Goal: Task Accomplishment & Management: Use online tool/utility

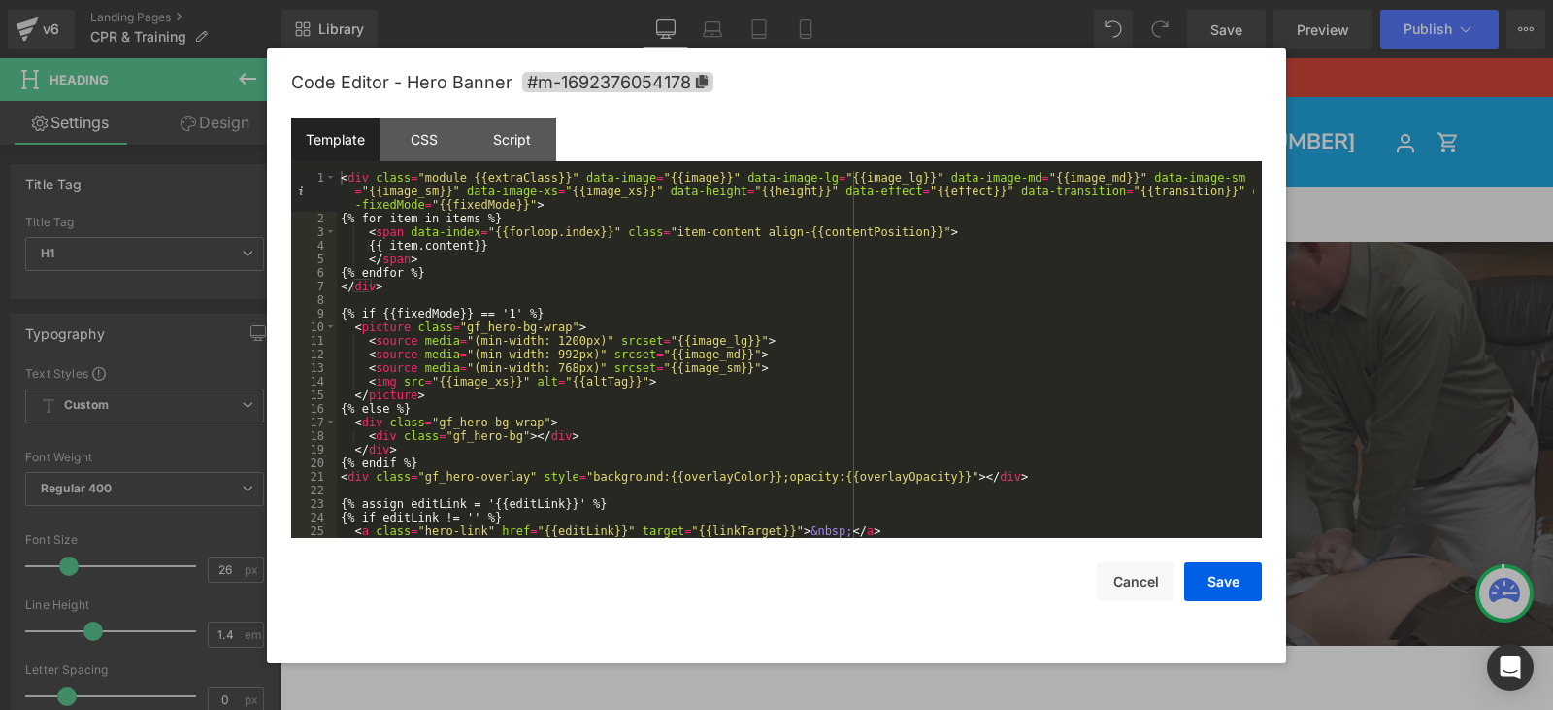
click at [1038, 18] on div at bounding box center [776, 355] width 1553 height 710
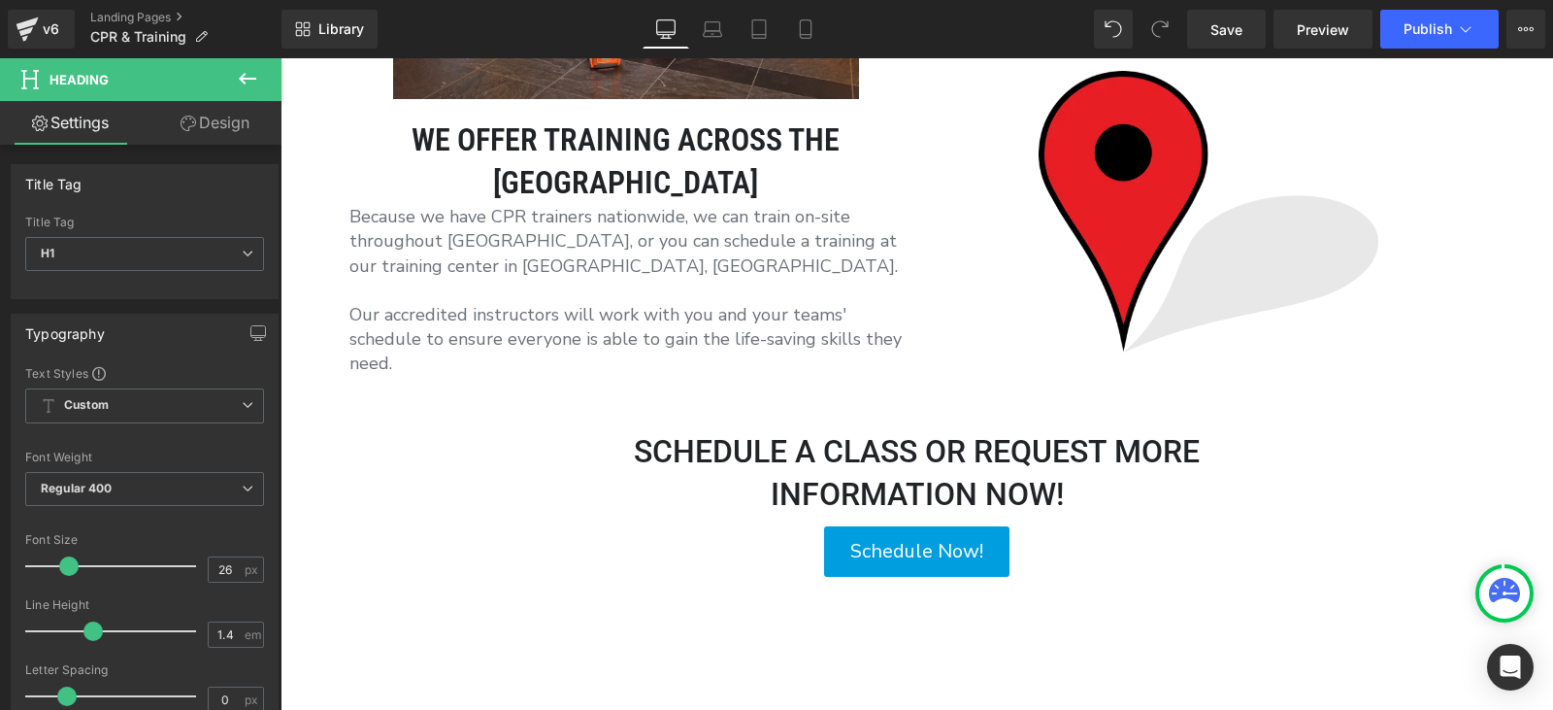
scroll to position [2233, 0]
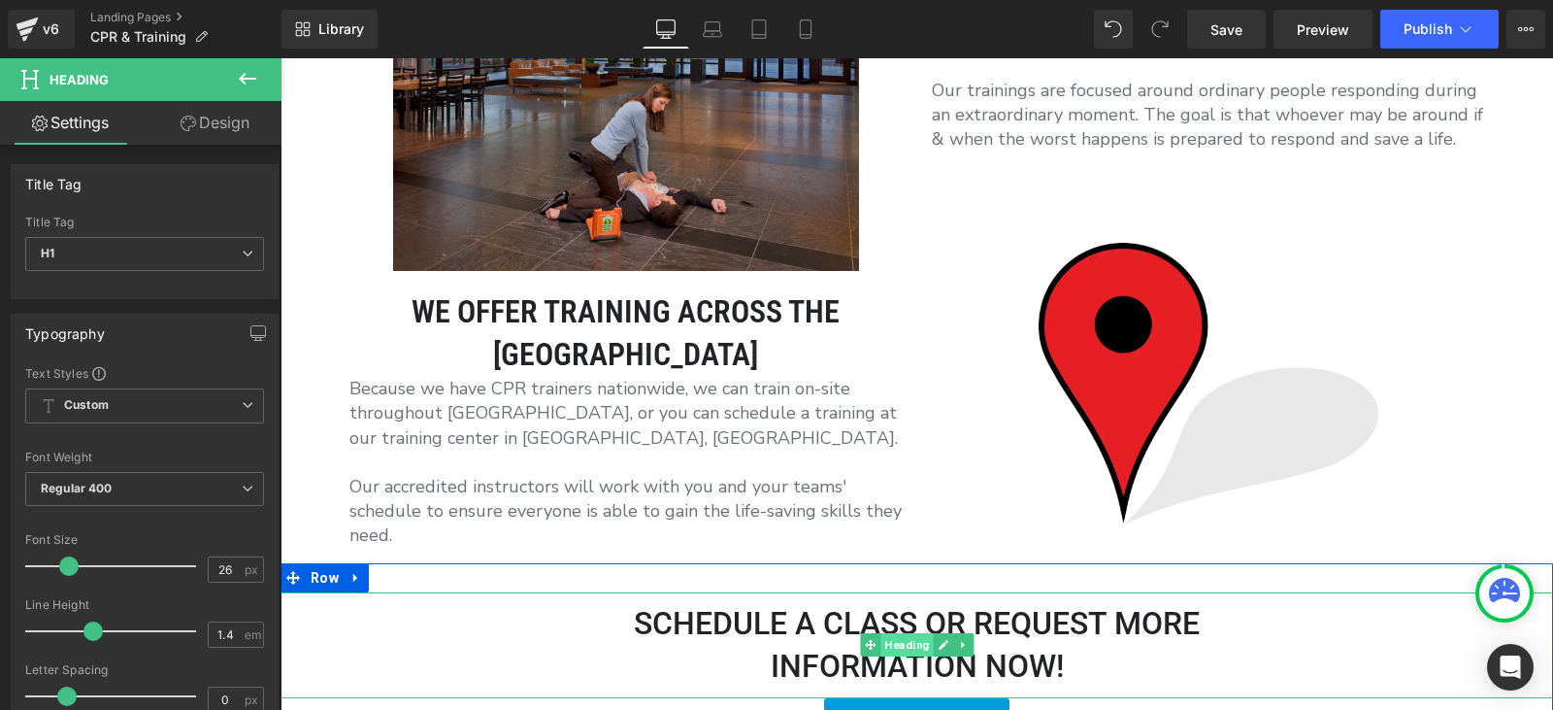
click at [901, 633] on span "Heading" at bounding box center [907, 644] width 52 height 23
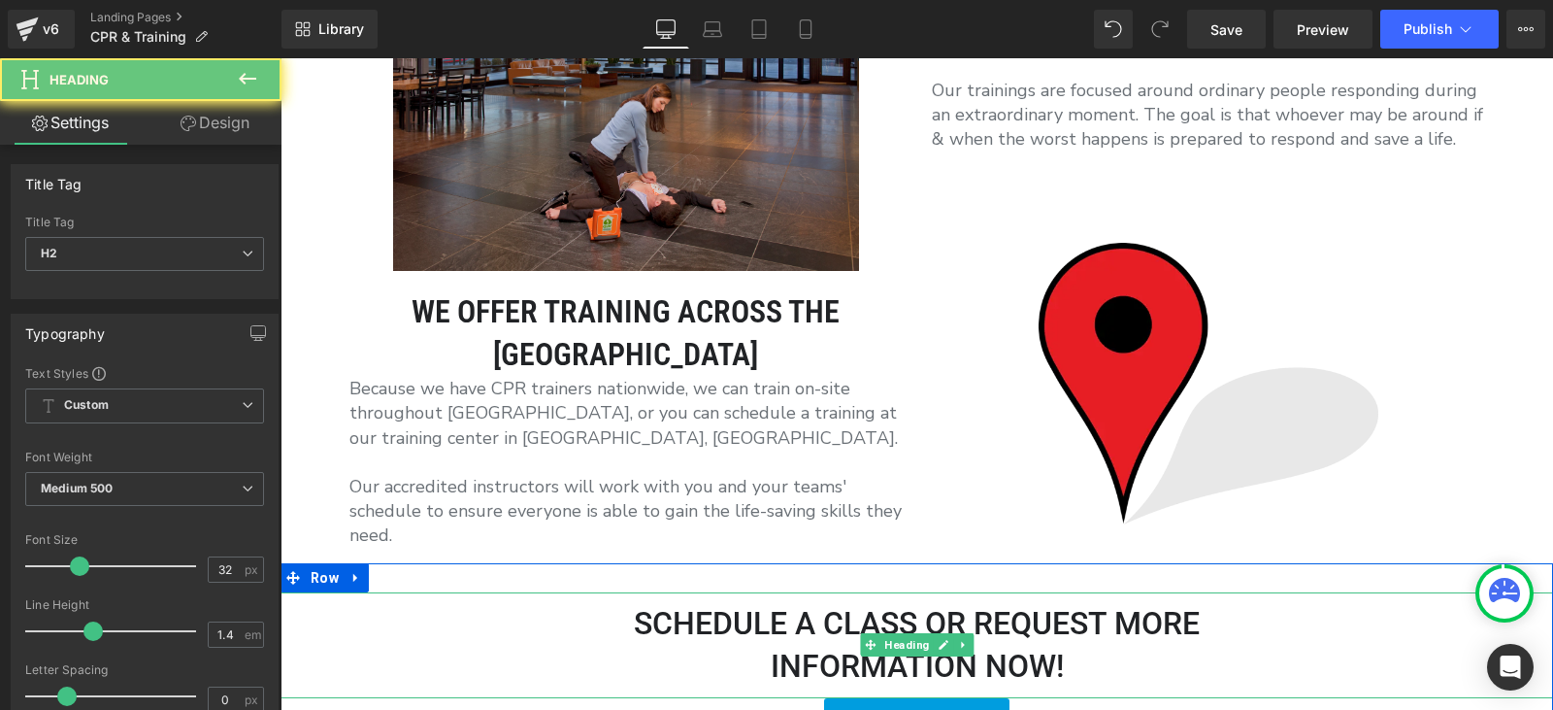
click at [767, 609] on h2 "Schedule a class or request more" at bounding box center [917, 624] width 1273 height 44
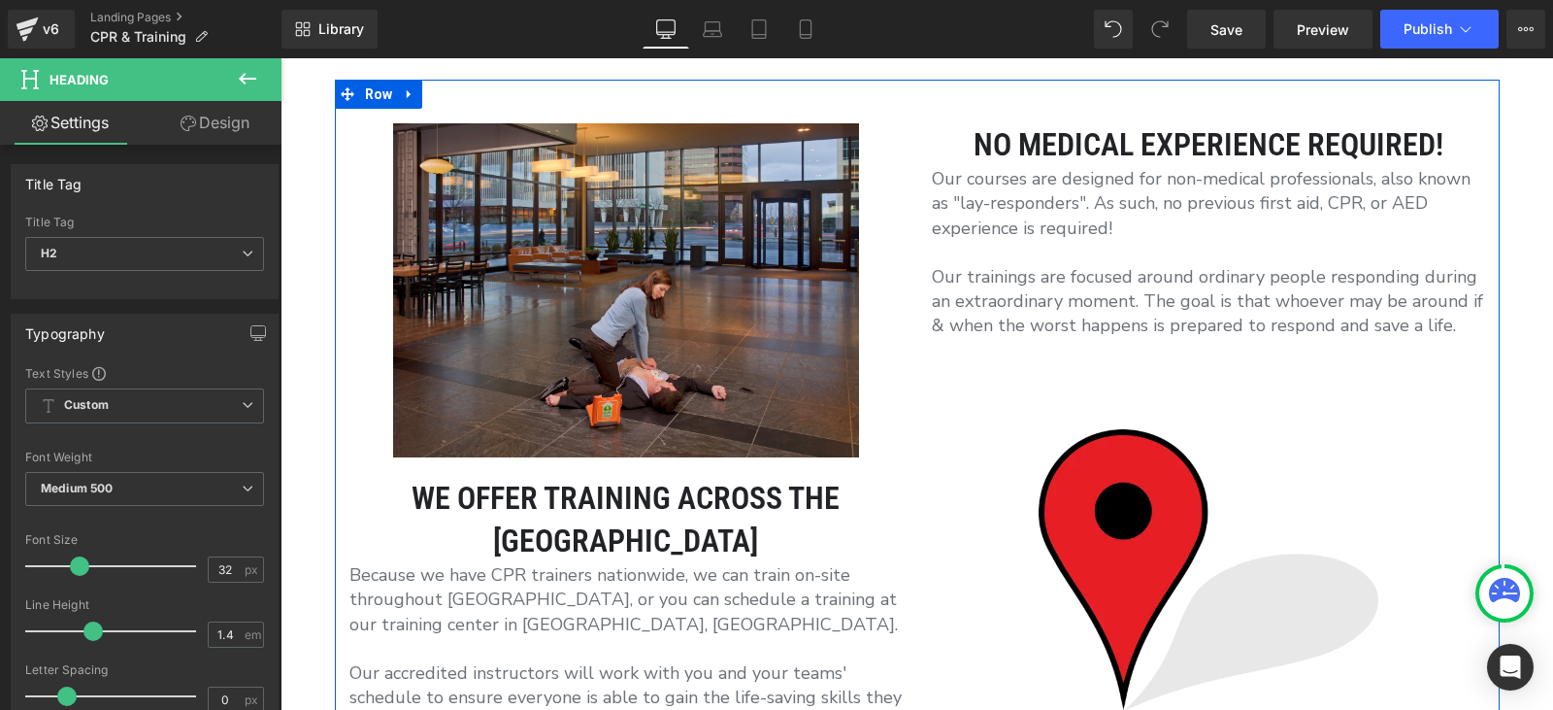
scroll to position [2039, 0]
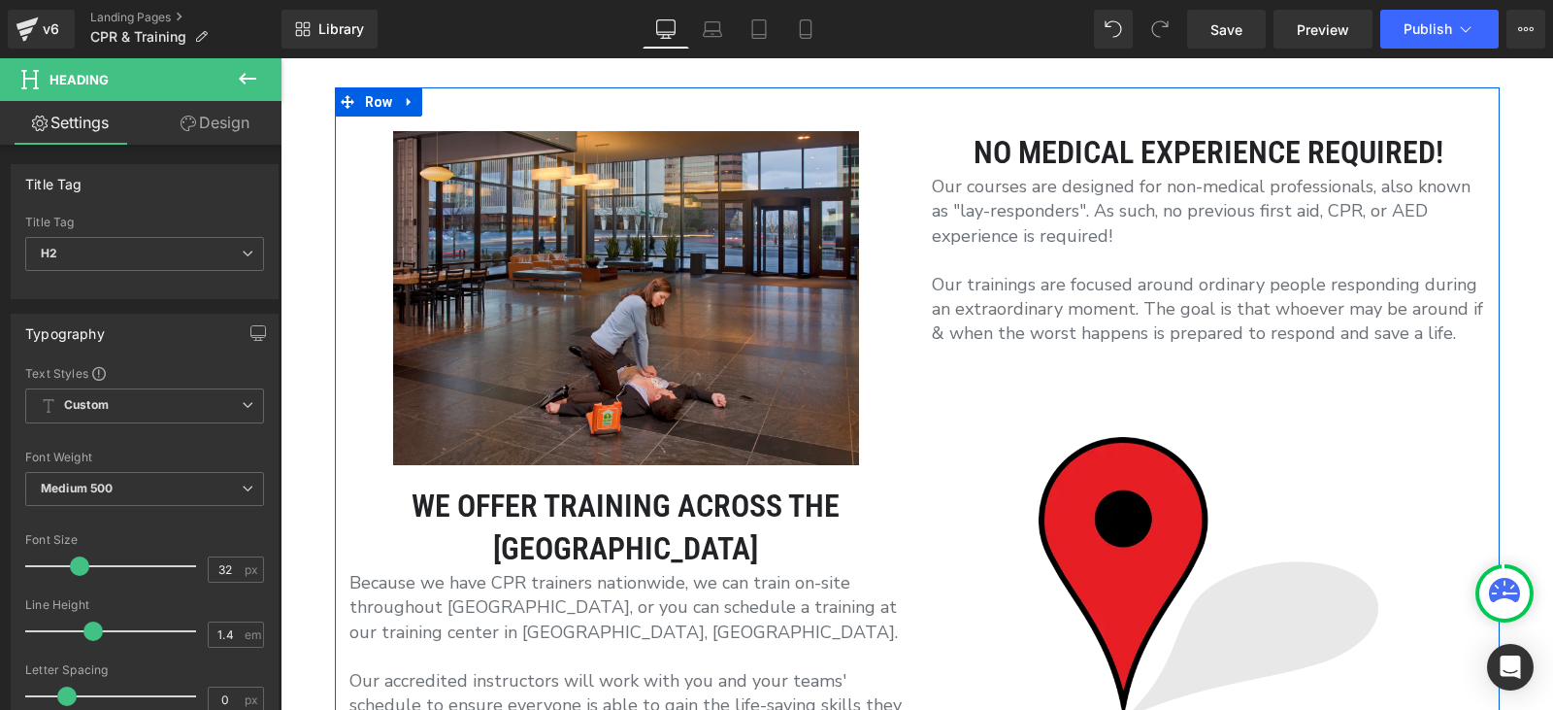
click at [624, 542] on h1 "[GEOGRAPHIC_DATA]" at bounding box center [625, 549] width 553 height 44
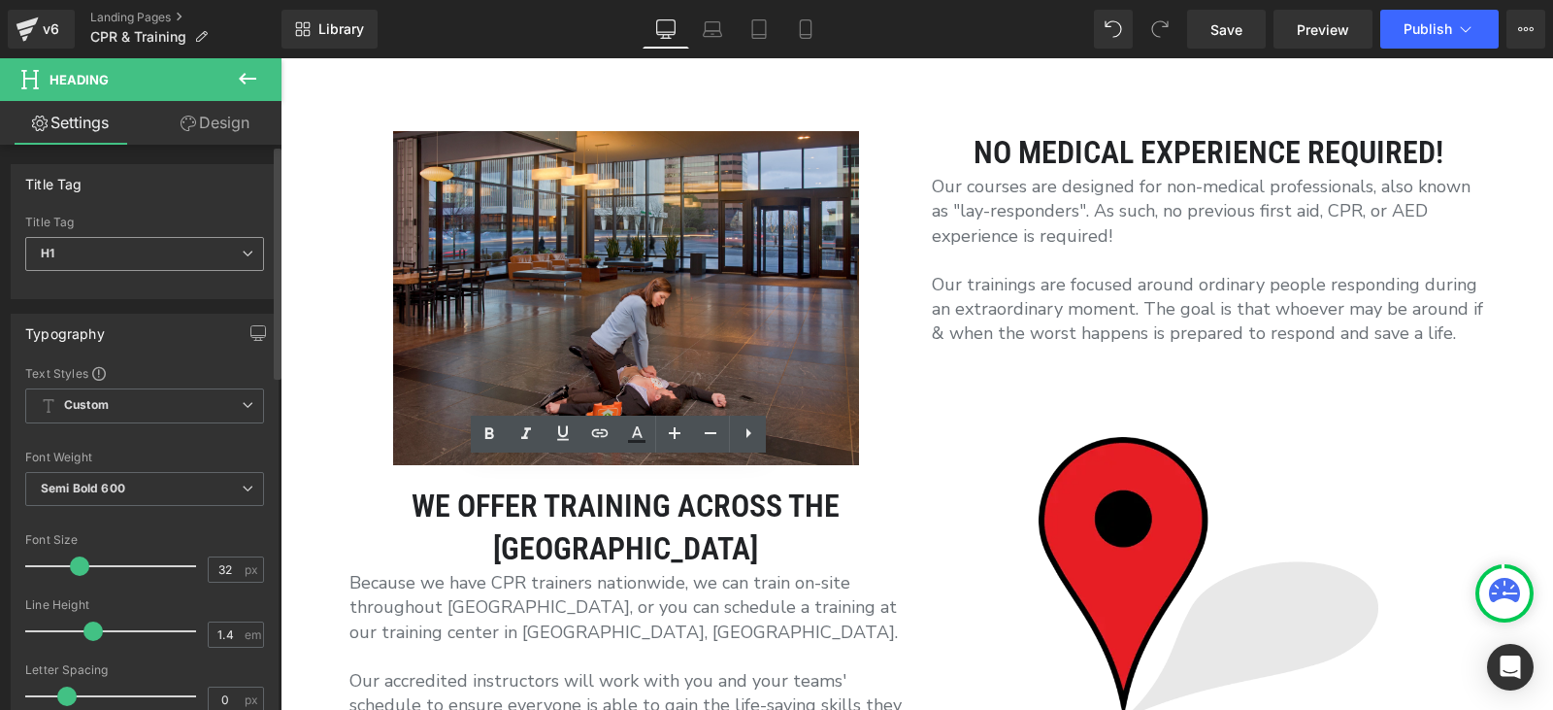
click at [109, 242] on span "H1" at bounding box center [144, 254] width 239 height 34
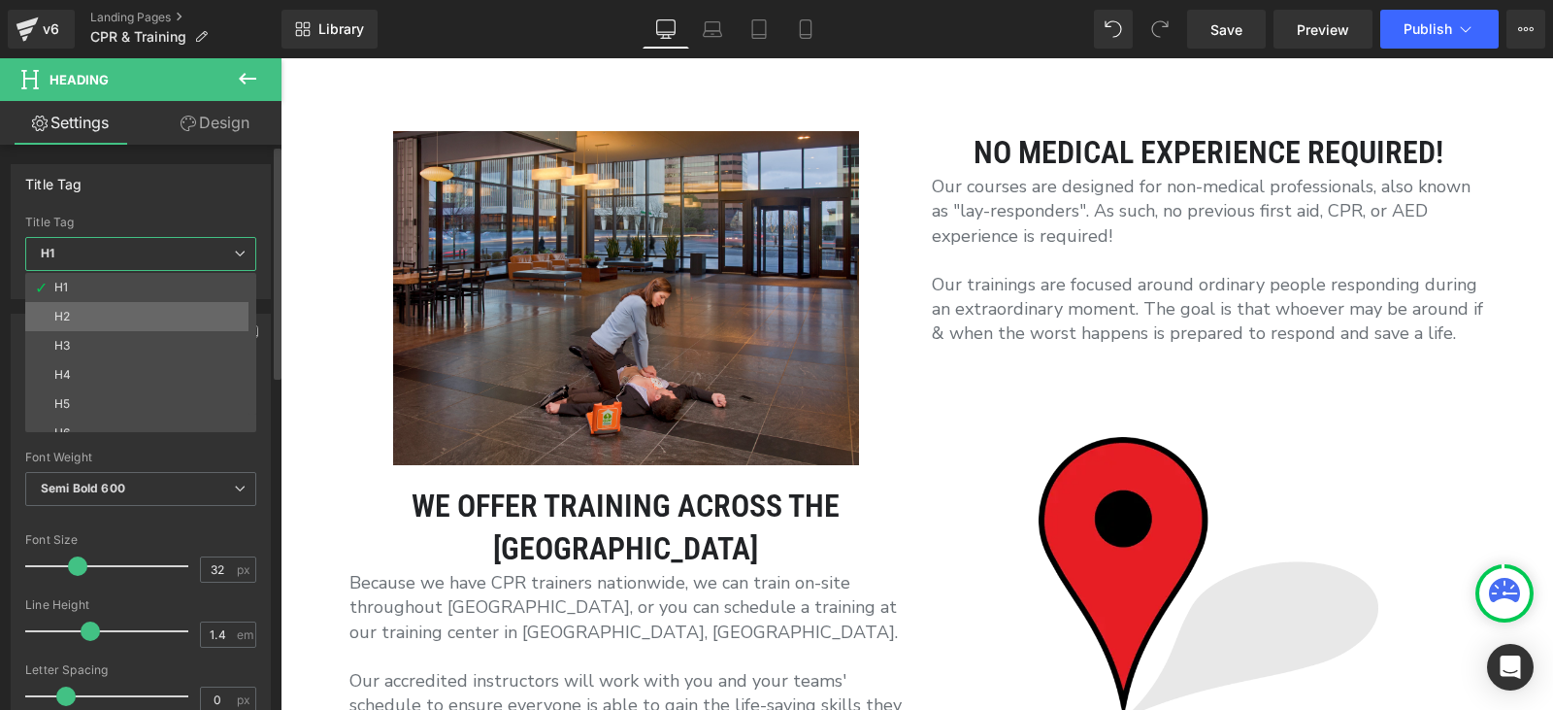
click at [96, 312] on li "H2" at bounding box center [145, 316] width 240 height 29
type input "23"
type input "100"
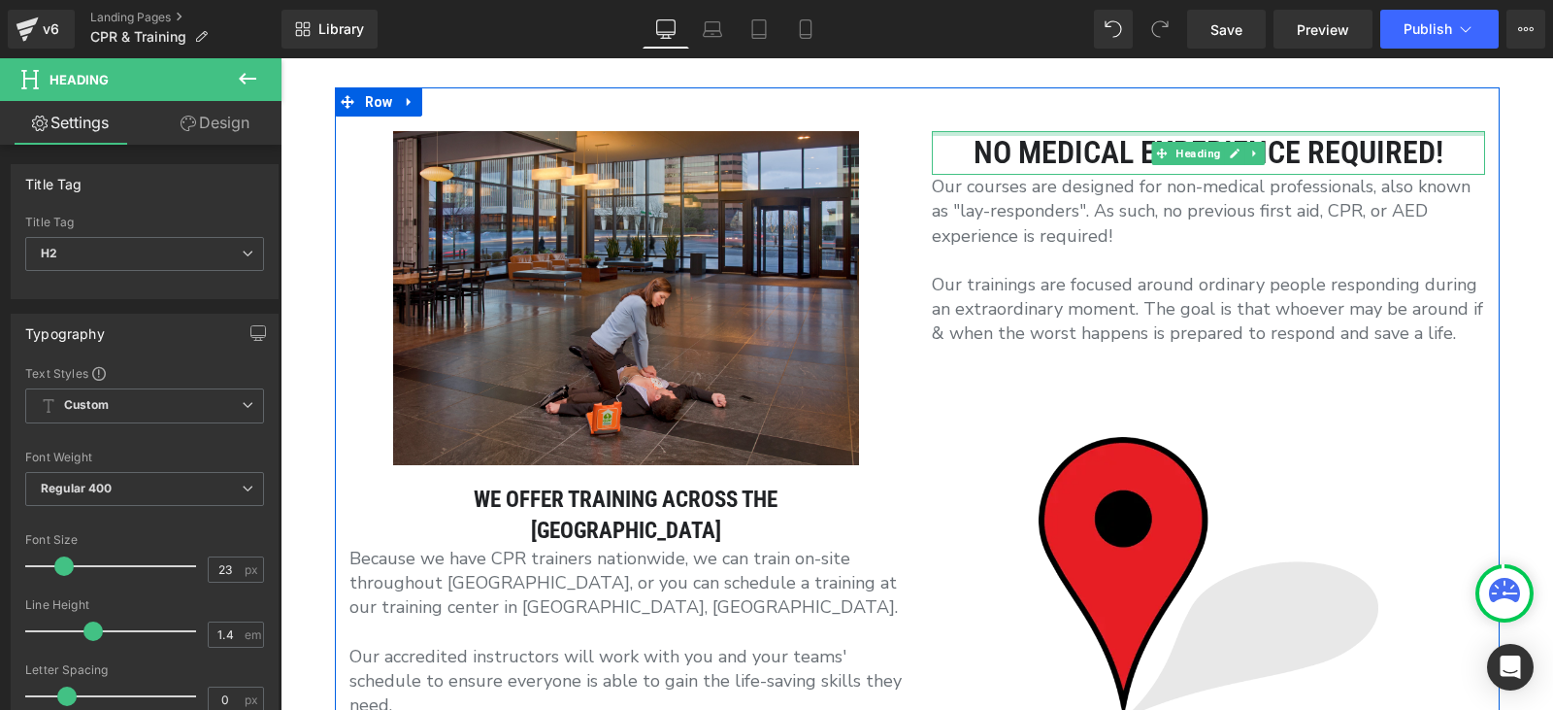
click at [1028, 141] on h1 "No medical experience required!" at bounding box center [1208, 153] width 553 height 44
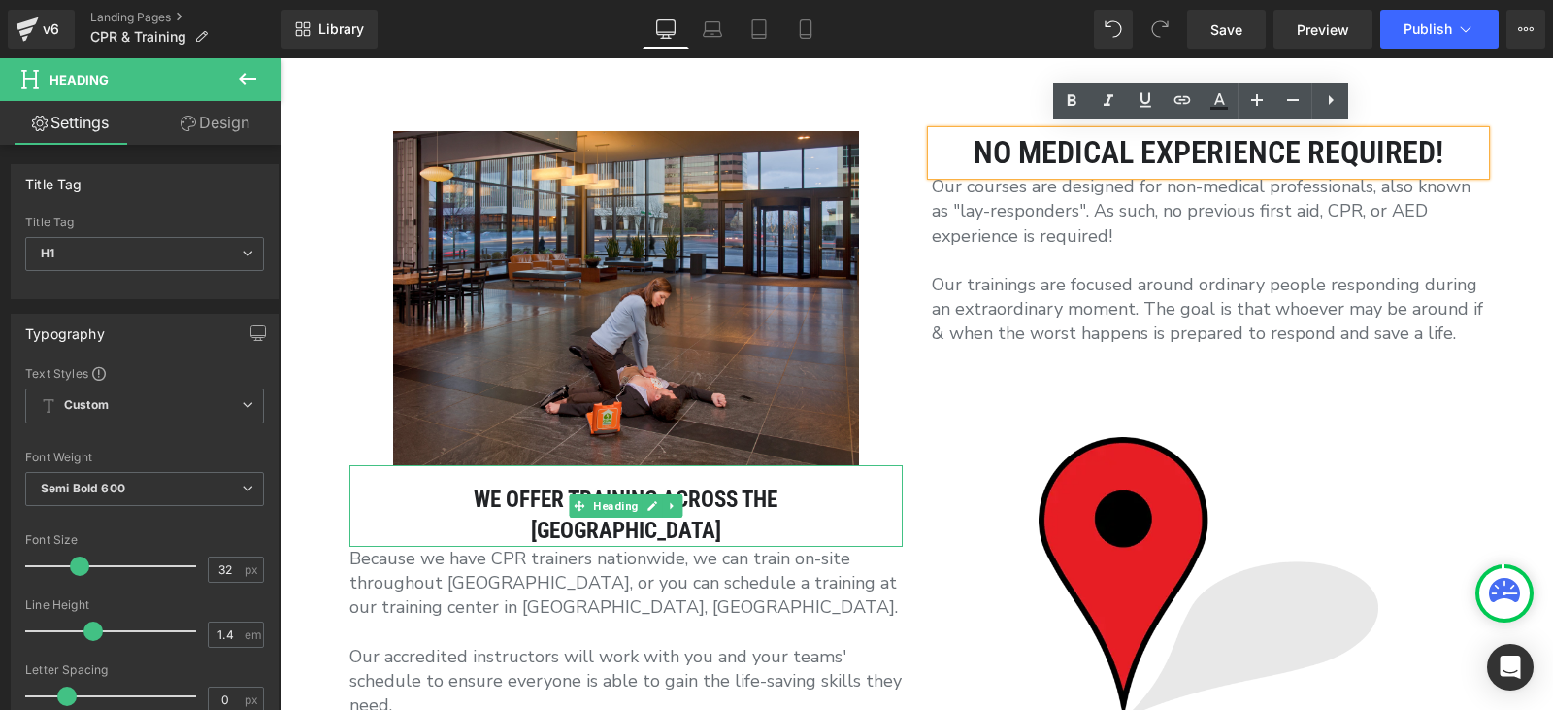
click at [642, 521] on h2 "[GEOGRAPHIC_DATA]" at bounding box center [625, 531] width 553 height 31
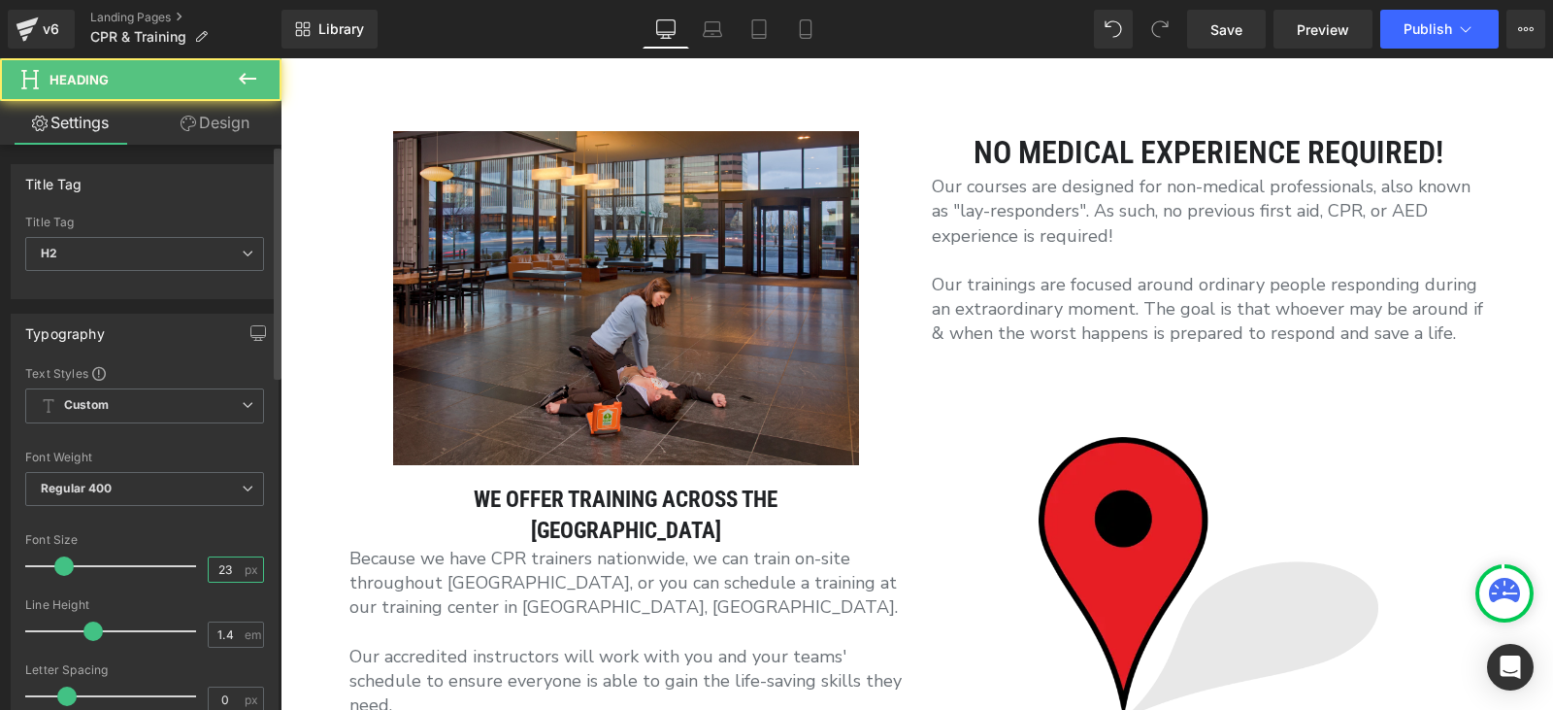
click at [209, 564] on input "23" at bounding box center [226, 569] width 34 height 24
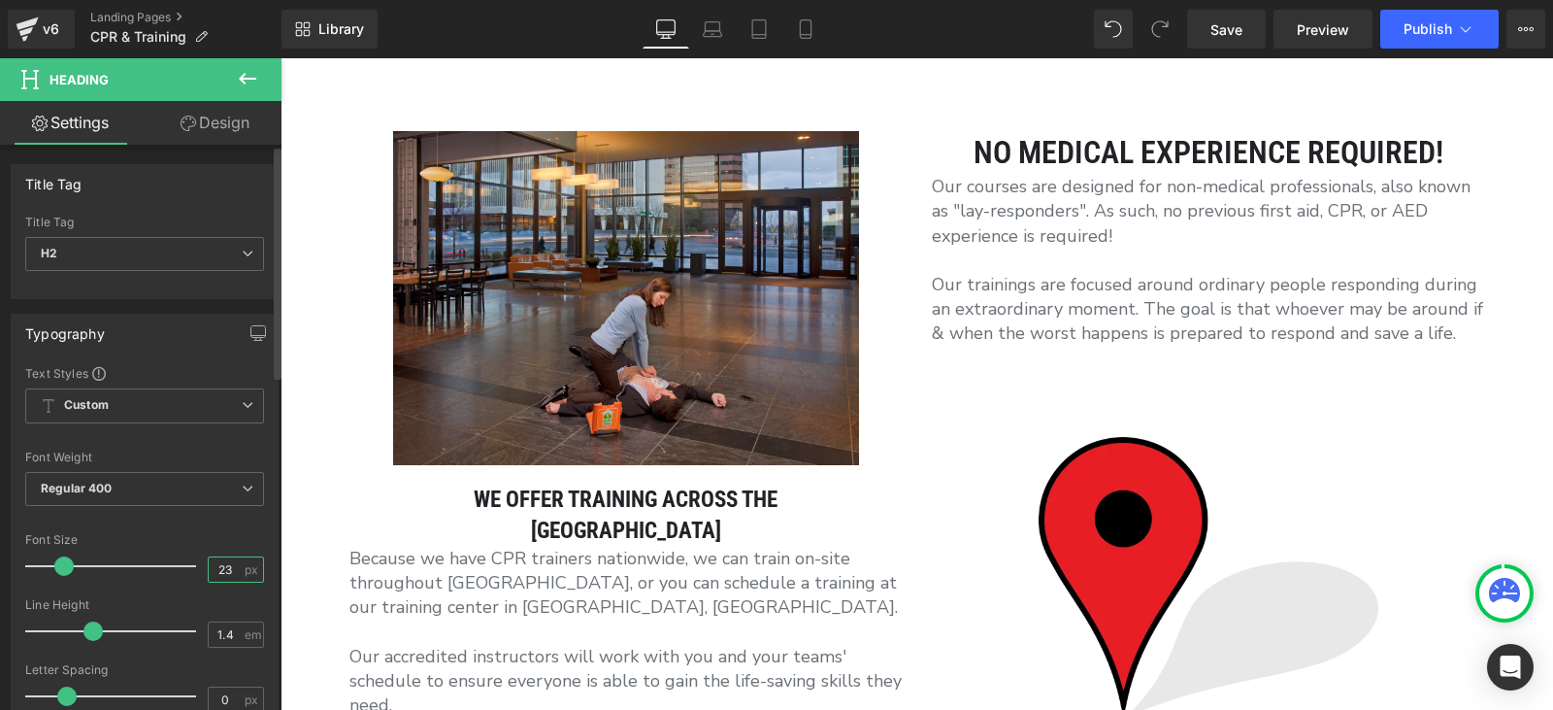
click at [209, 564] on input "23" at bounding box center [226, 569] width 34 height 24
type input "32"
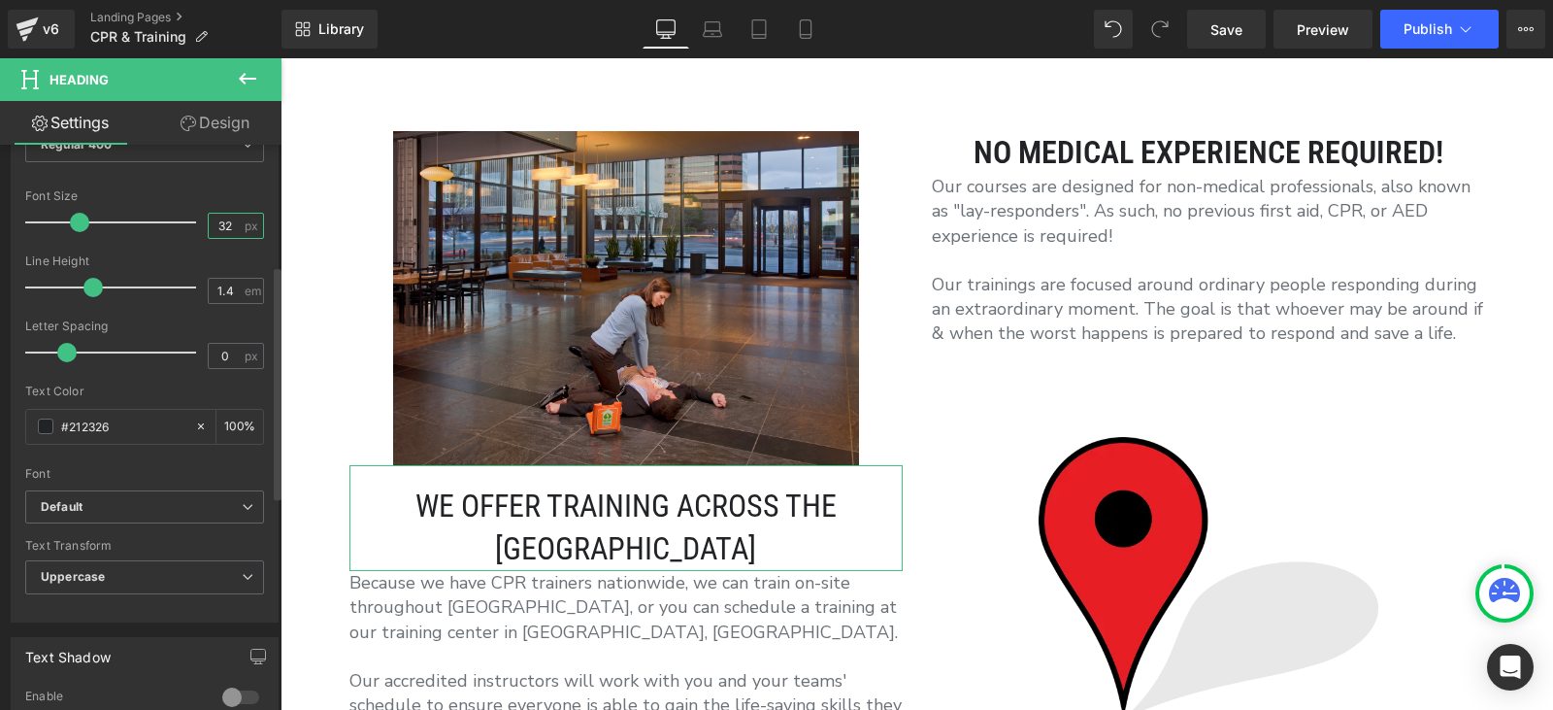
scroll to position [291, 0]
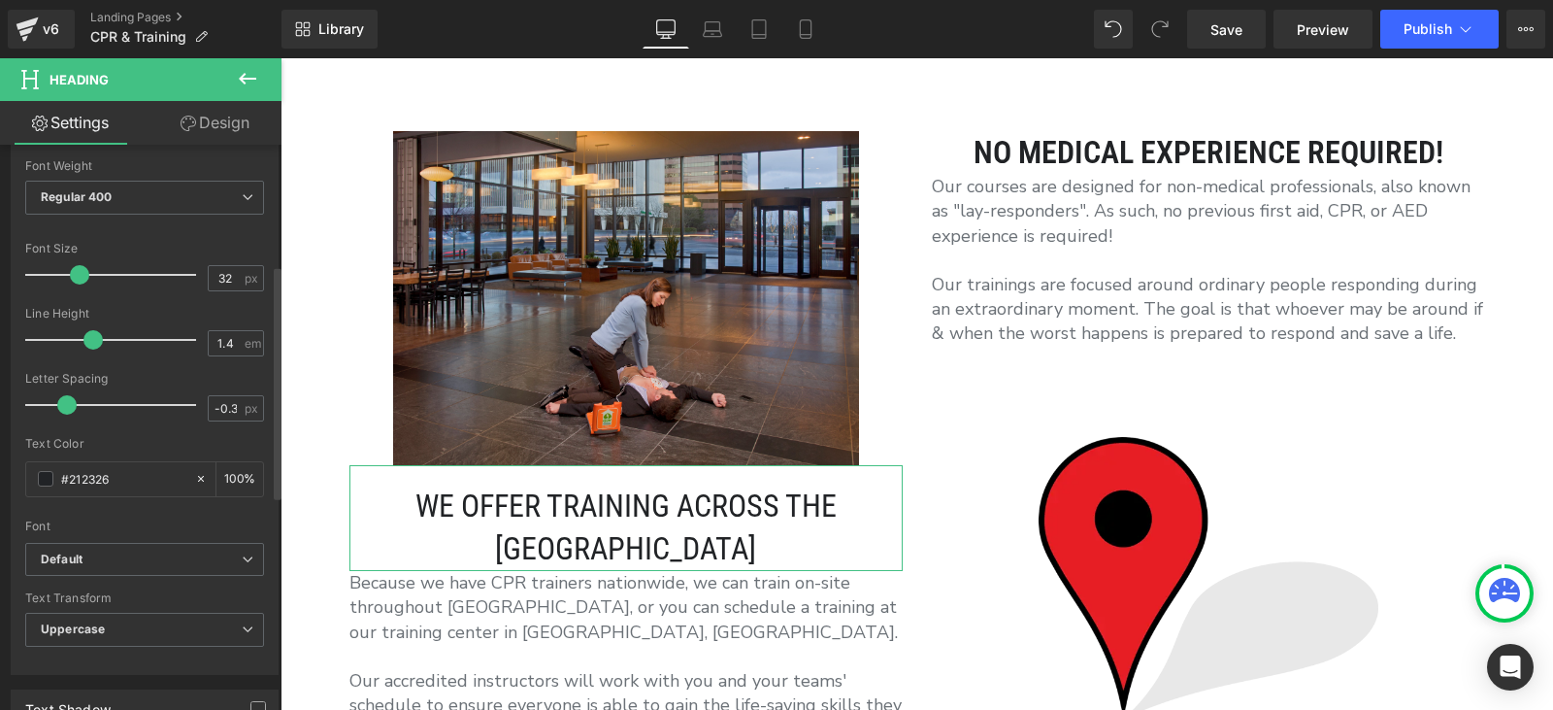
type input "-0.4"
click at [54, 409] on span at bounding box center [54, 404] width 19 height 19
type input "1.1"
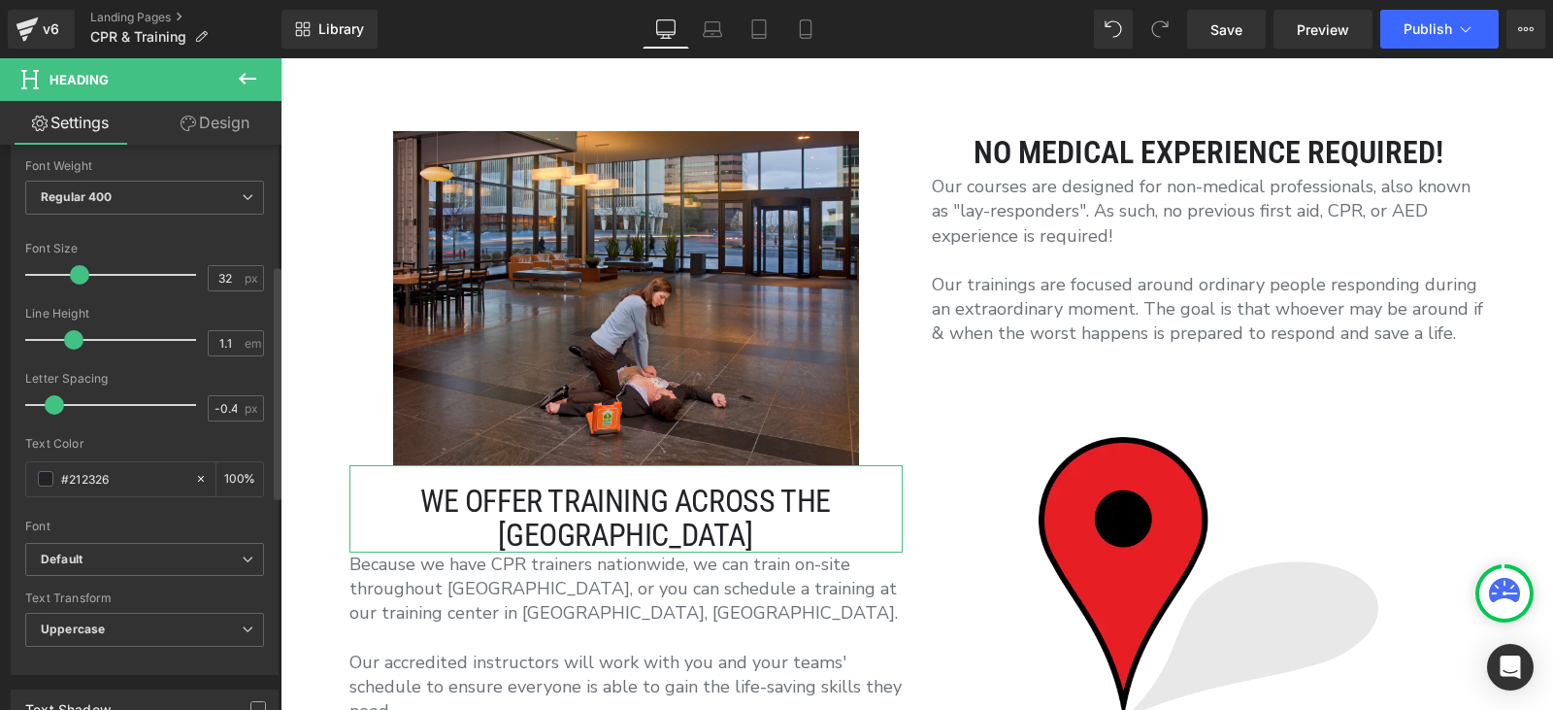
drag, startPoint x: 94, startPoint y: 345, endPoint x: 78, endPoint y: 347, distance: 16.6
click at [78, 347] on span at bounding box center [73, 339] width 19 height 19
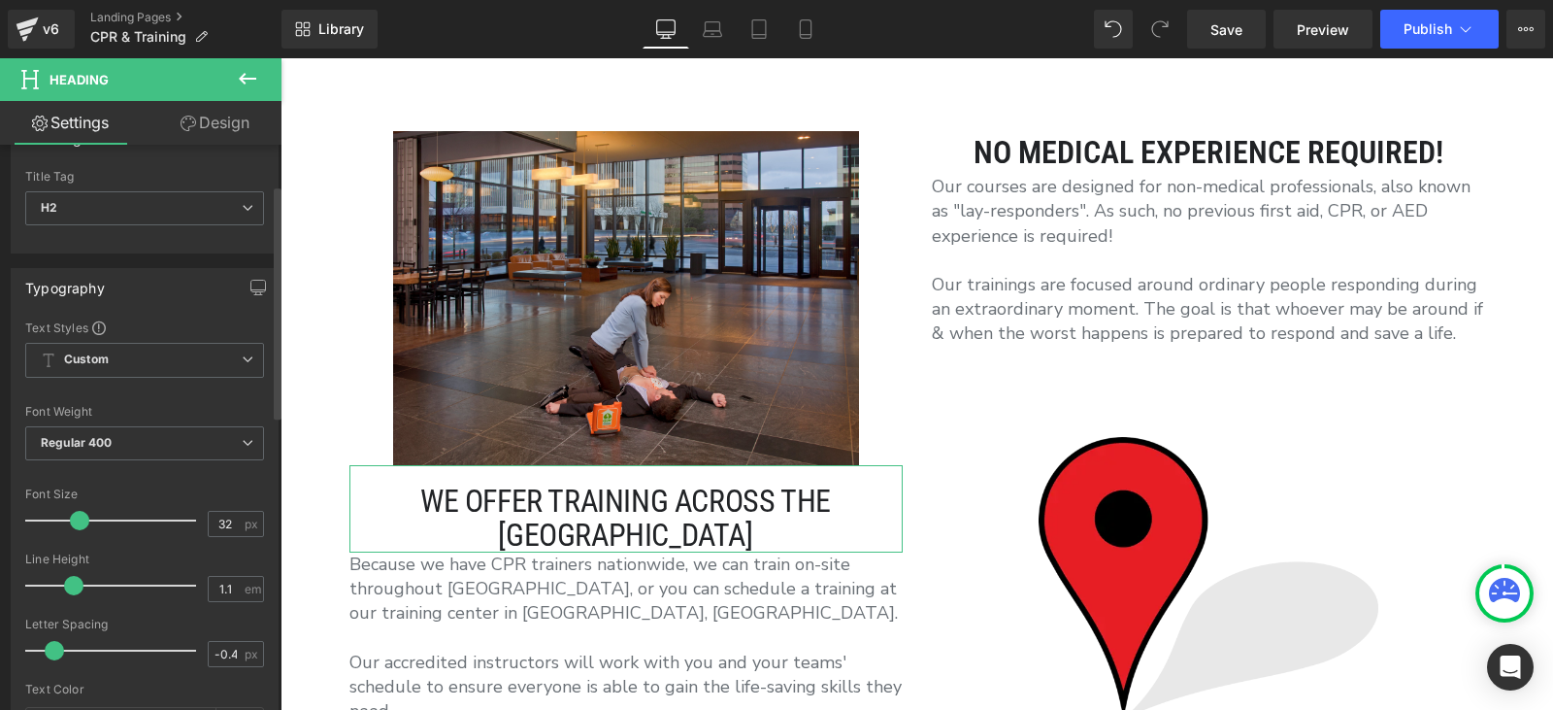
scroll to position [0, 0]
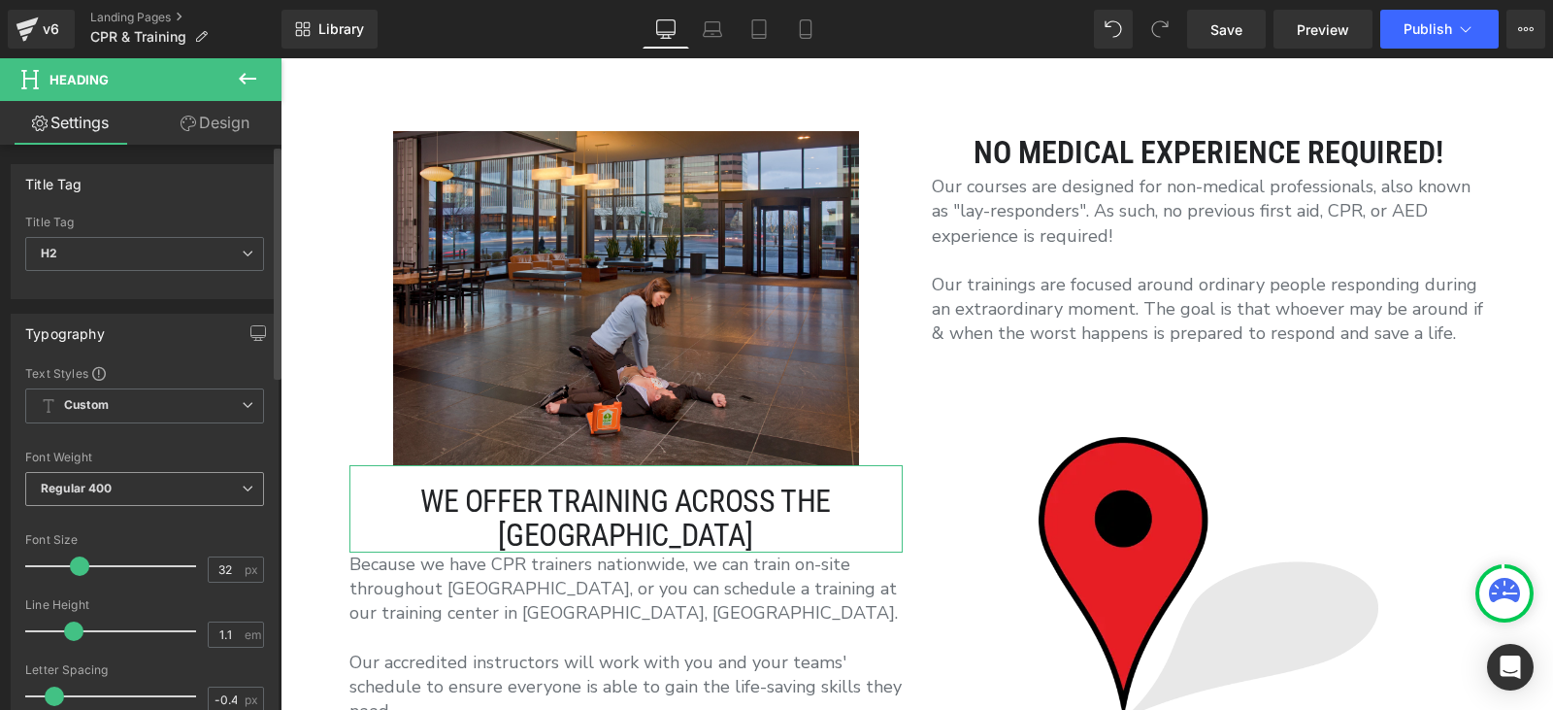
click at [174, 490] on span "Regular 400" at bounding box center [144, 489] width 239 height 34
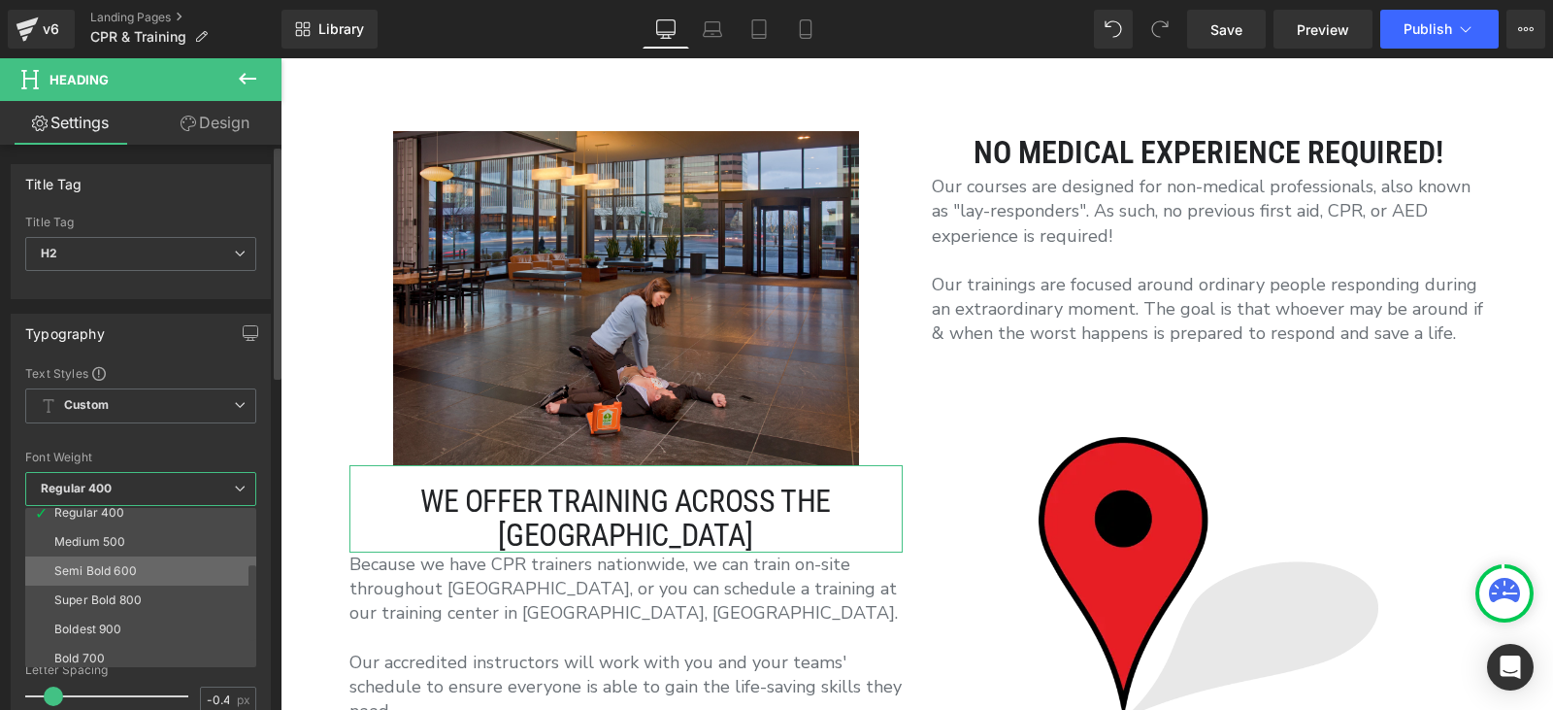
scroll to position [161, 0]
click at [128, 591] on li "Bold 700" at bounding box center [145, 594] width 240 height 29
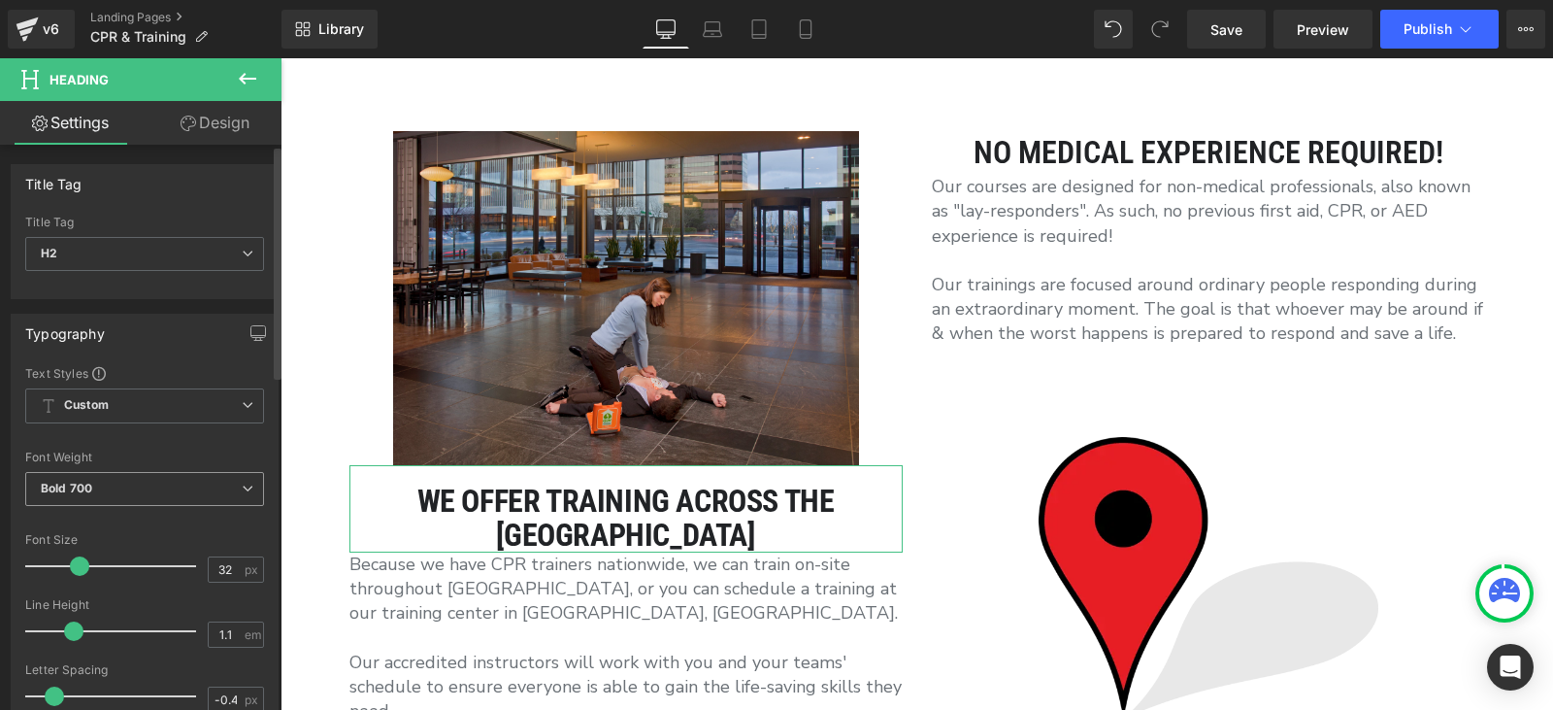
click at [147, 492] on span "Bold 700" at bounding box center [144, 489] width 239 height 34
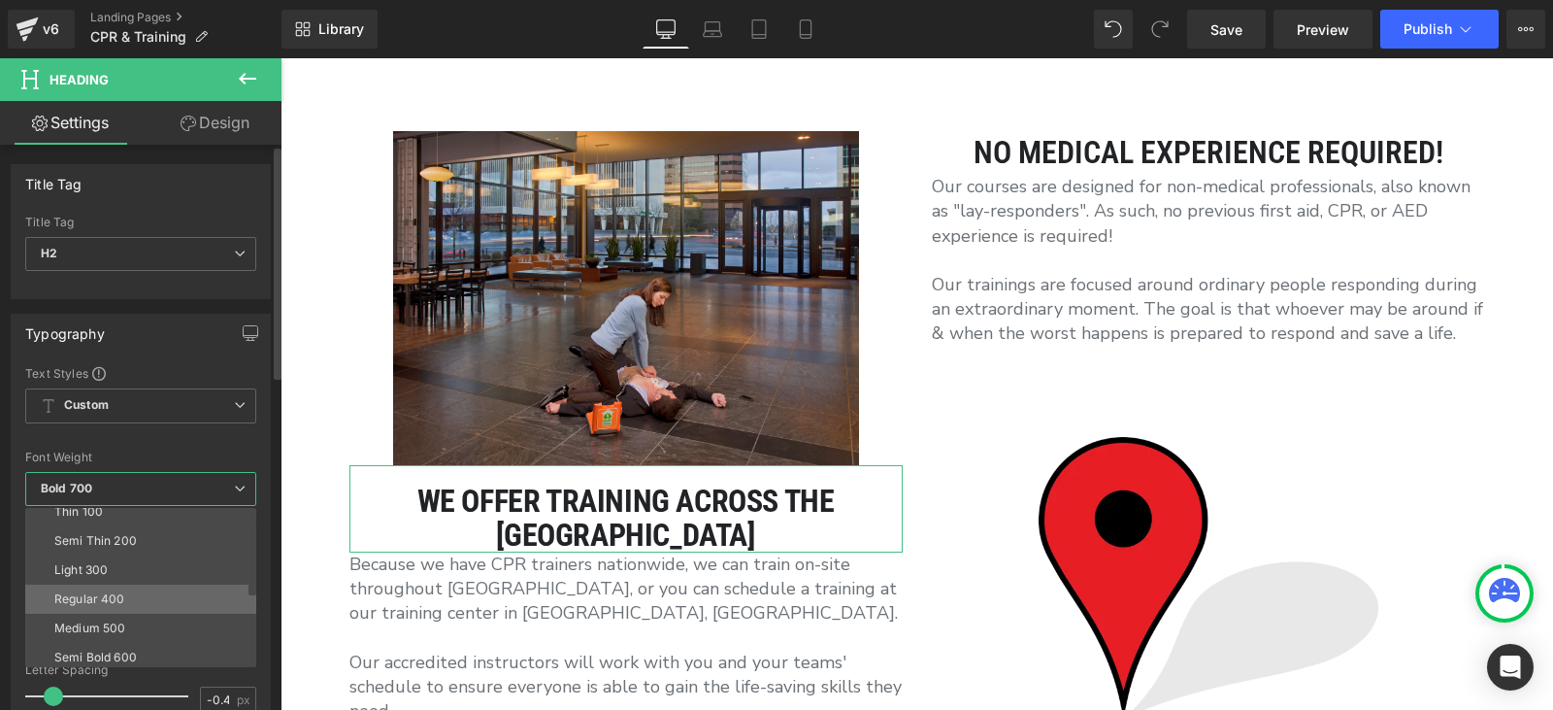
scroll to position [0, 0]
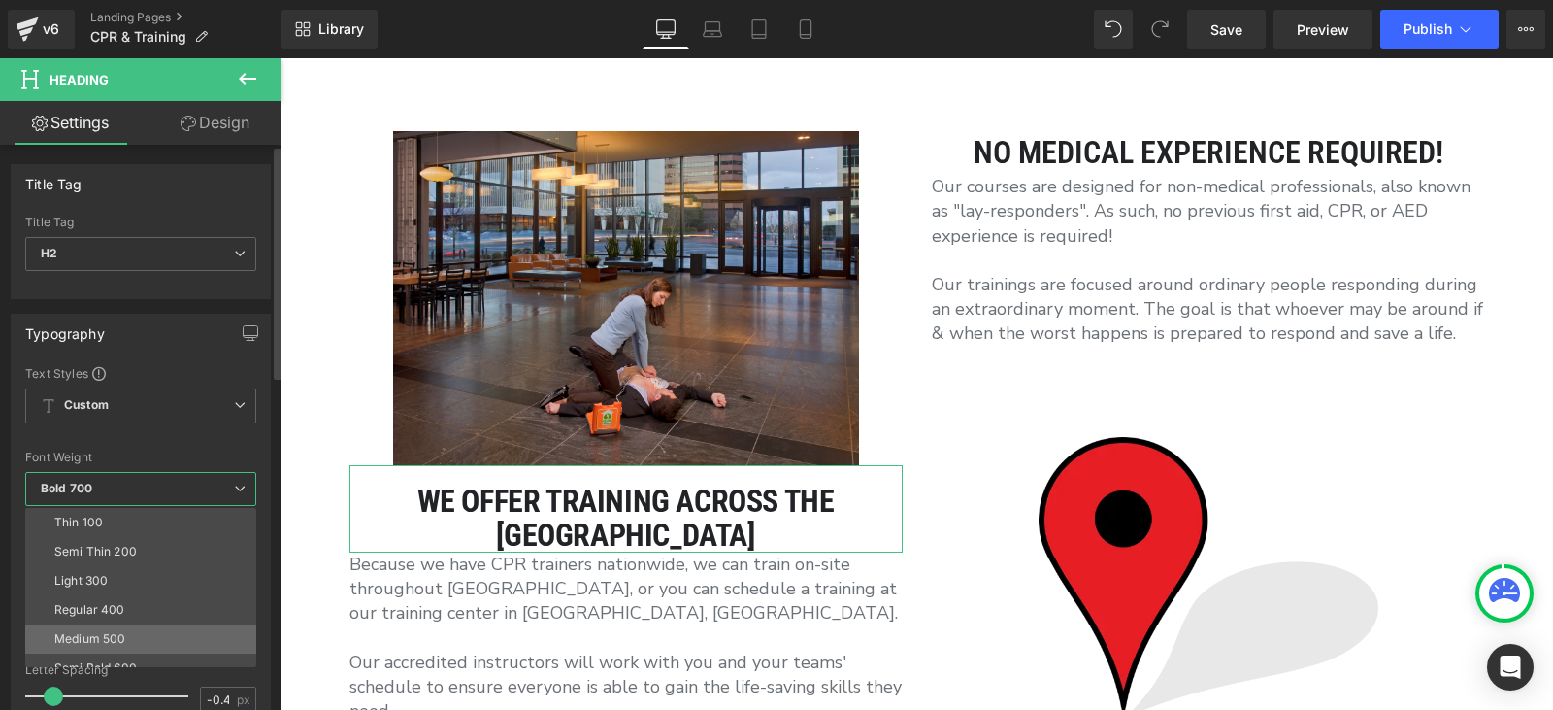
click at [142, 630] on li "Medium 500" at bounding box center [145, 638] width 240 height 29
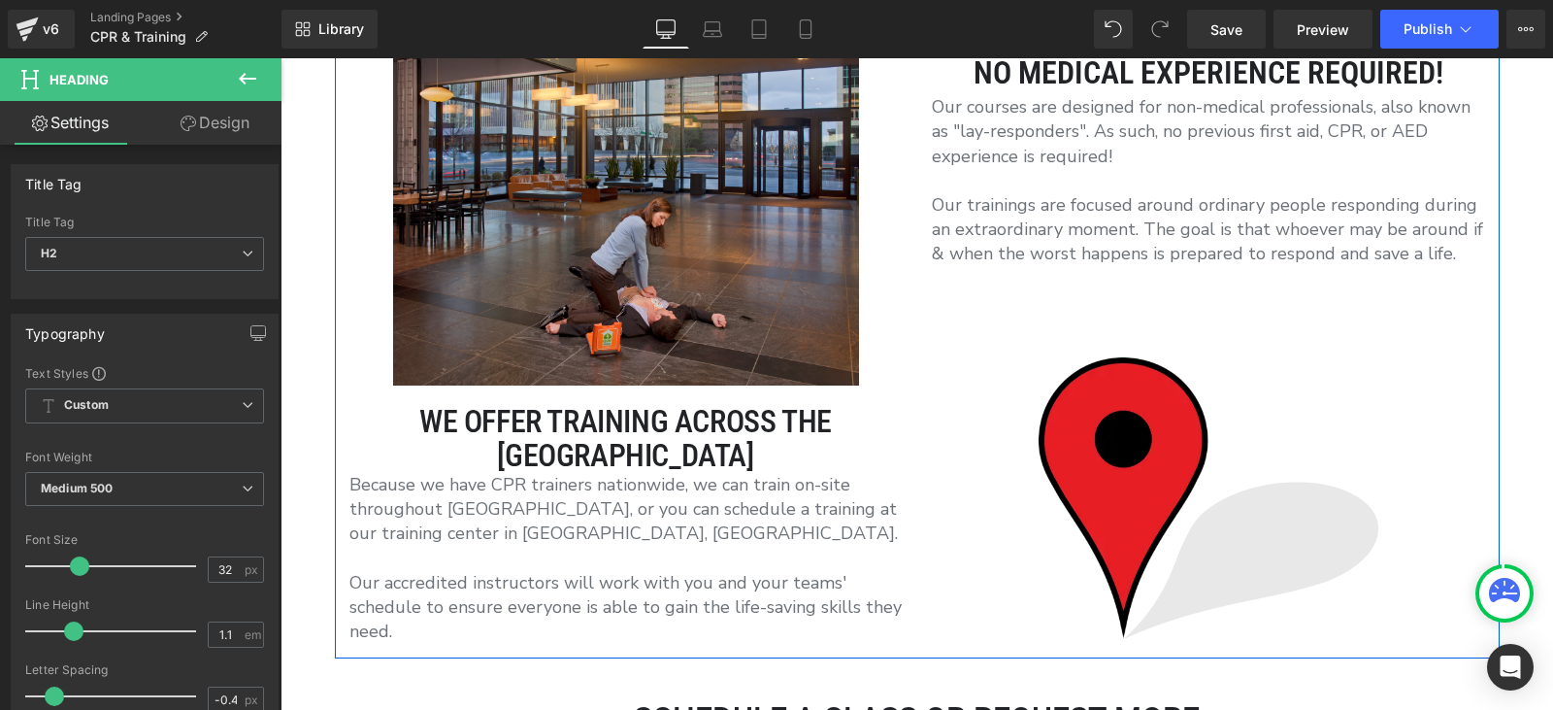
scroll to position [1942, 0]
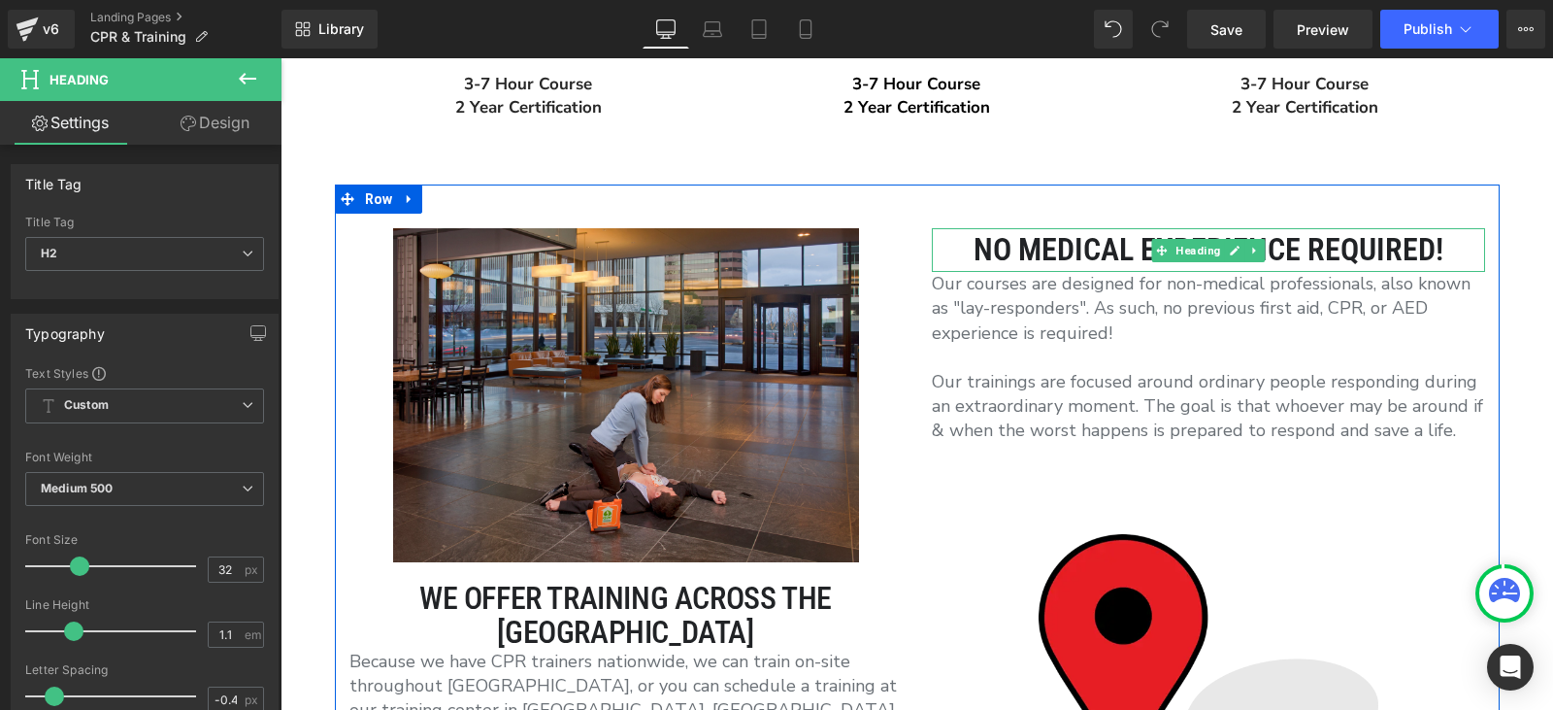
click at [1008, 244] on h1 "No medical experience required!" at bounding box center [1208, 250] width 553 height 44
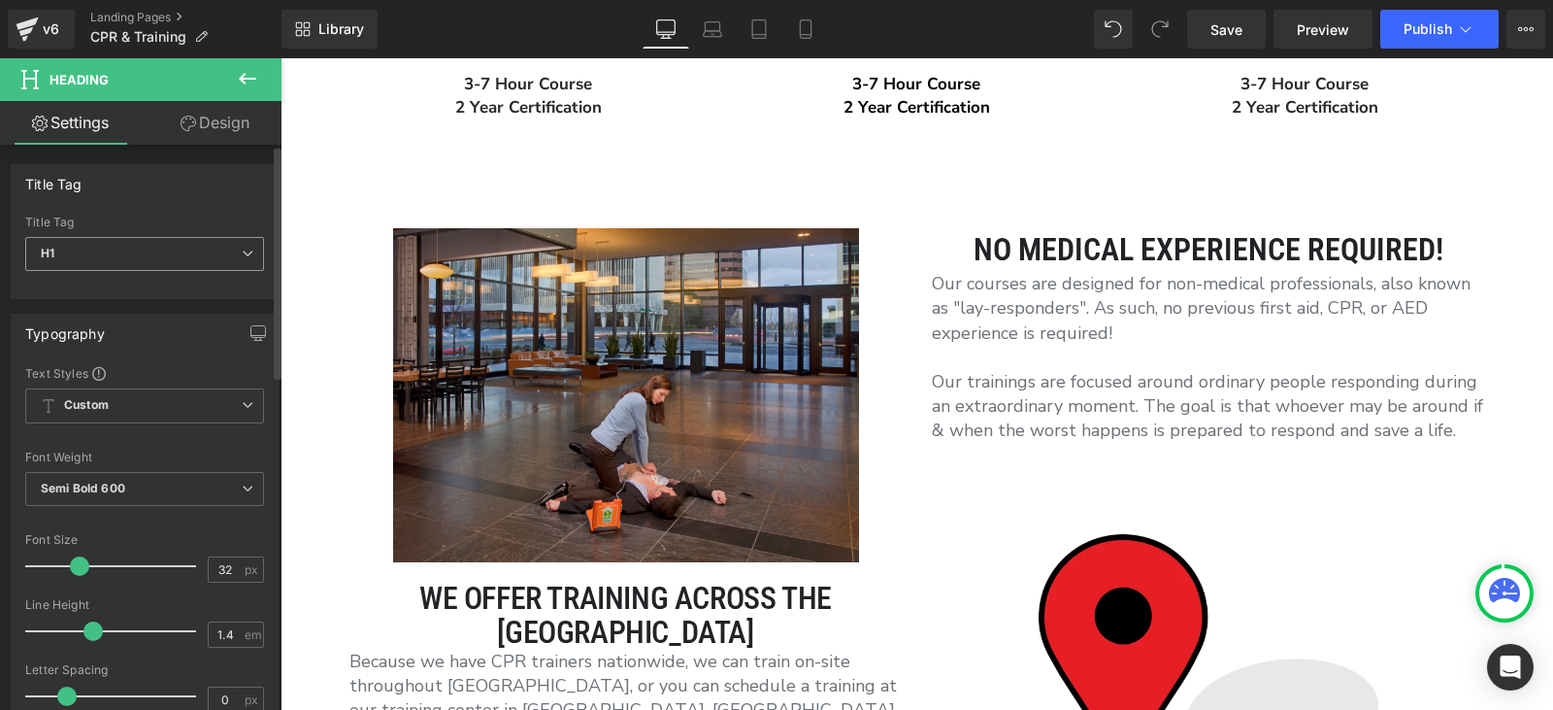
click at [171, 278] on div "H1 H1 H2 H3 H4 H5 H6" at bounding box center [144, 259] width 239 height 44
click at [166, 262] on span "H1" at bounding box center [144, 254] width 239 height 34
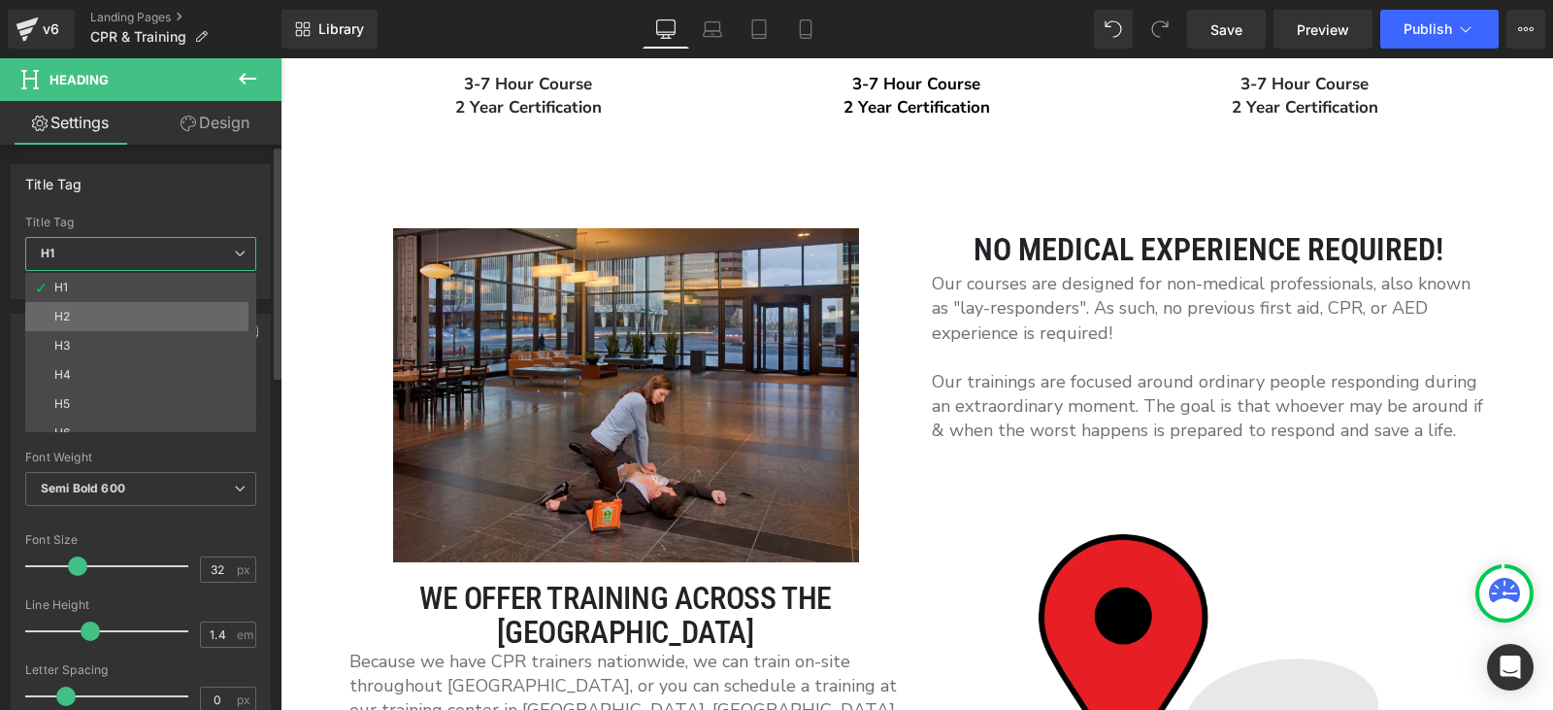
click at [136, 310] on li "H2" at bounding box center [145, 316] width 240 height 29
type input "23"
type input "100"
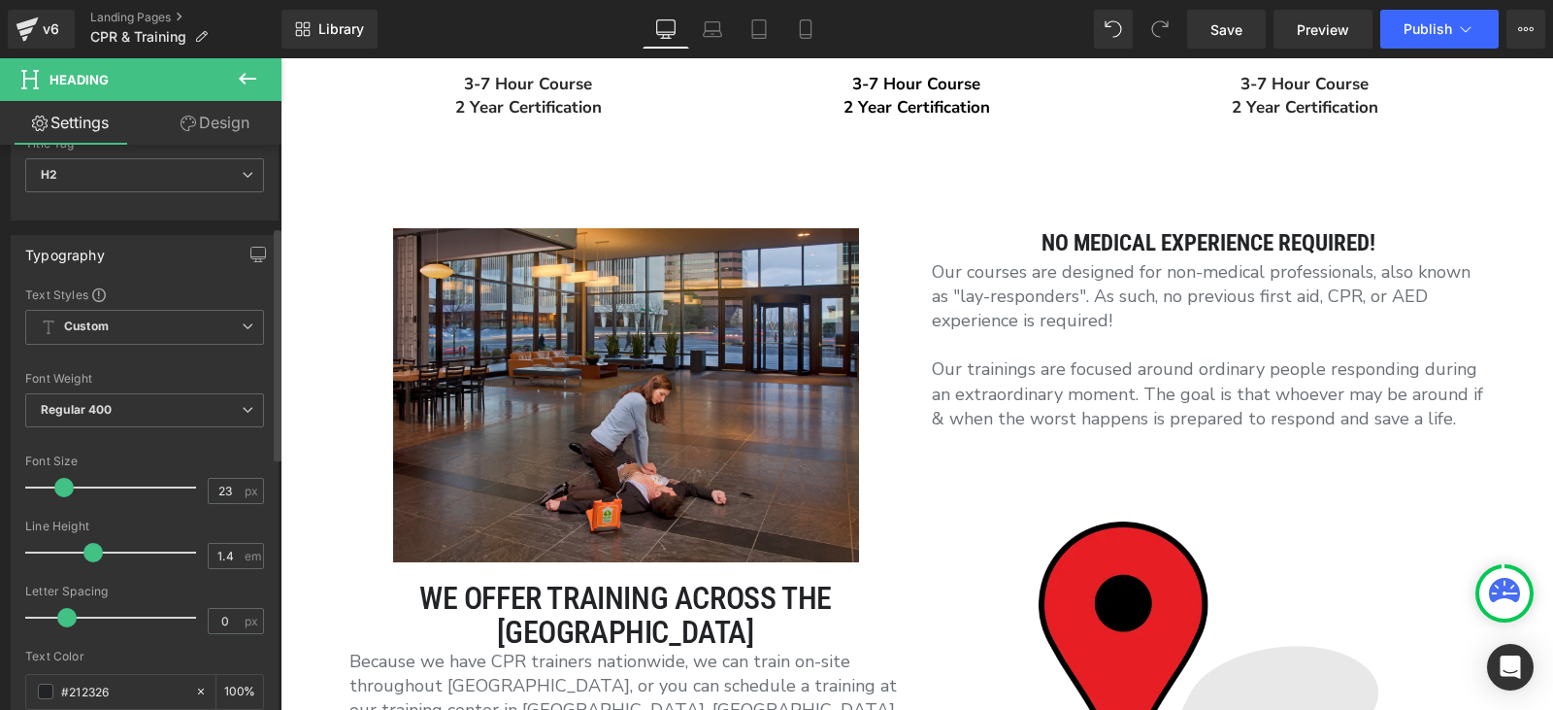
scroll to position [388, 0]
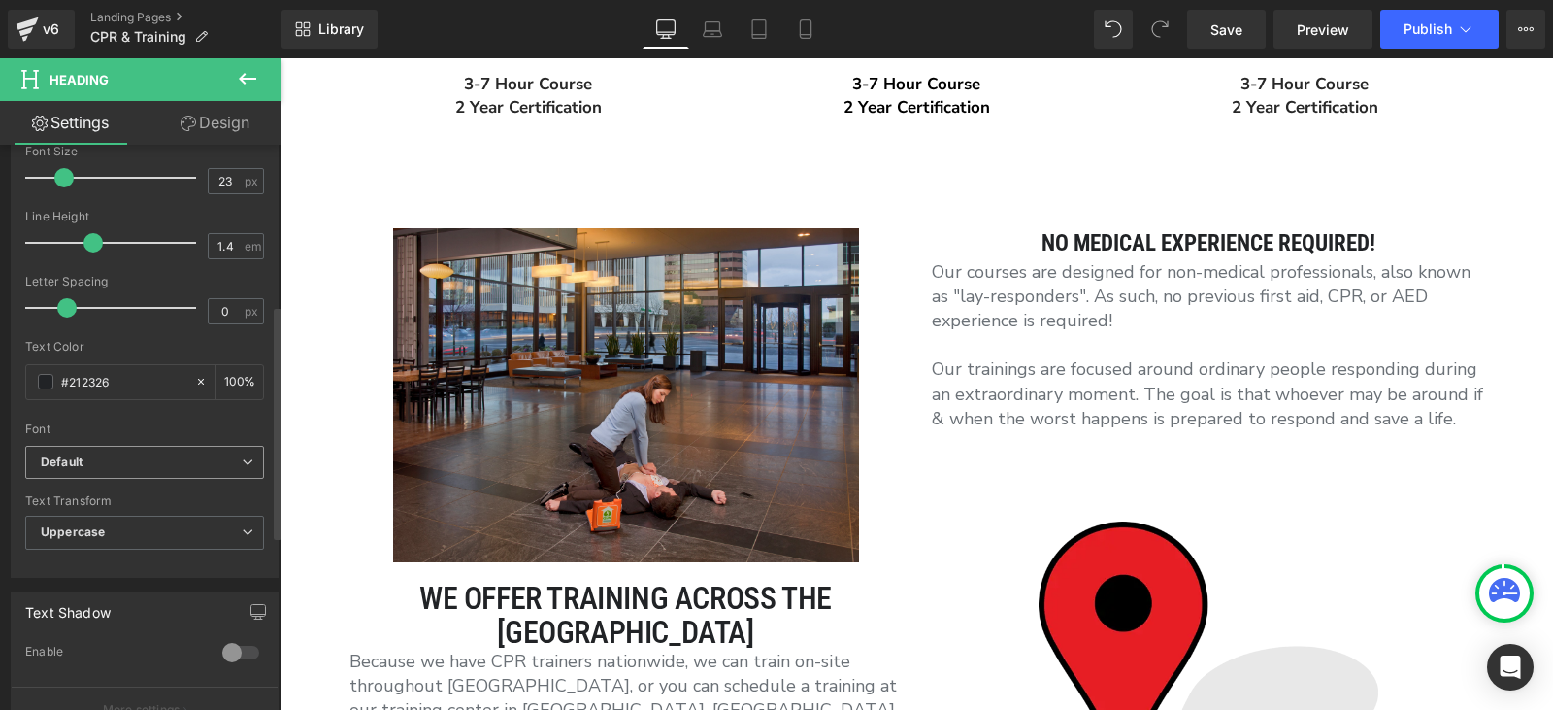
click at [105, 457] on b "Default" at bounding box center [141, 462] width 201 height 17
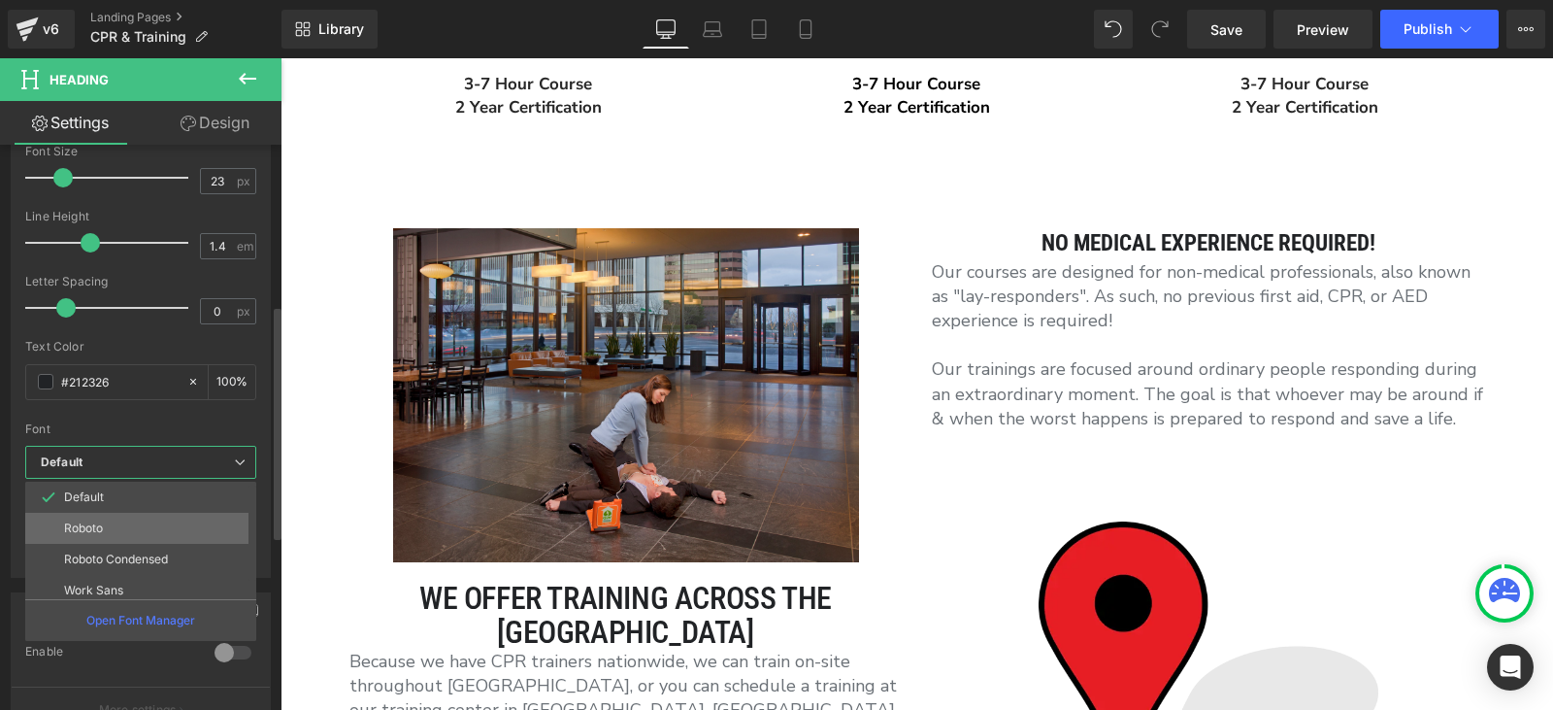
click at [124, 530] on li "Roboto" at bounding box center [145, 528] width 240 height 31
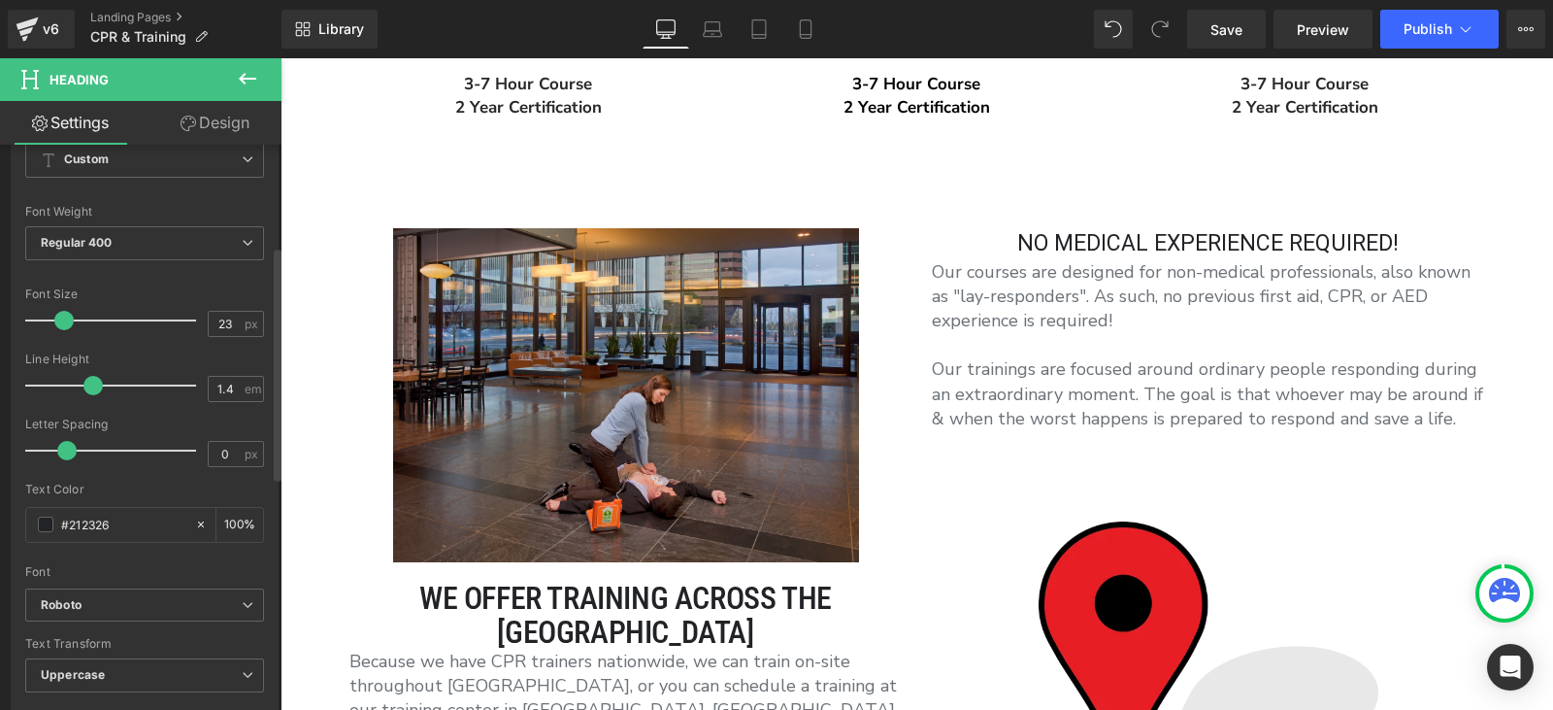
scroll to position [0, 0]
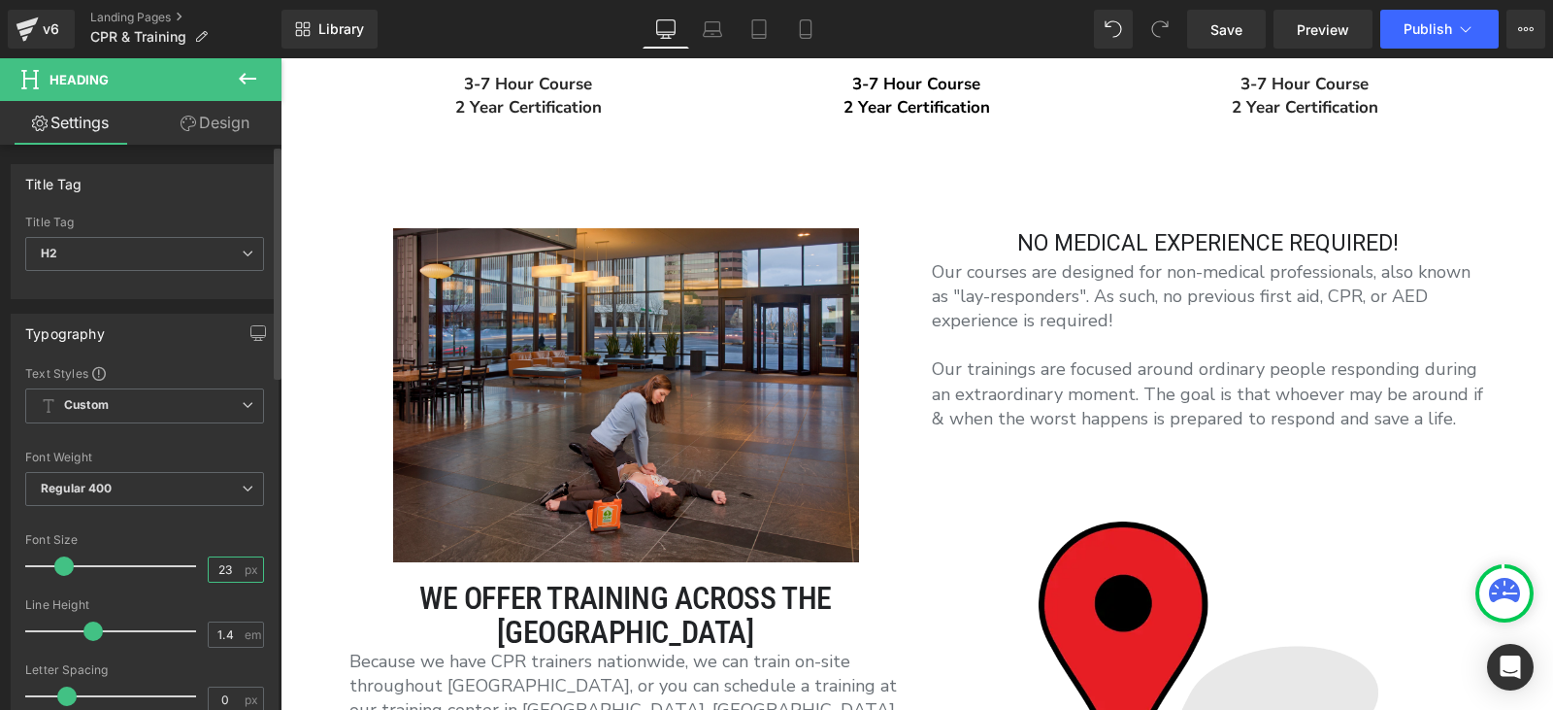
click at [221, 559] on input "23" at bounding box center [226, 569] width 34 height 24
type input "32"
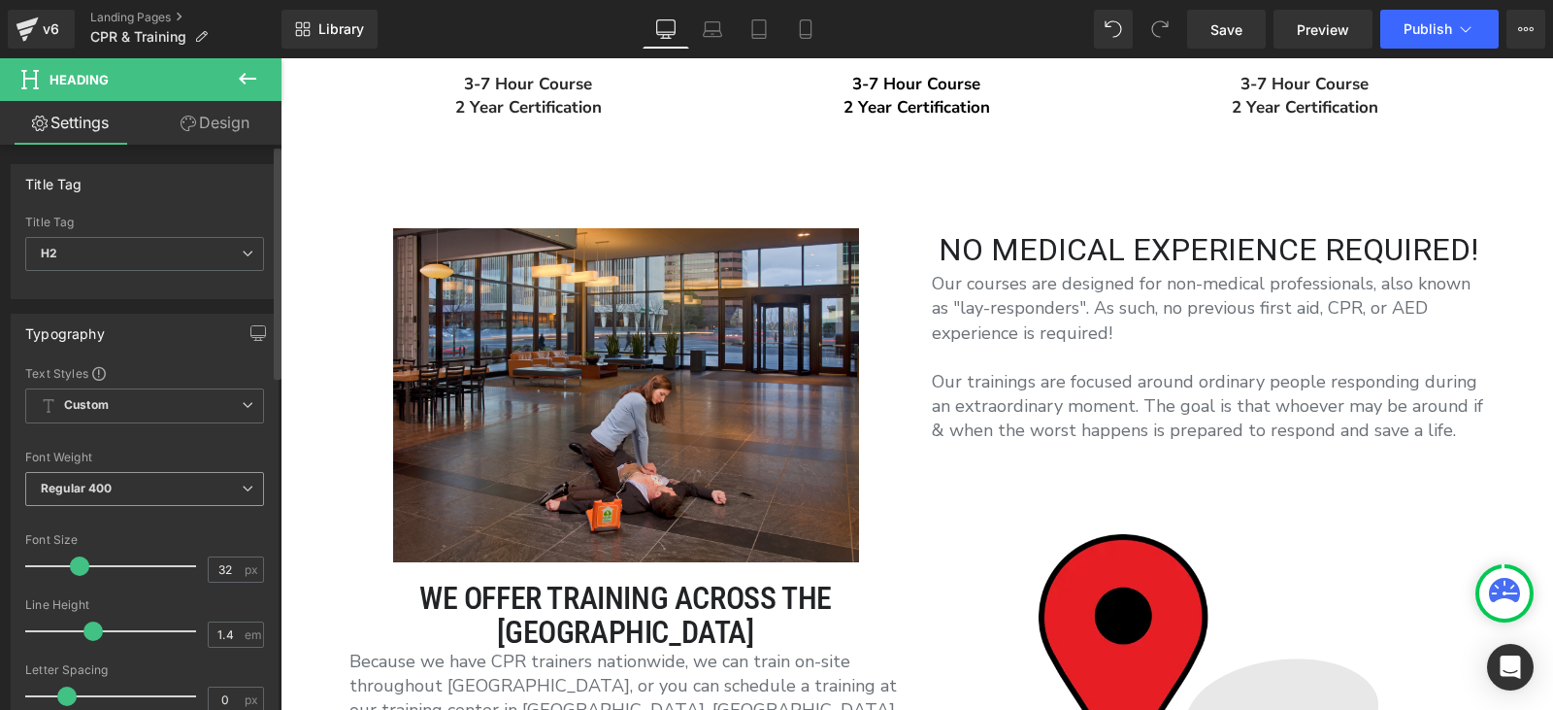
click at [166, 494] on span "Regular 400" at bounding box center [144, 489] width 239 height 34
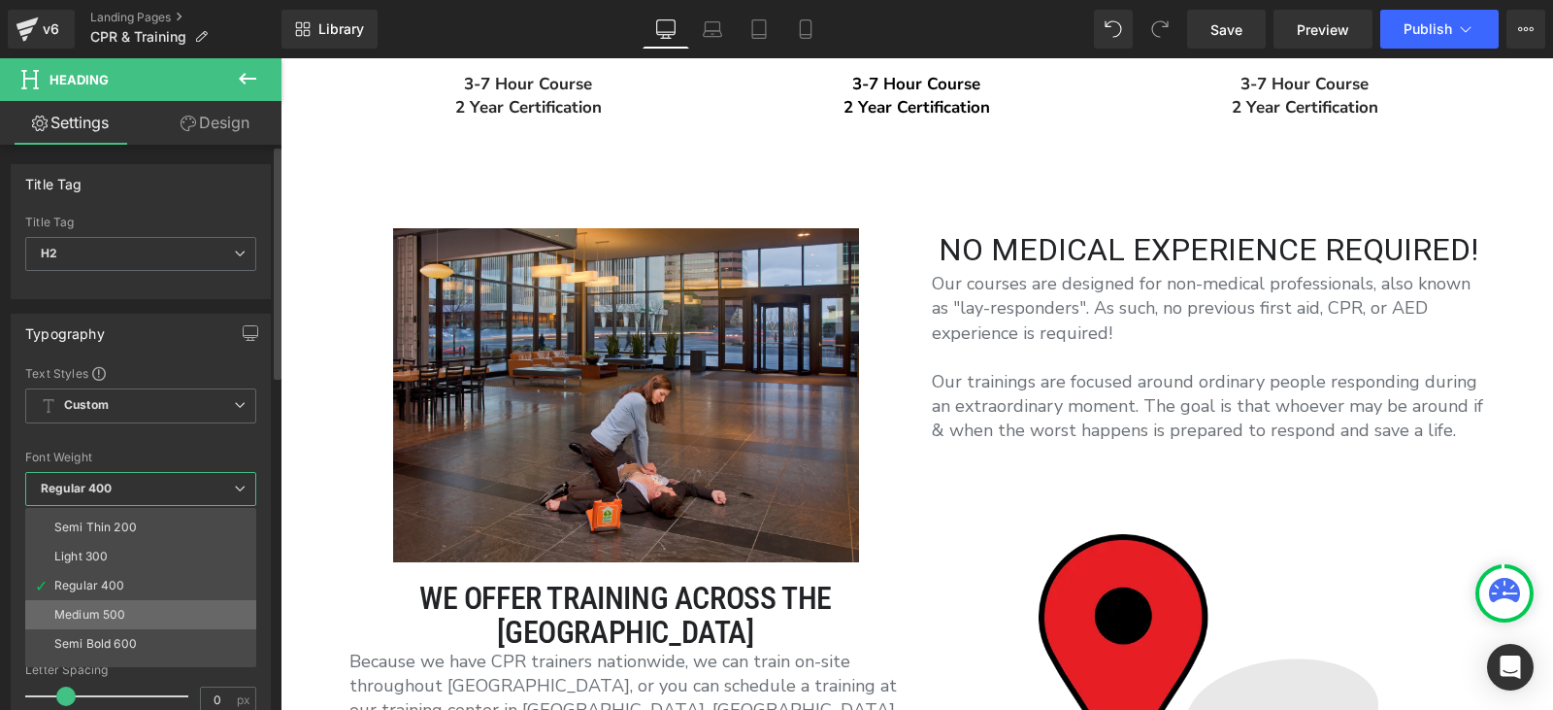
scroll to position [97, 0]
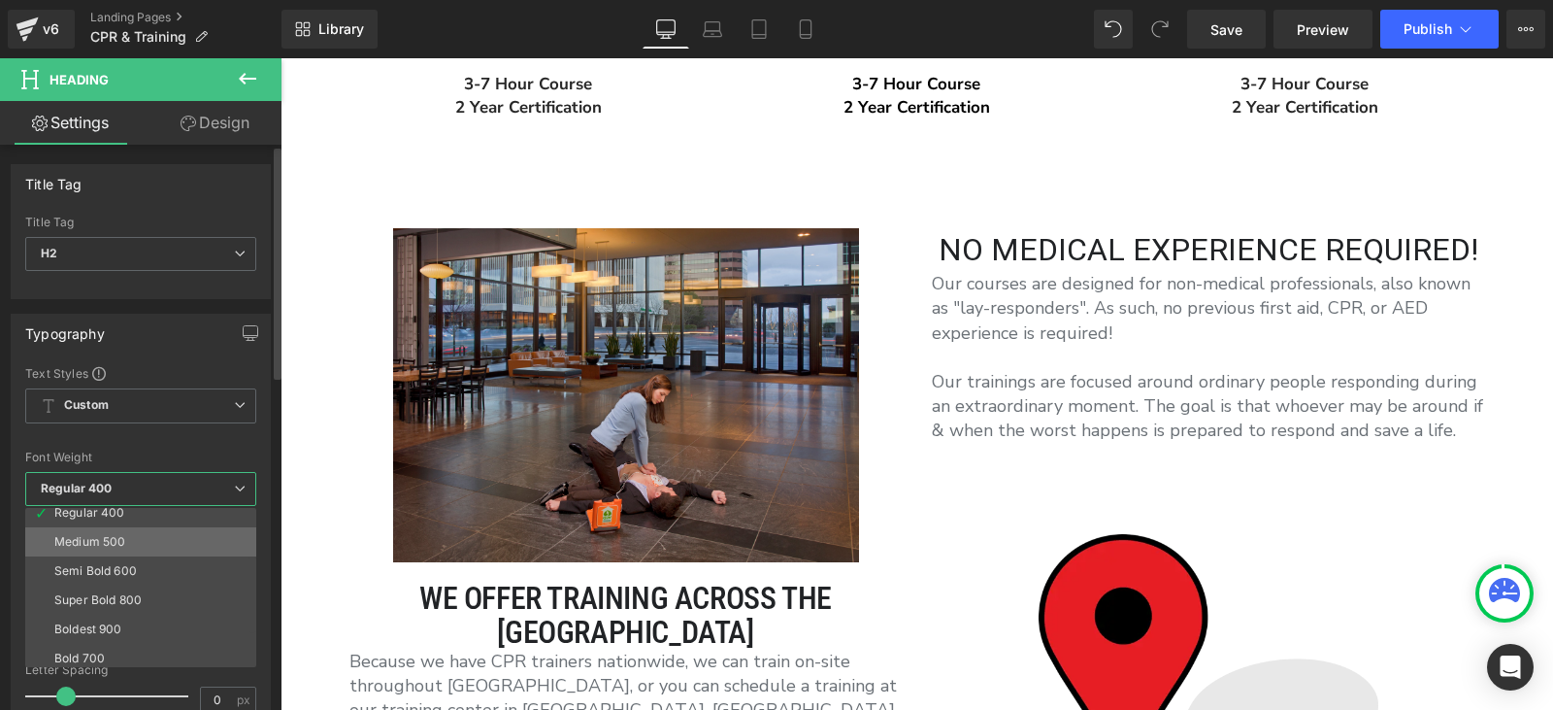
click at [131, 548] on li "Medium 500" at bounding box center [145, 541] width 240 height 29
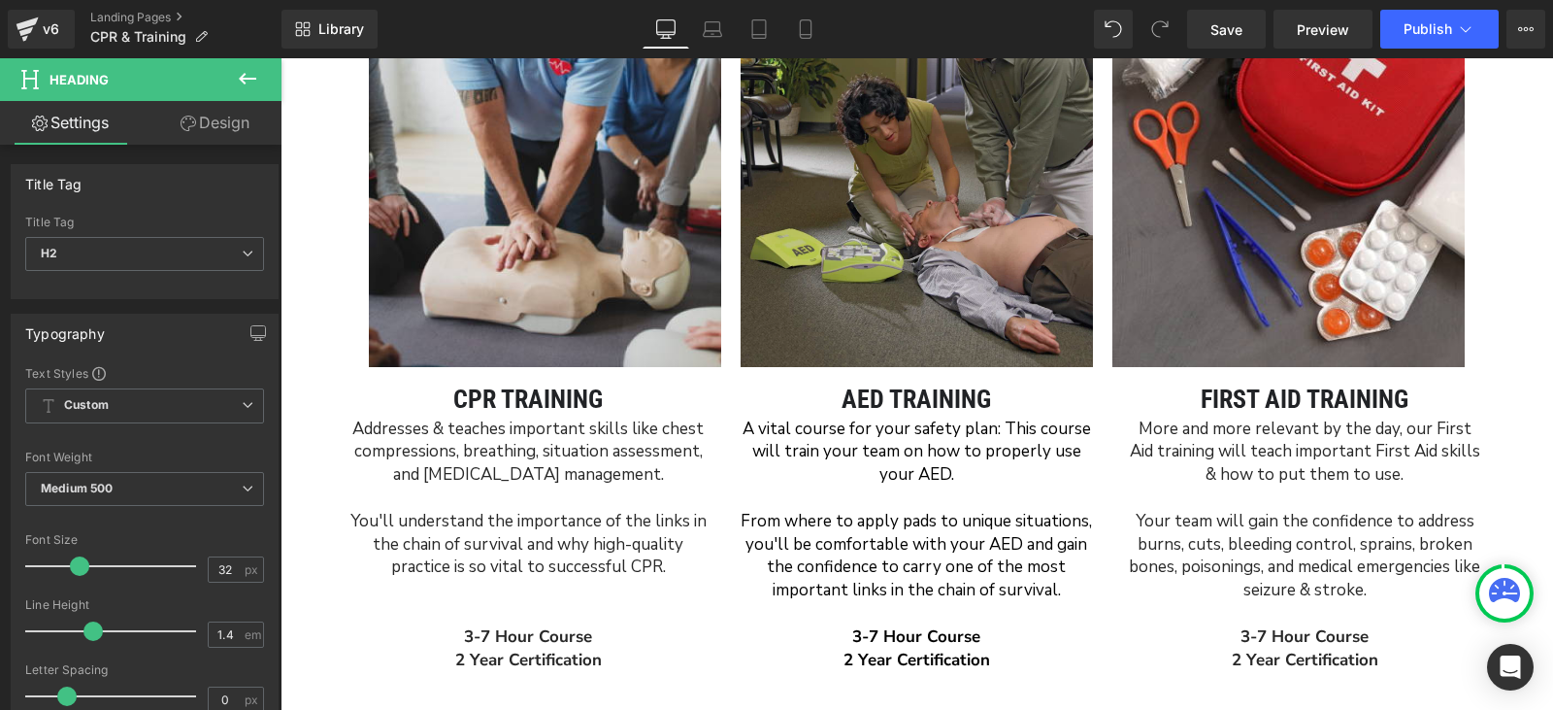
scroll to position [1359, 0]
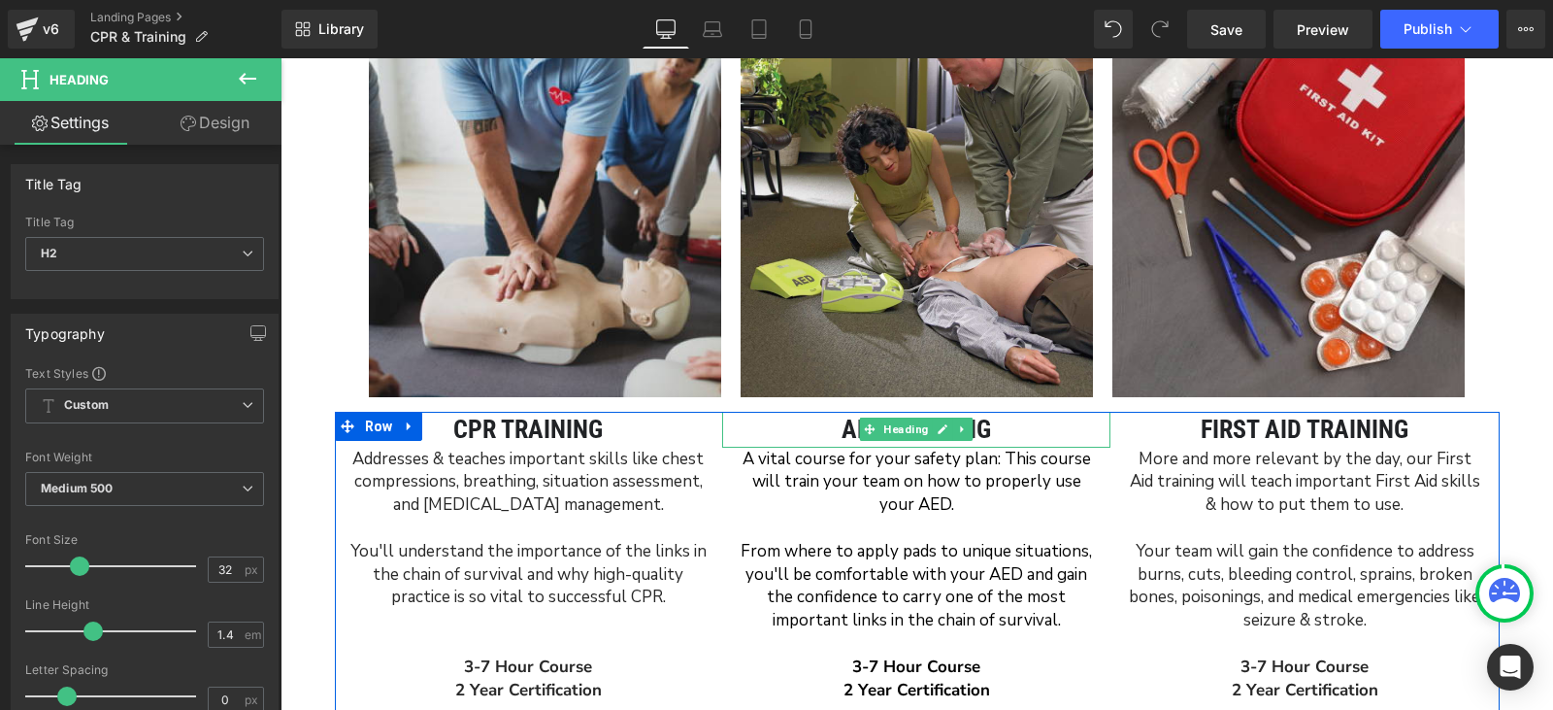
click at [836, 424] on h1 "AED Training" at bounding box center [916, 429] width 388 height 35
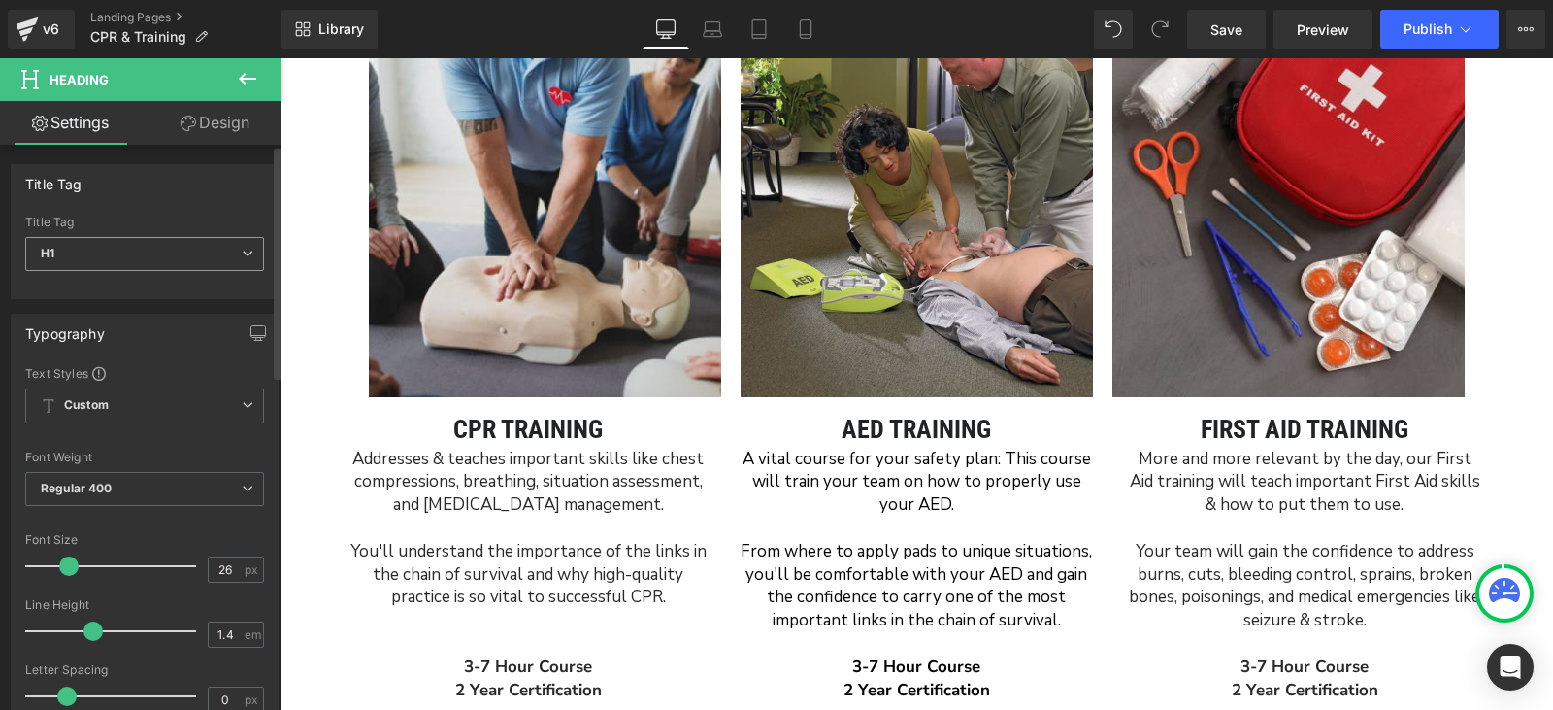
click at [178, 241] on span "H1" at bounding box center [144, 254] width 239 height 34
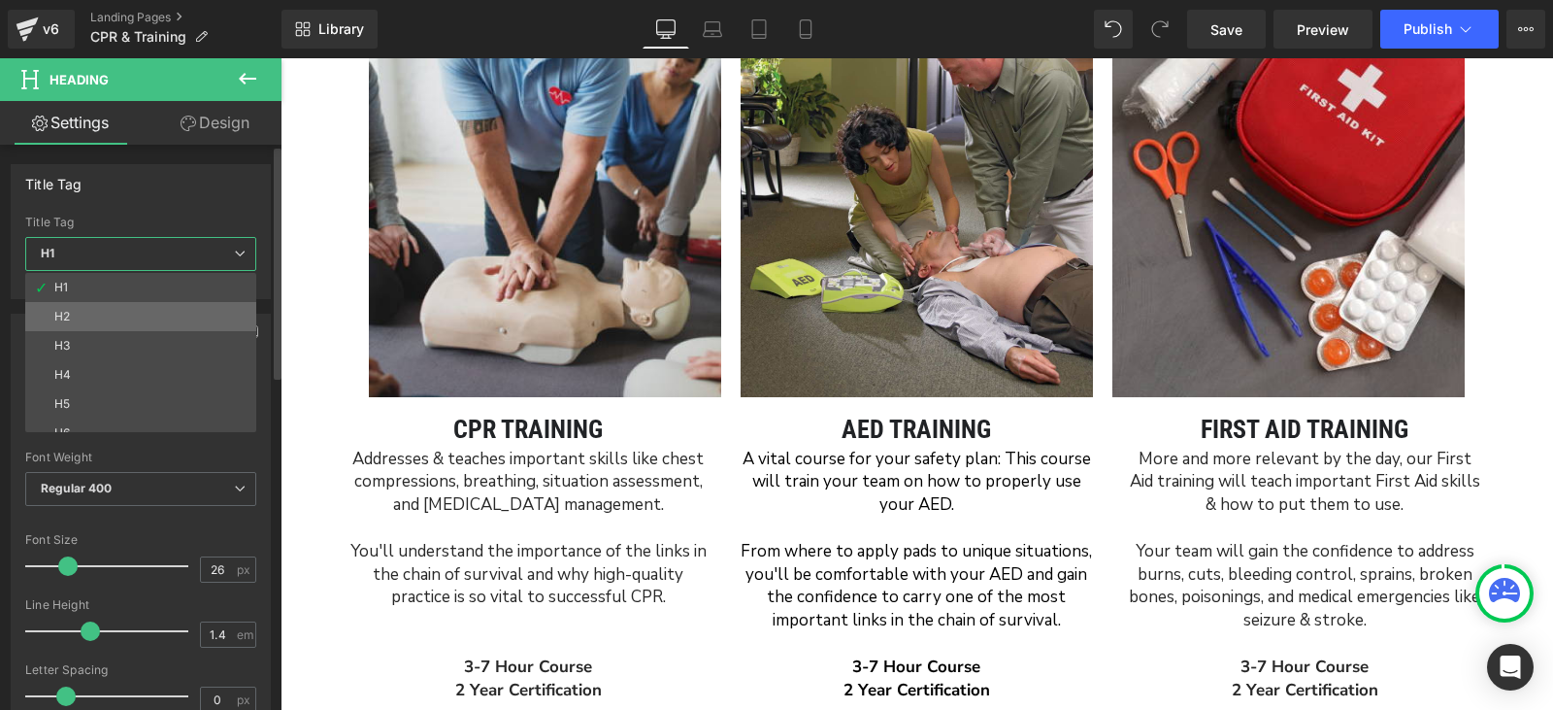
click at [171, 308] on li "H2" at bounding box center [145, 316] width 240 height 29
type input "23"
type input "100"
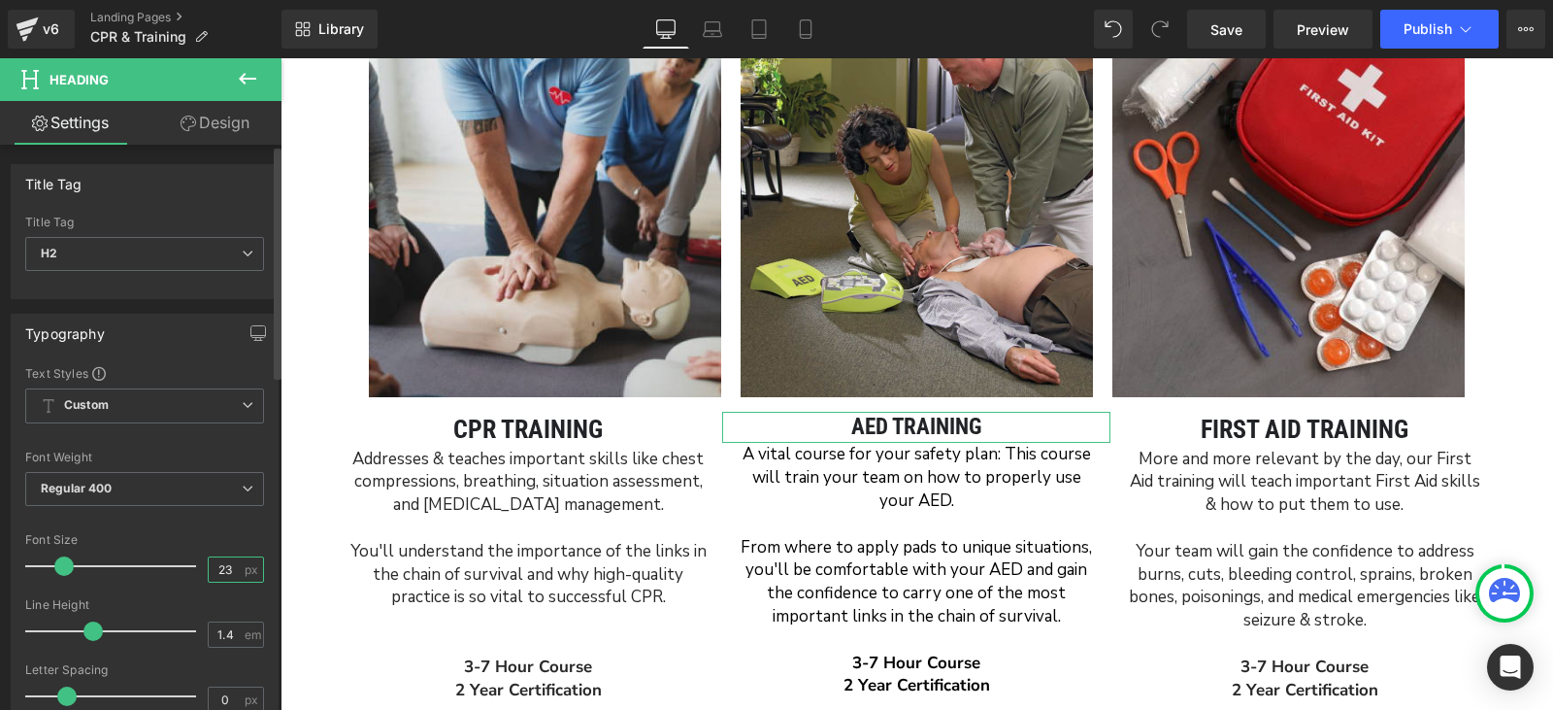
click at [229, 563] on input "23" at bounding box center [226, 569] width 34 height 24
type input "2"
type input "32"
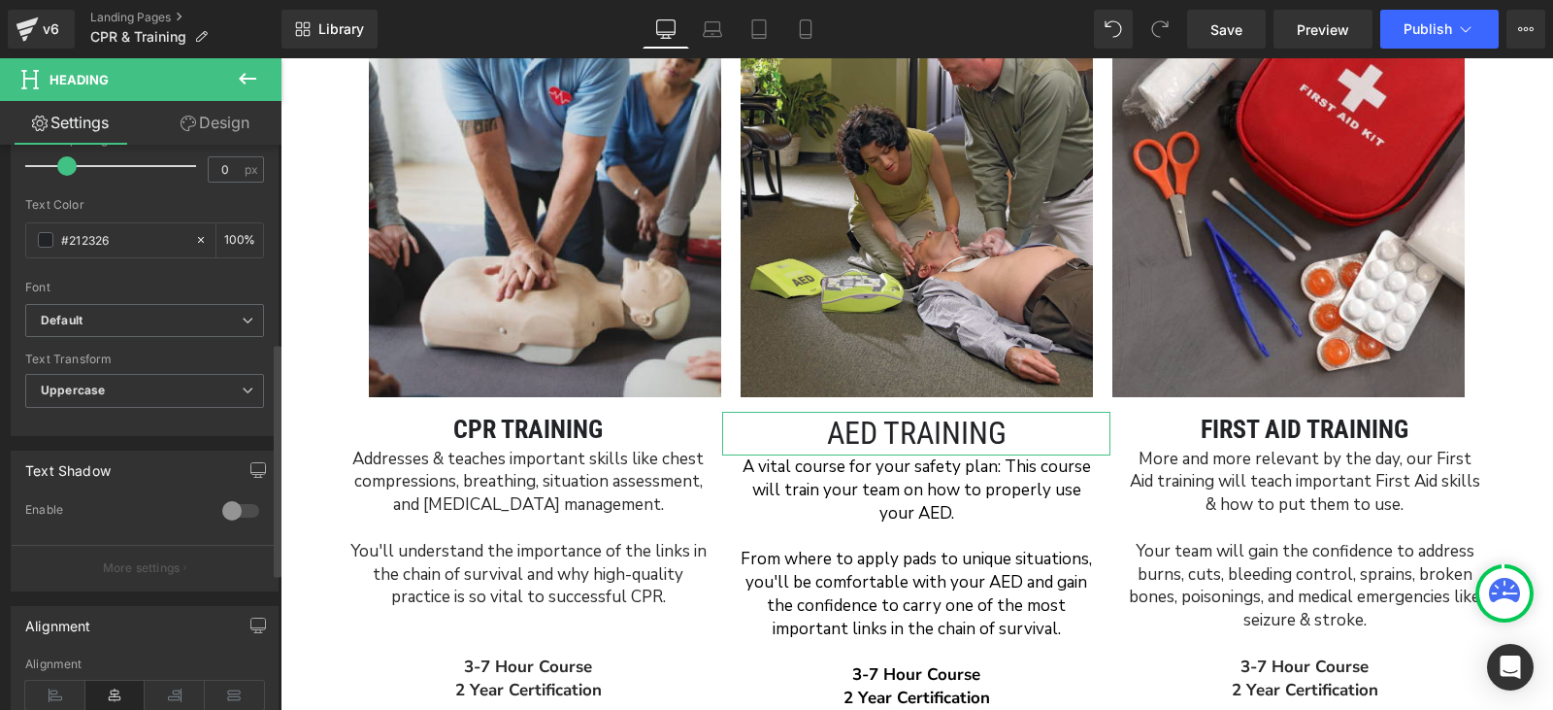
scroll to position [582, 0]
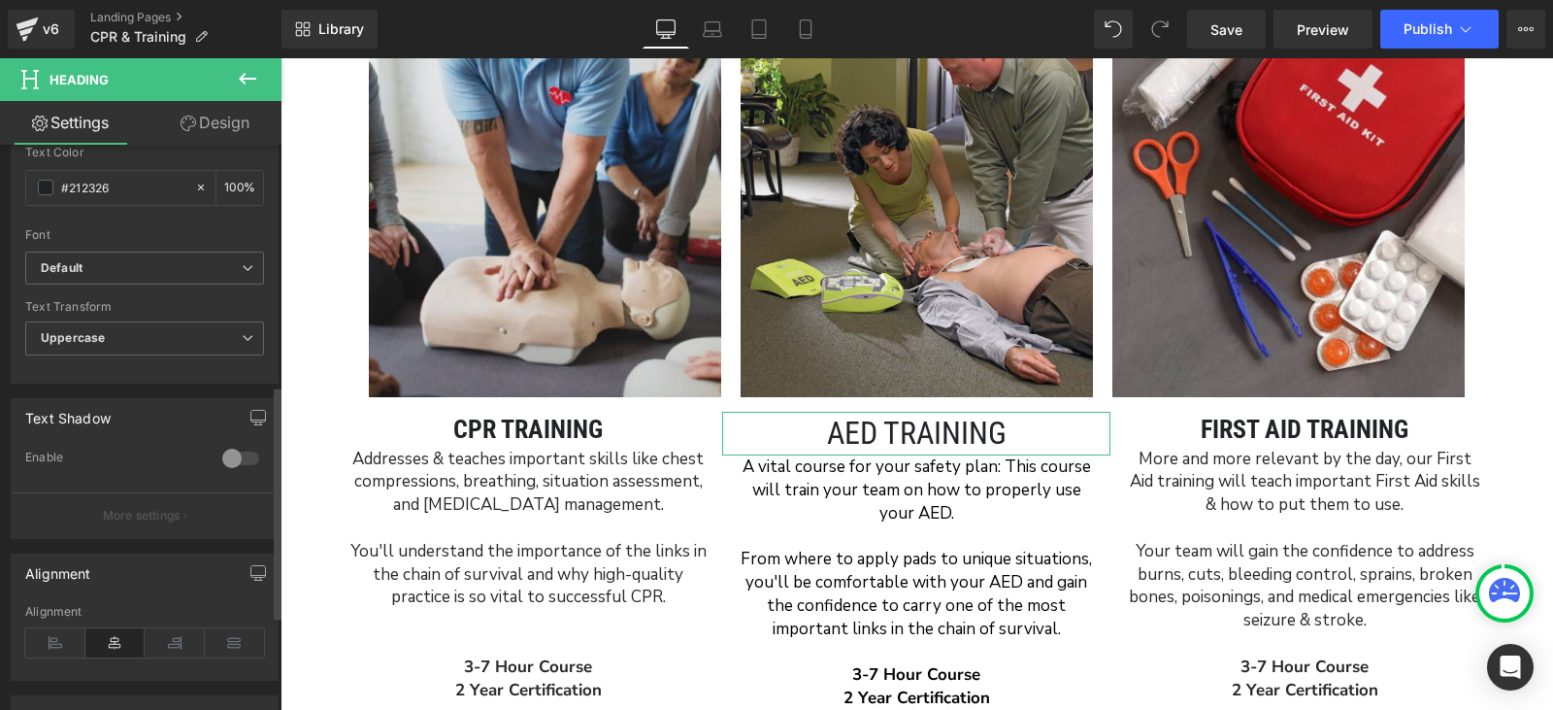
click at [79, 320] on div "Text Transform Uppercase None Uppercase Lowercase Capitalize" at bounding box center [144, 339] width 239 height 78
click at [98, 279] on span "Default" at bounding box center [144, 268] width 239 height 34
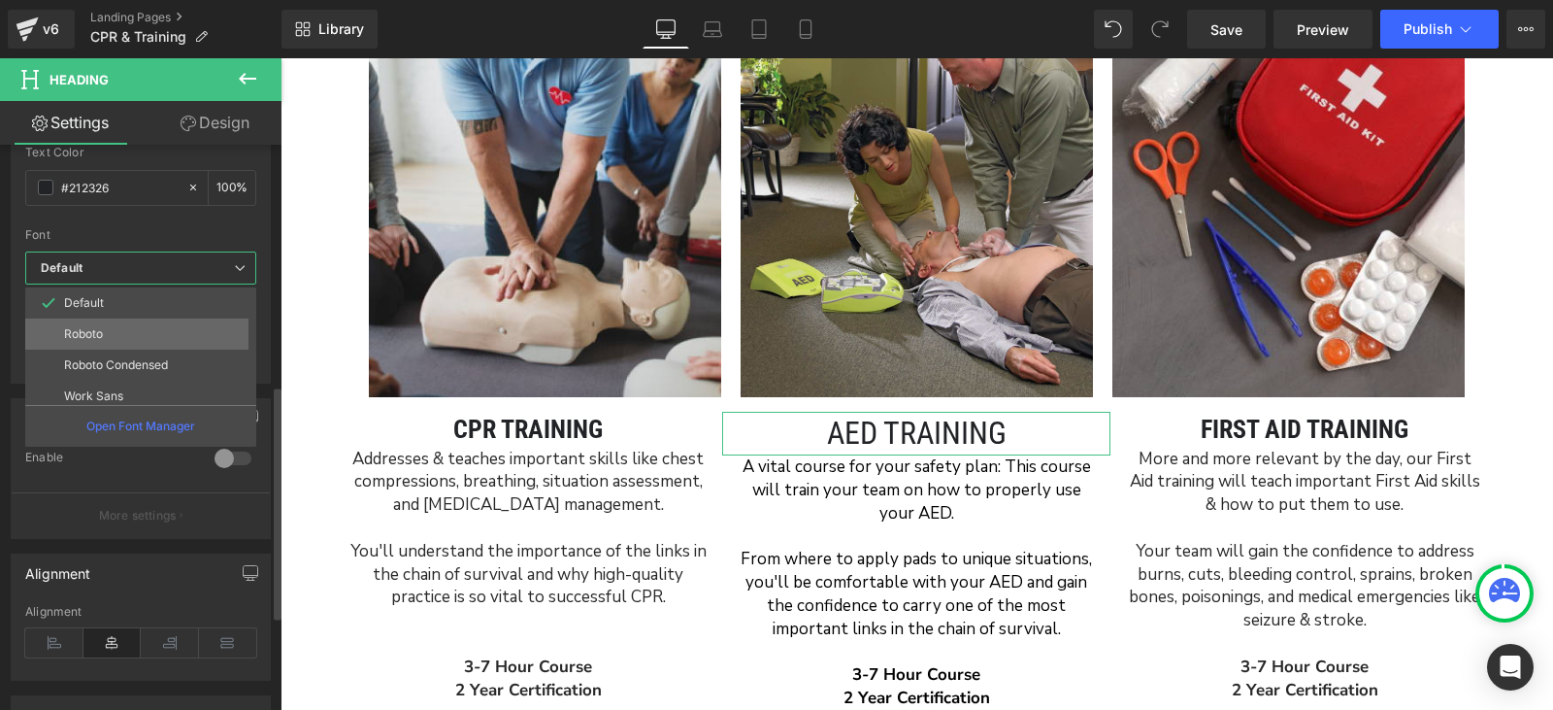
click at [99, 331] on p "Roboto" at bounding box center [83, 334] width 39 height 14
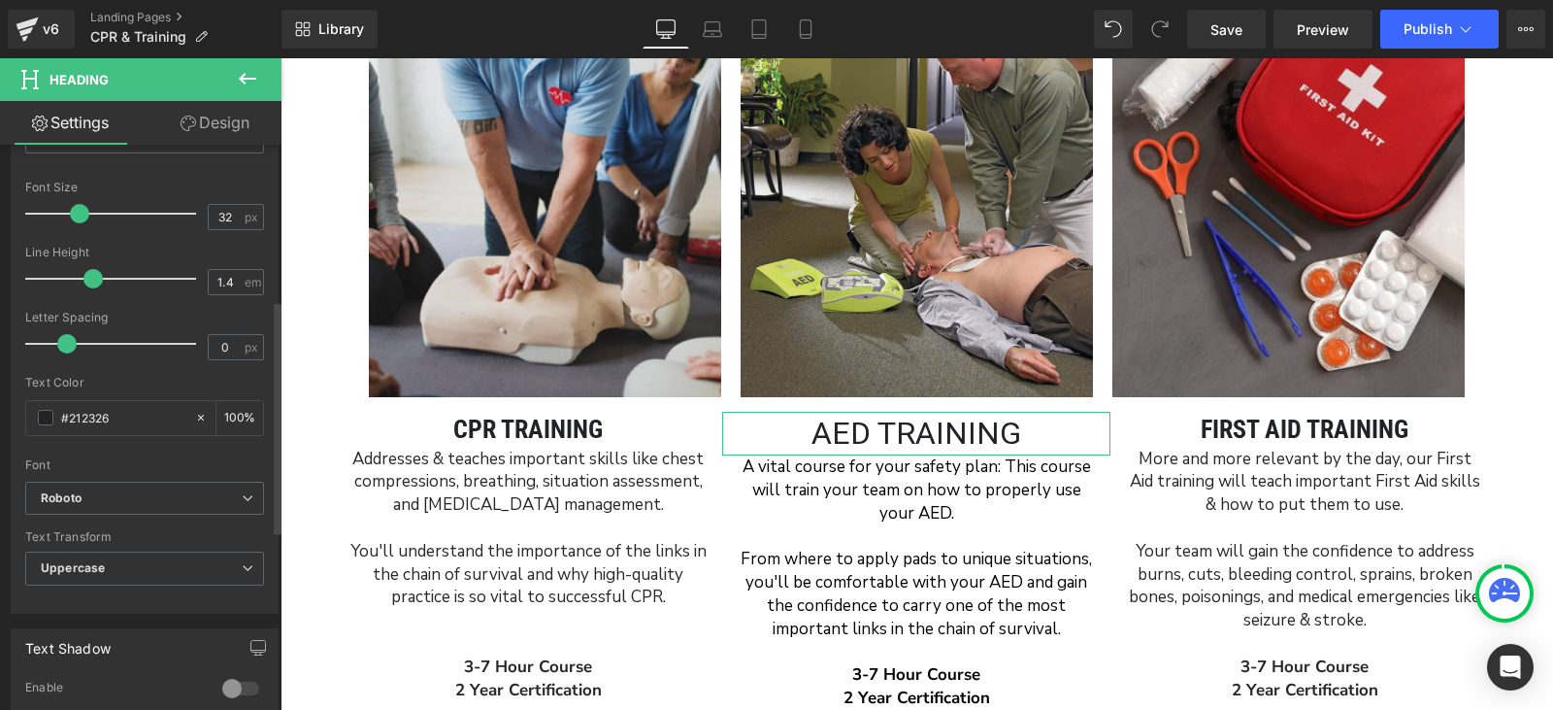
scroll to position [291, 0]
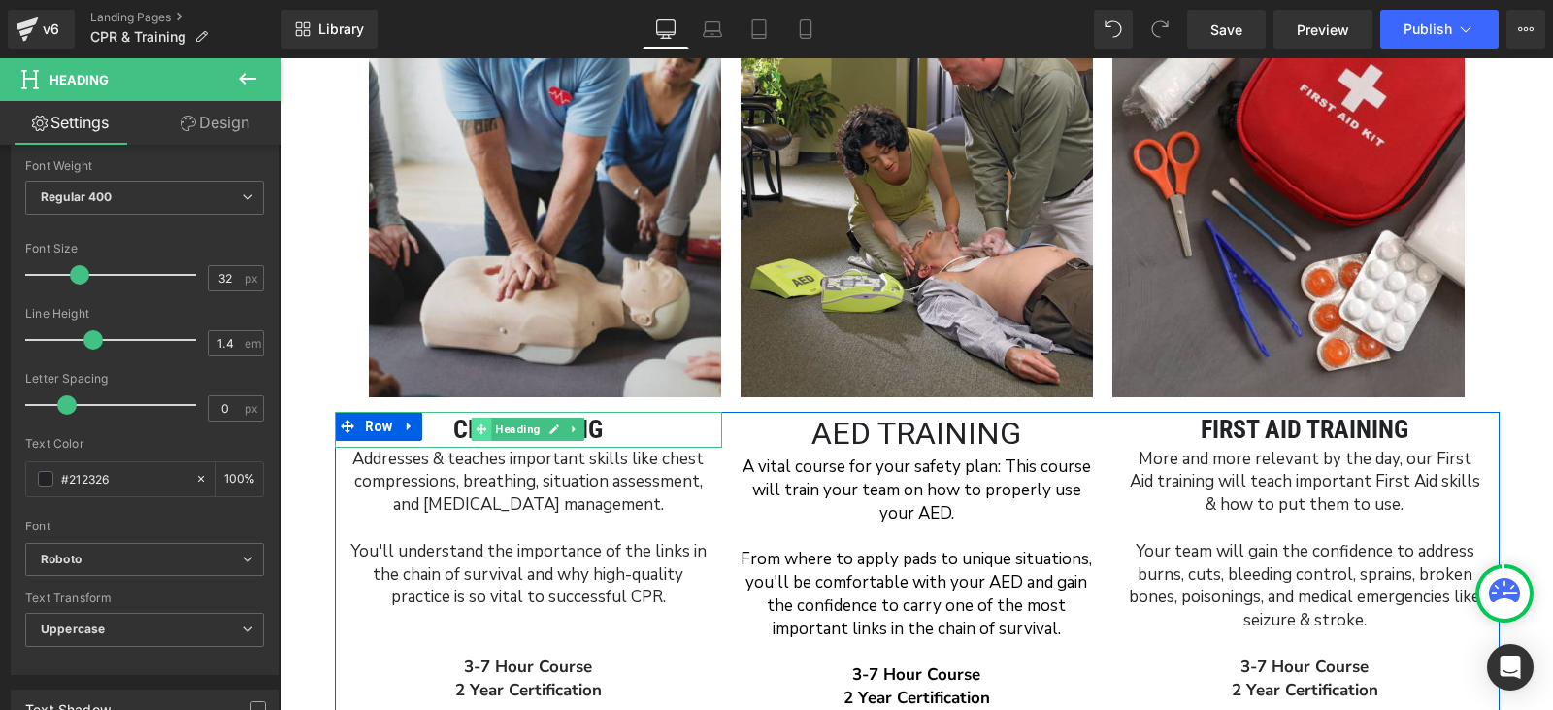
click at [477, 426] on icon at bounding box center [482, 429] width 11 height 11
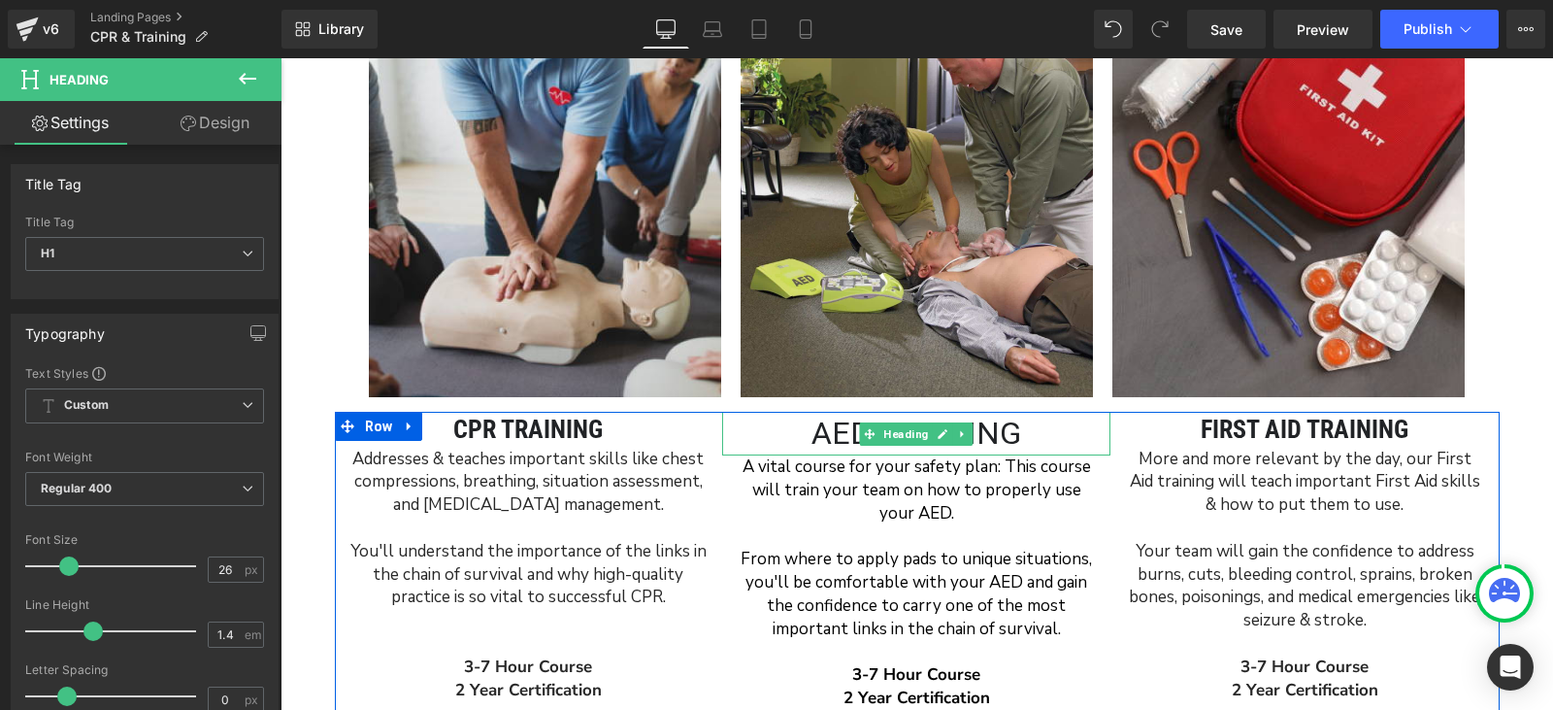
click at [817, 431] on h2 "AED Training" at bounding box center [916, 434] width 388 height 44
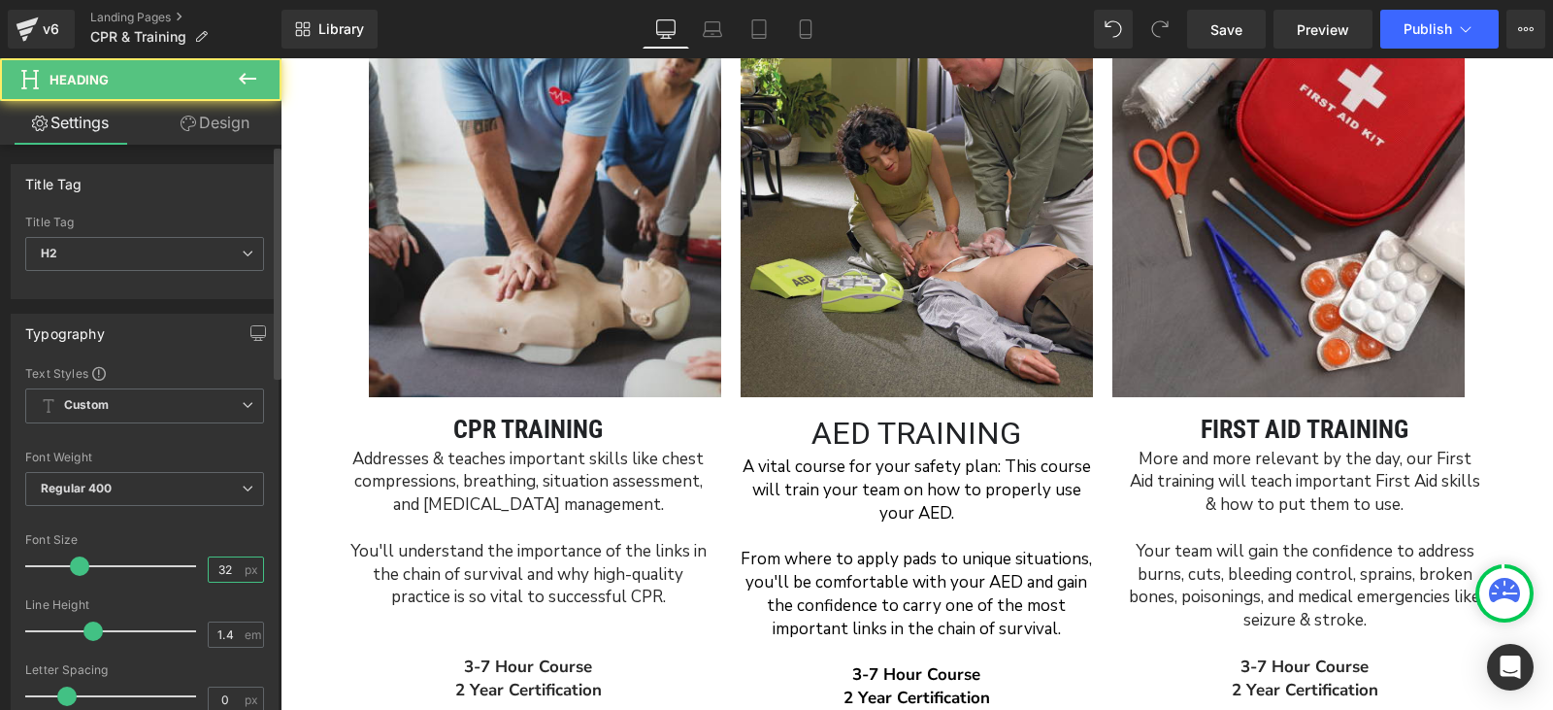
click at [230, 570] on input "32" at bounding box center [226, 569] width 34 height 24
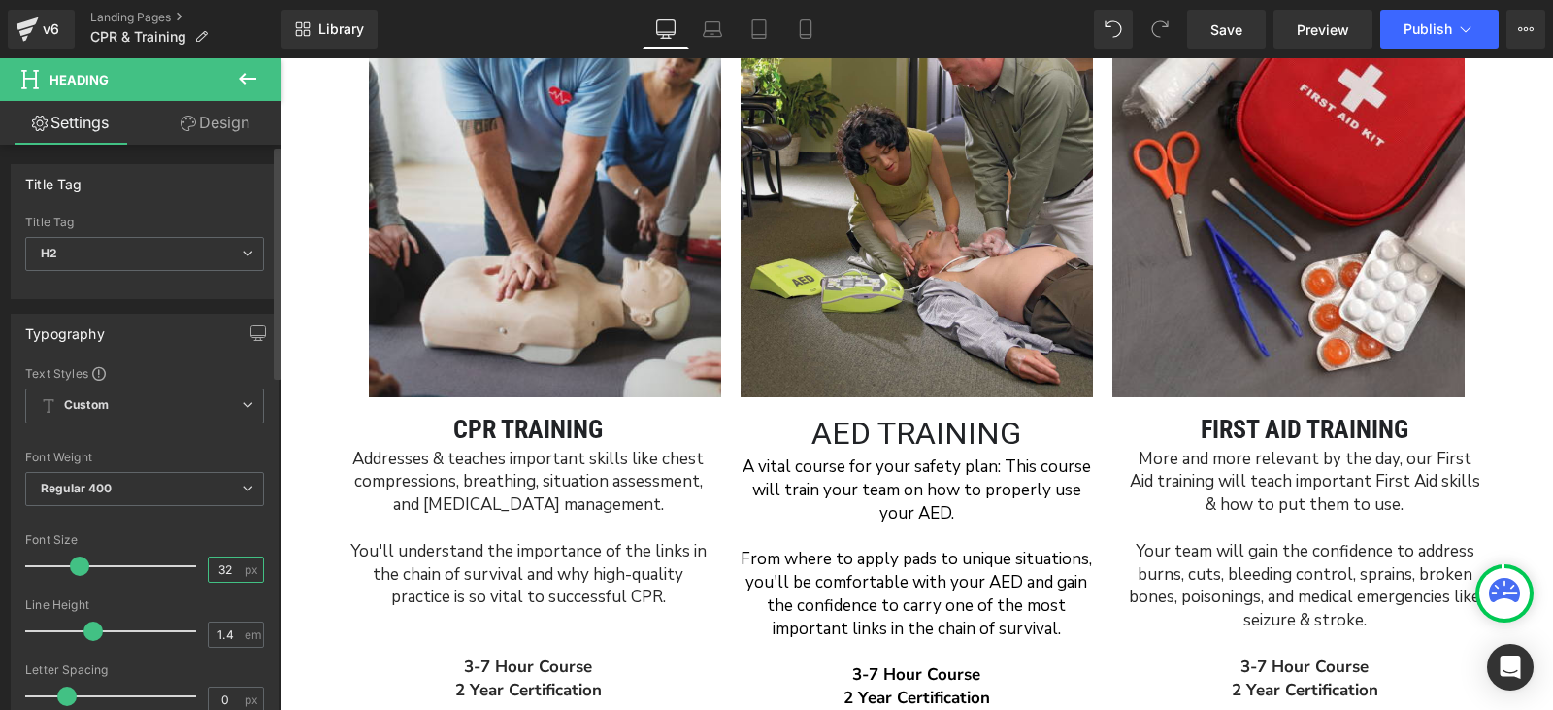
click at [230, 570] on input "32" at bounding box center [226, 569] width 34 height 24
type input "3"
type input "26"
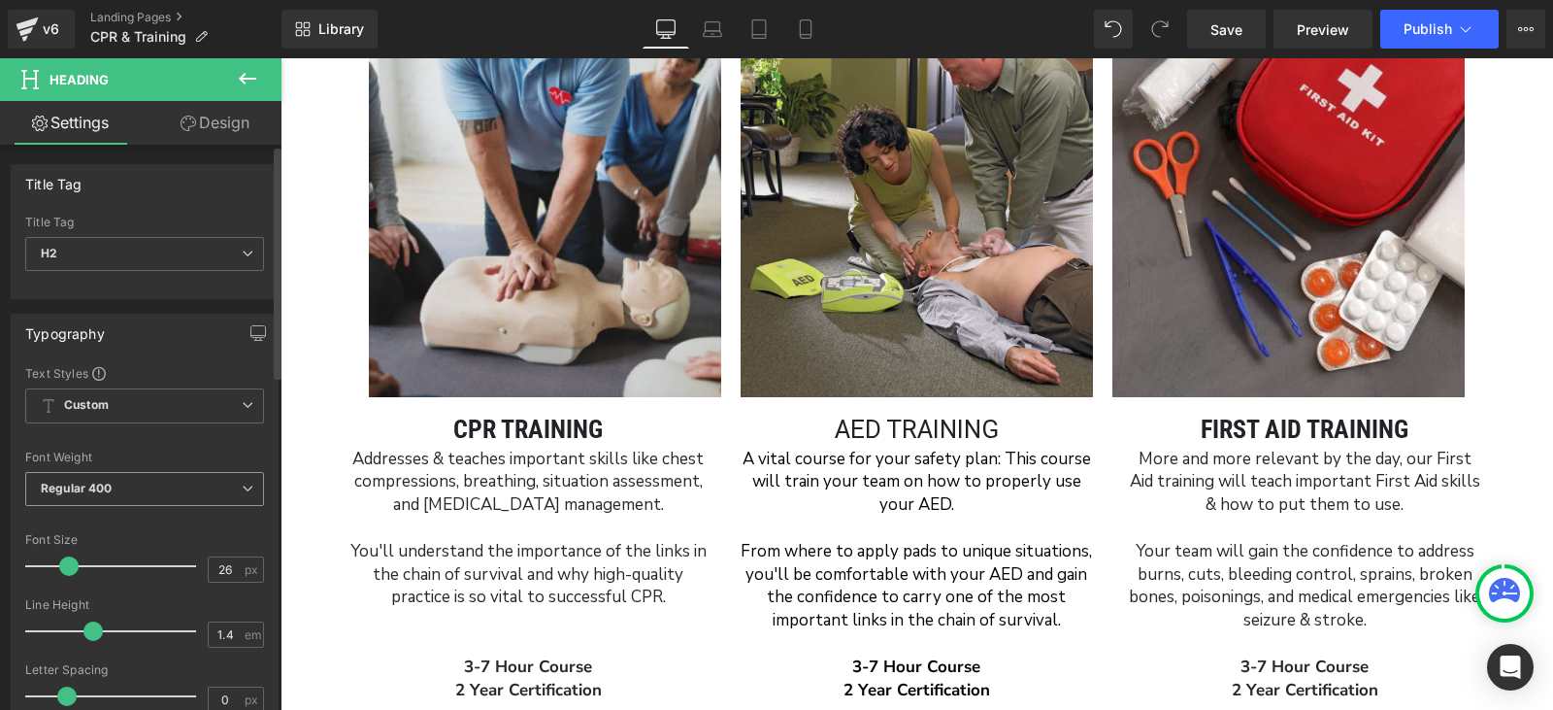
click at [177, 480] on span "Regular 400" at bounding box center [144, 489] width 239 height 34
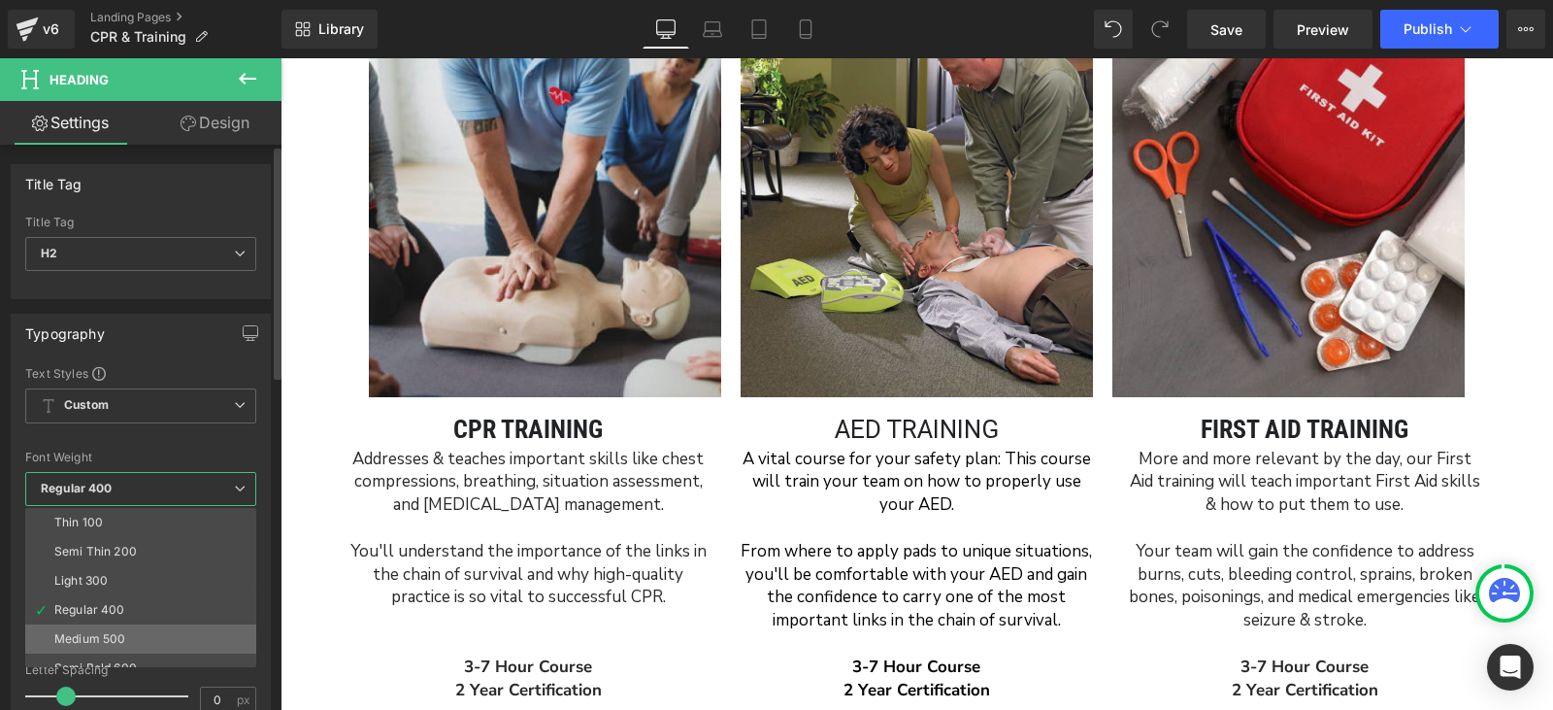
click at [136, 635] on li "Medium 500" at bounding box center [145, 638] width 240 height 29
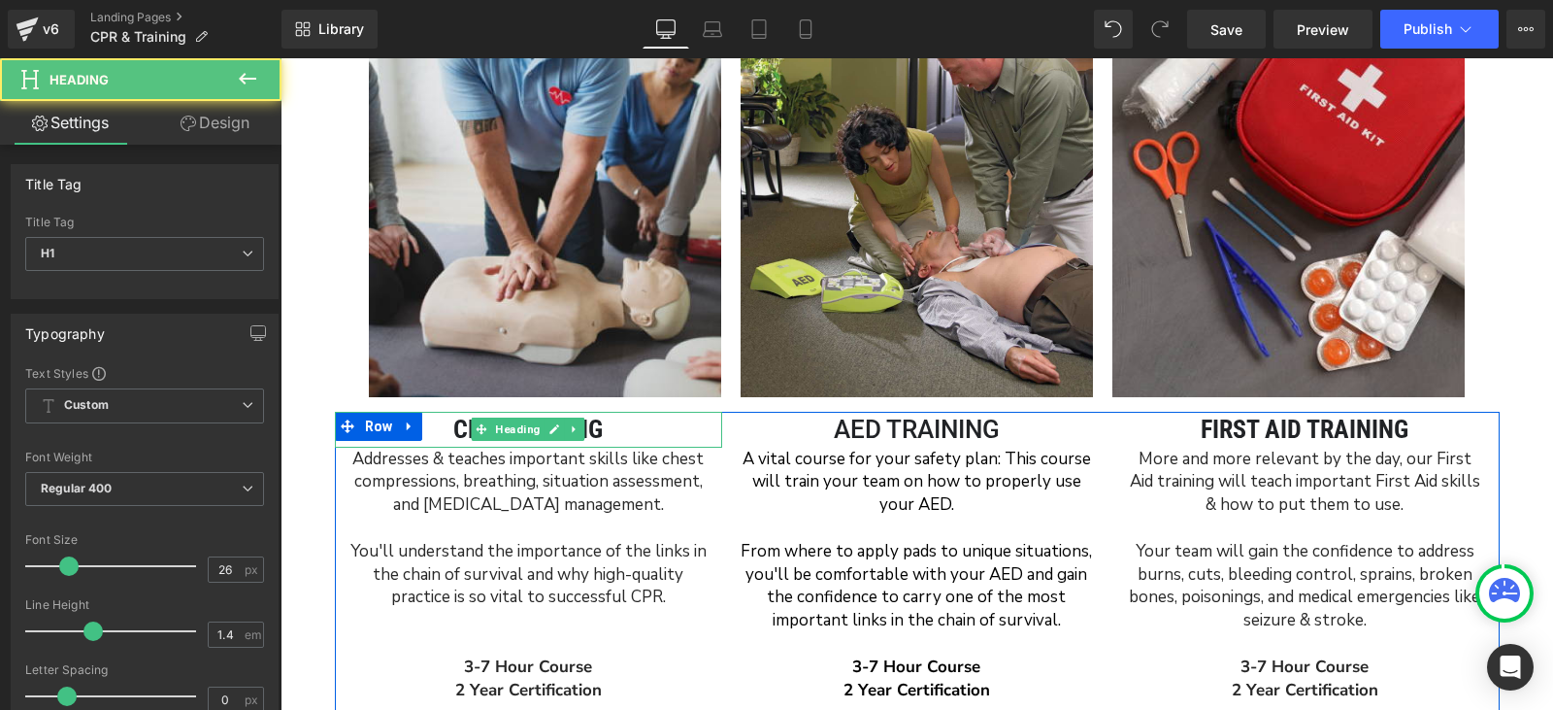
click at [457, 423] on h1 "CPR Training" at bounding box center [529, 429] width 388 height 35
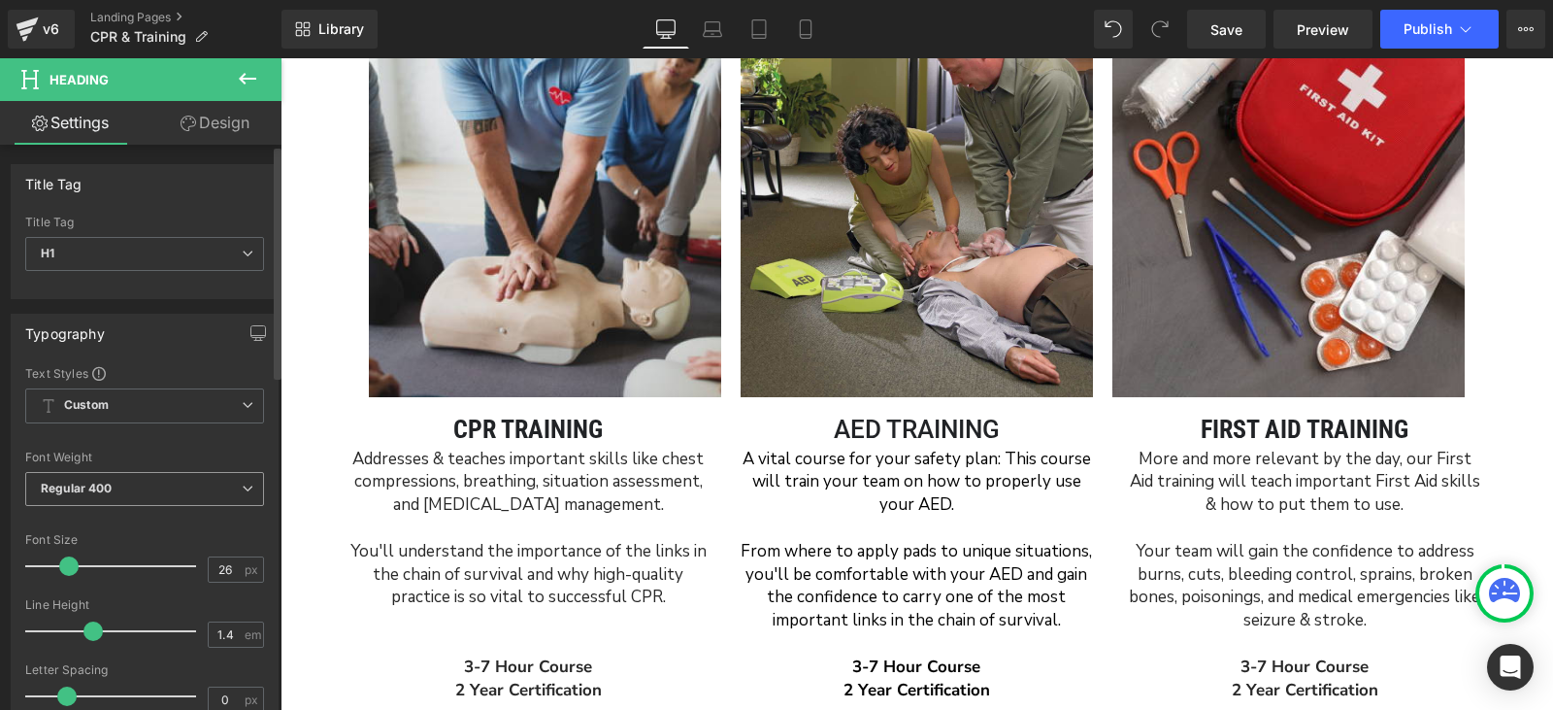
click at [158, 484] on span "Regular 400" at bounding box center [144, 489] width 239 height 34
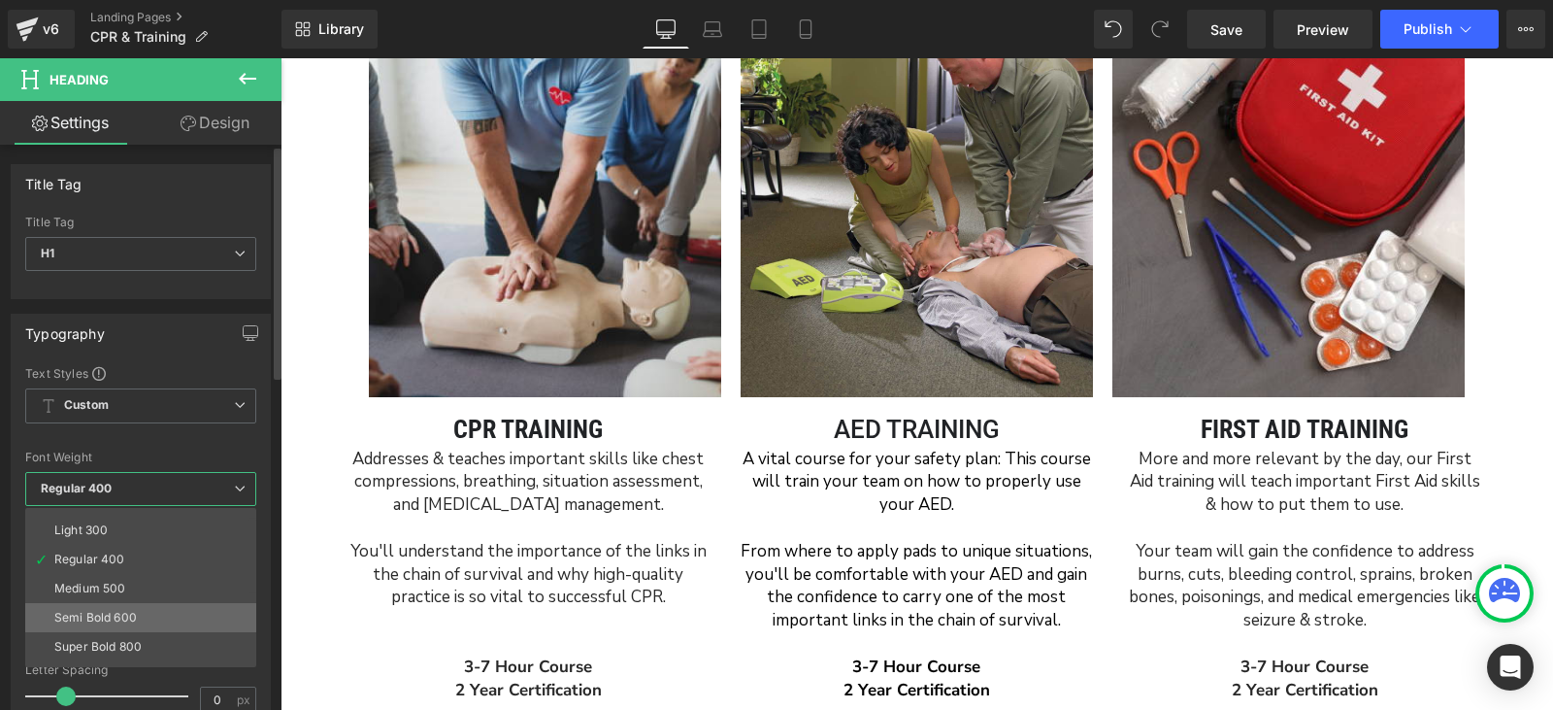
scroll to position [97, 0]
click at [116, 549] on li "Medium 500" at bounding box center [145, 541] width 240 height 29
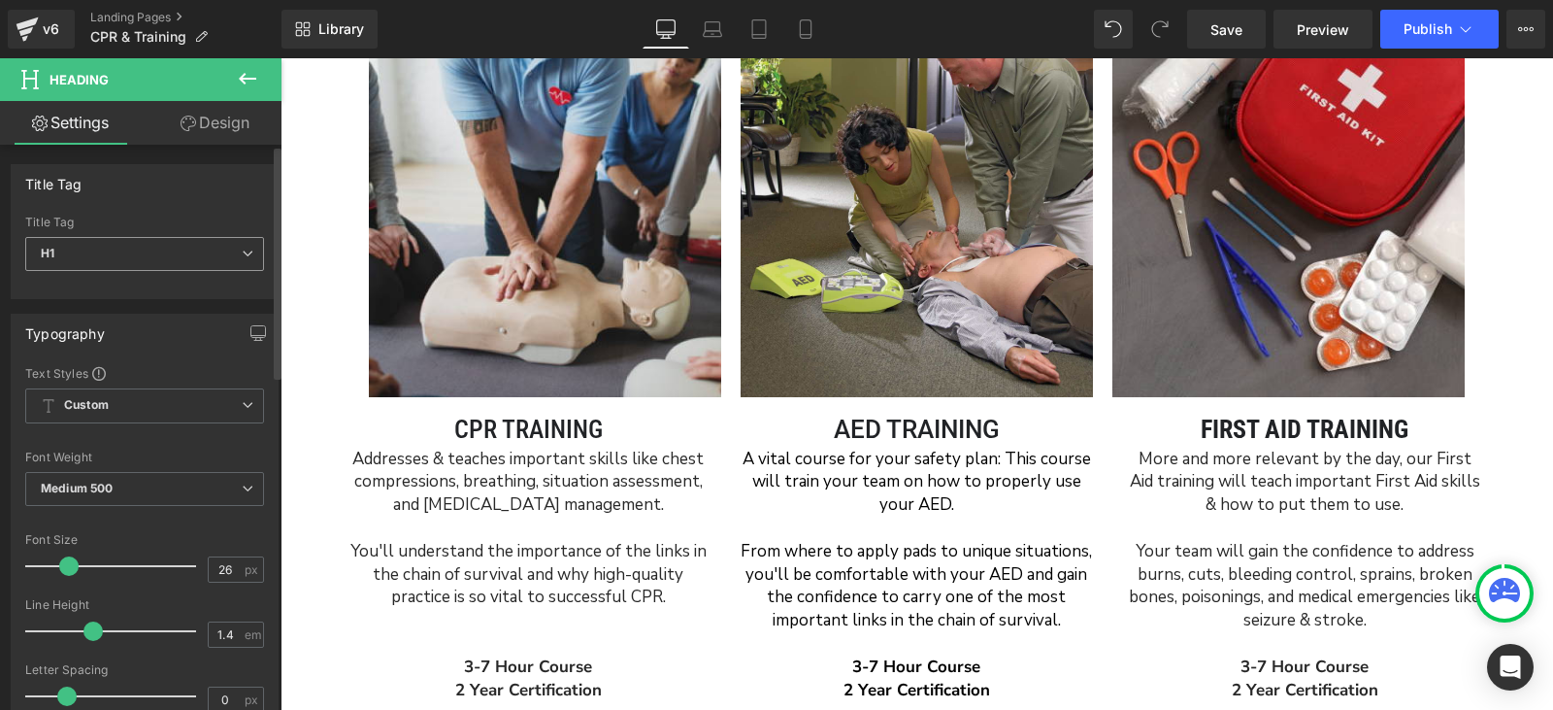
click at [114, 255] on span "H1" at bounding box center [144, 254] width 239 height 34
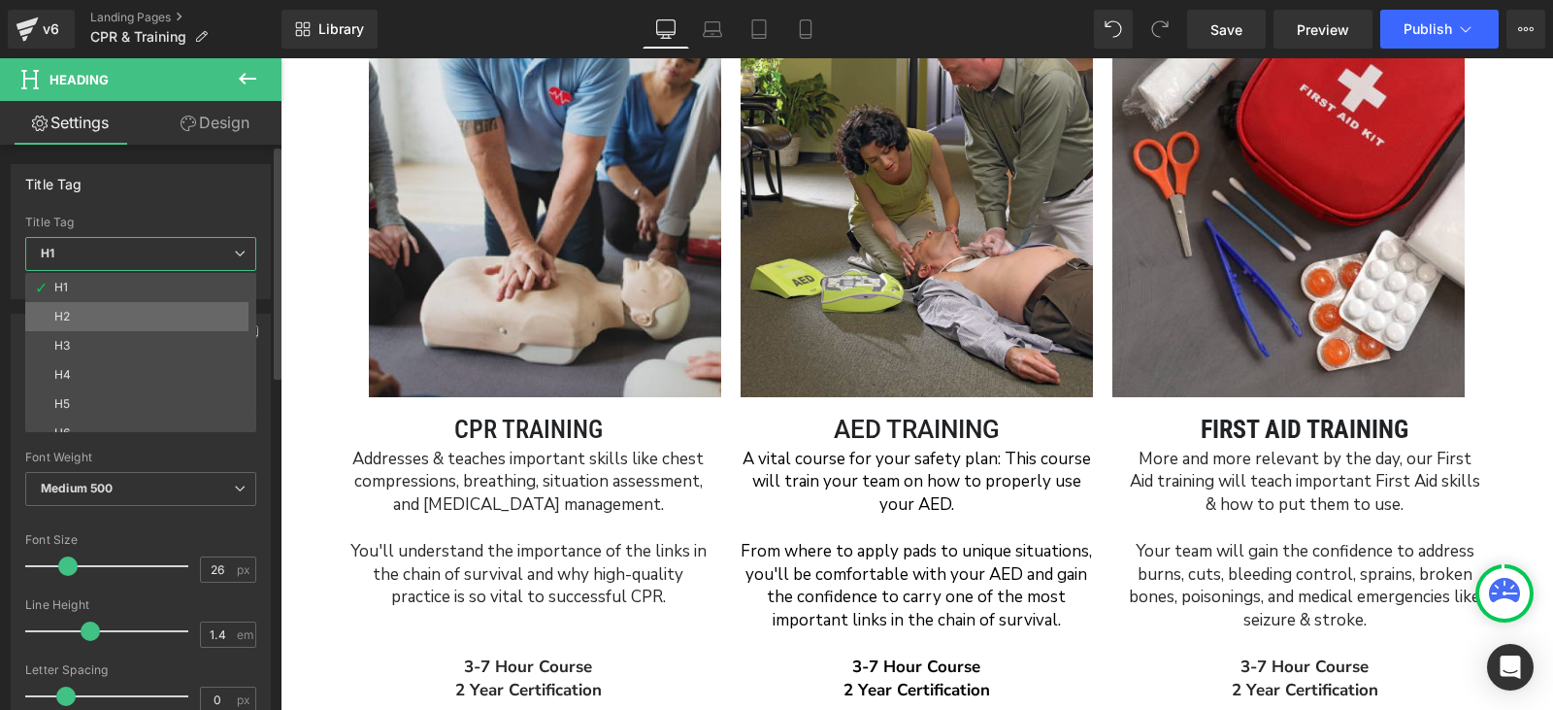
click at [129, 304] on li "H2" at bounding box center [145, 316] width 240 height 29
type input "23"
type input "100"
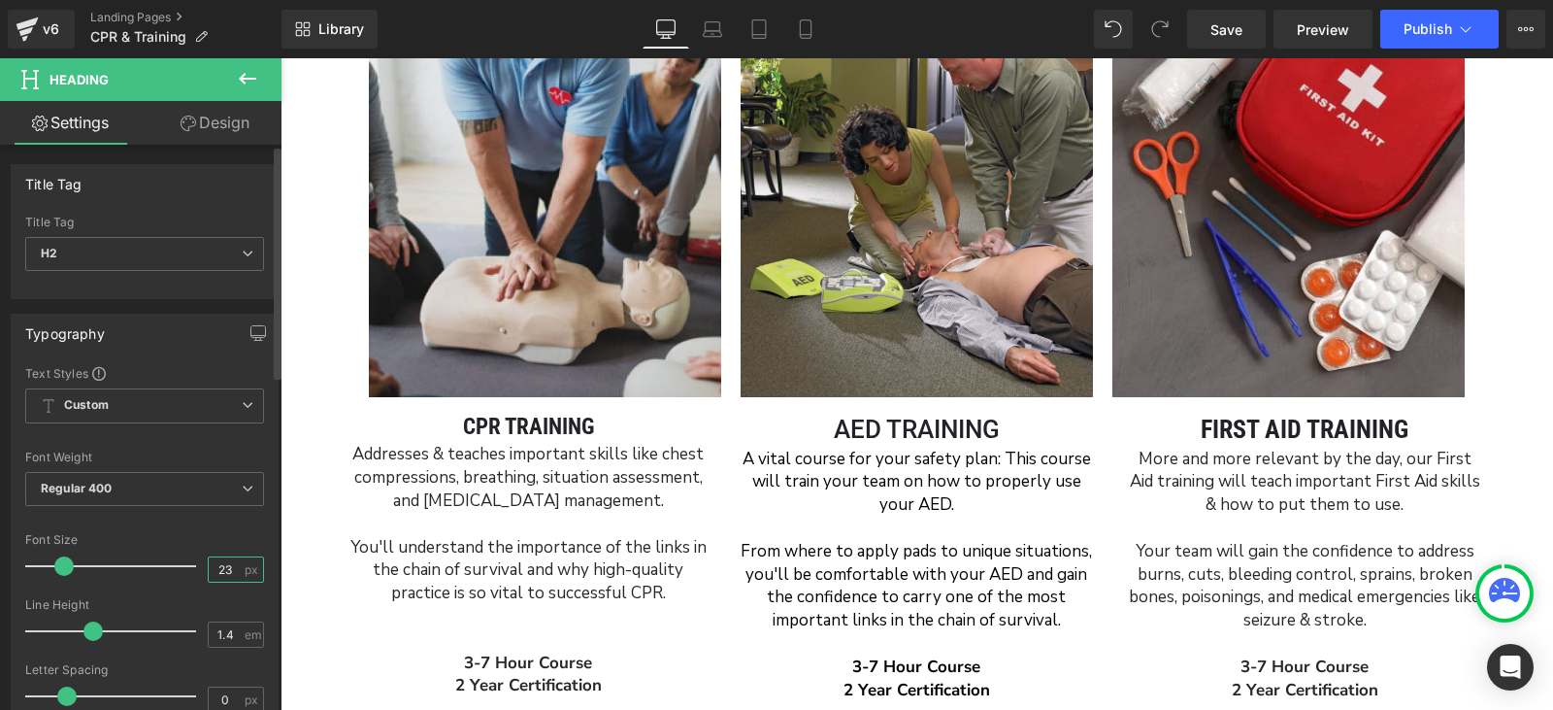
click at [220, 558] on input "23" at bounding box center [226, 569] width 34 height 24
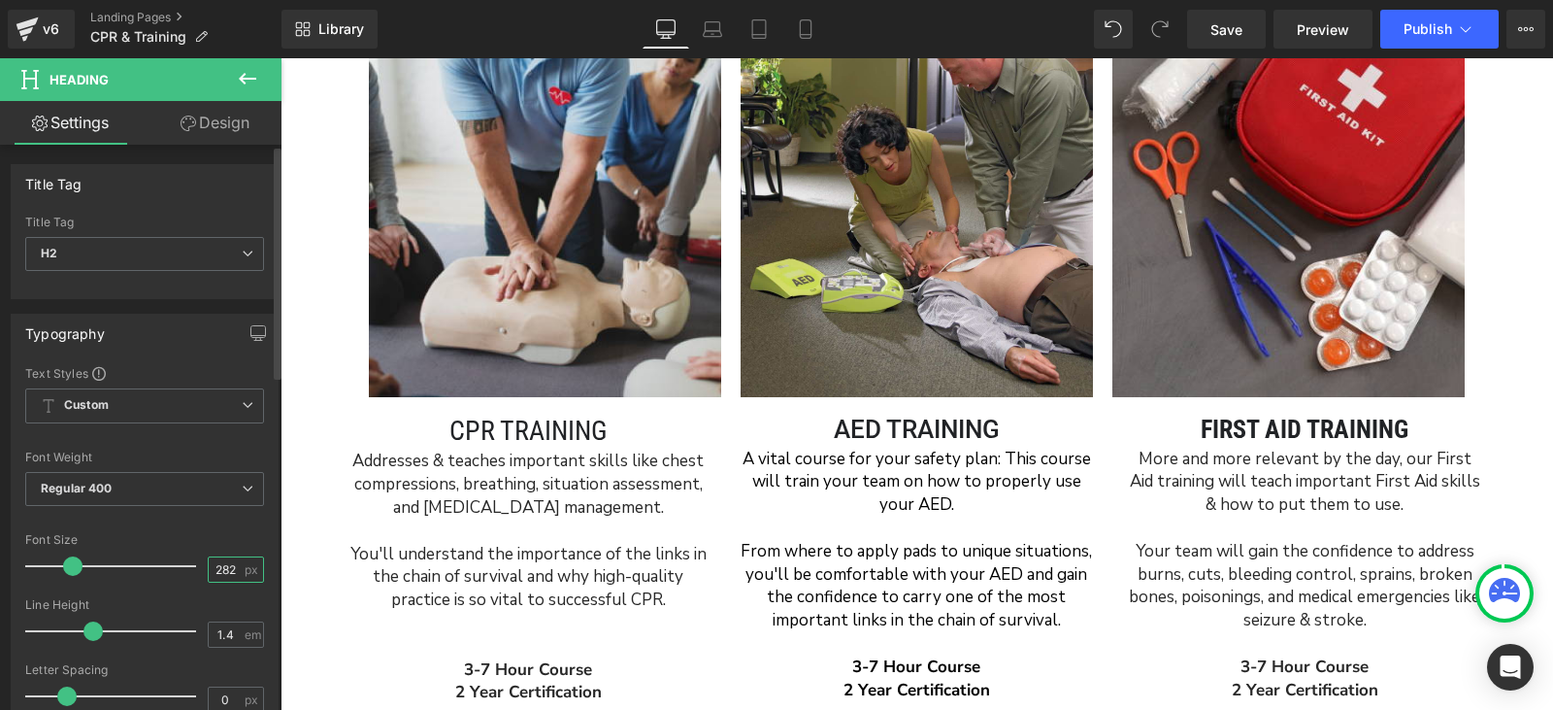
scroll to position [0, 0]
type input "2"
type input "26"
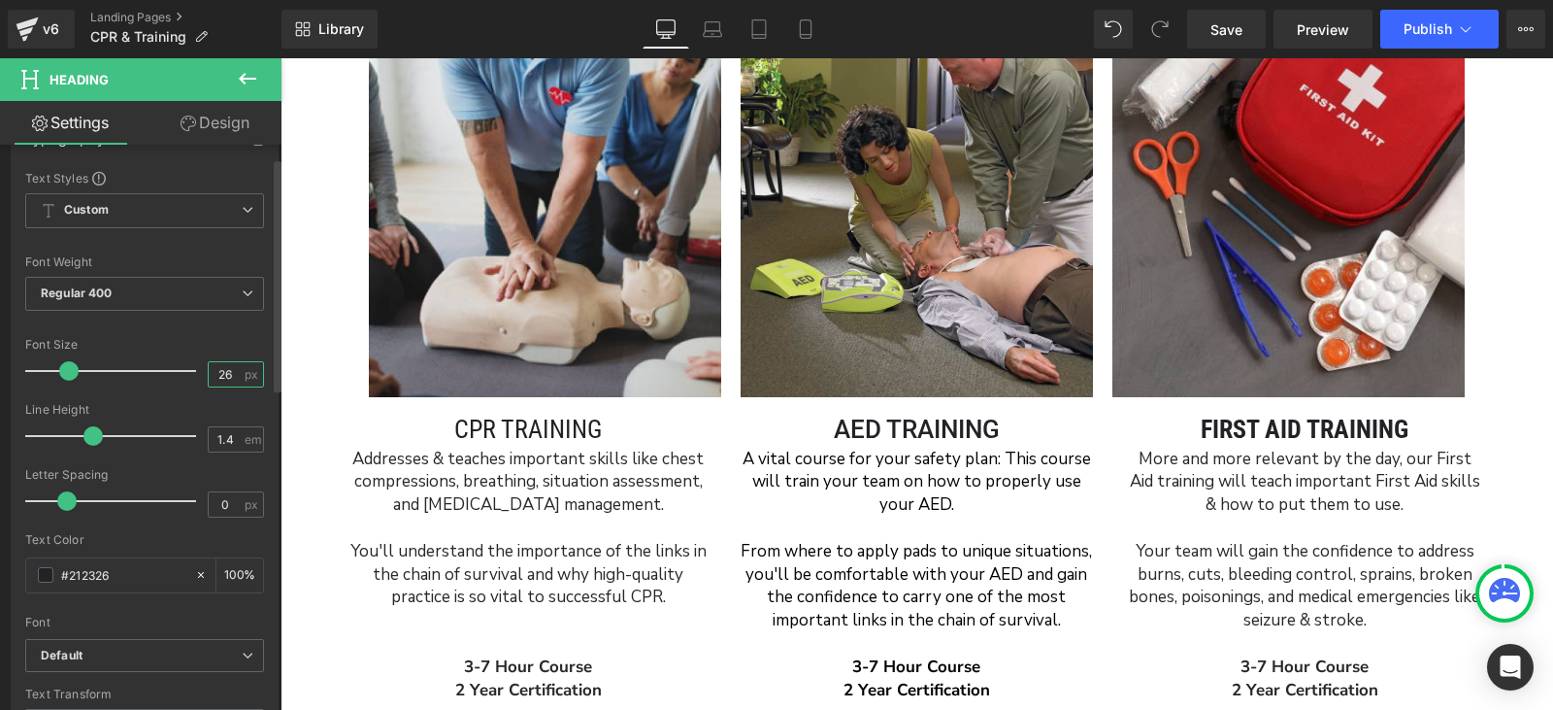
scroll to position [485, 0]
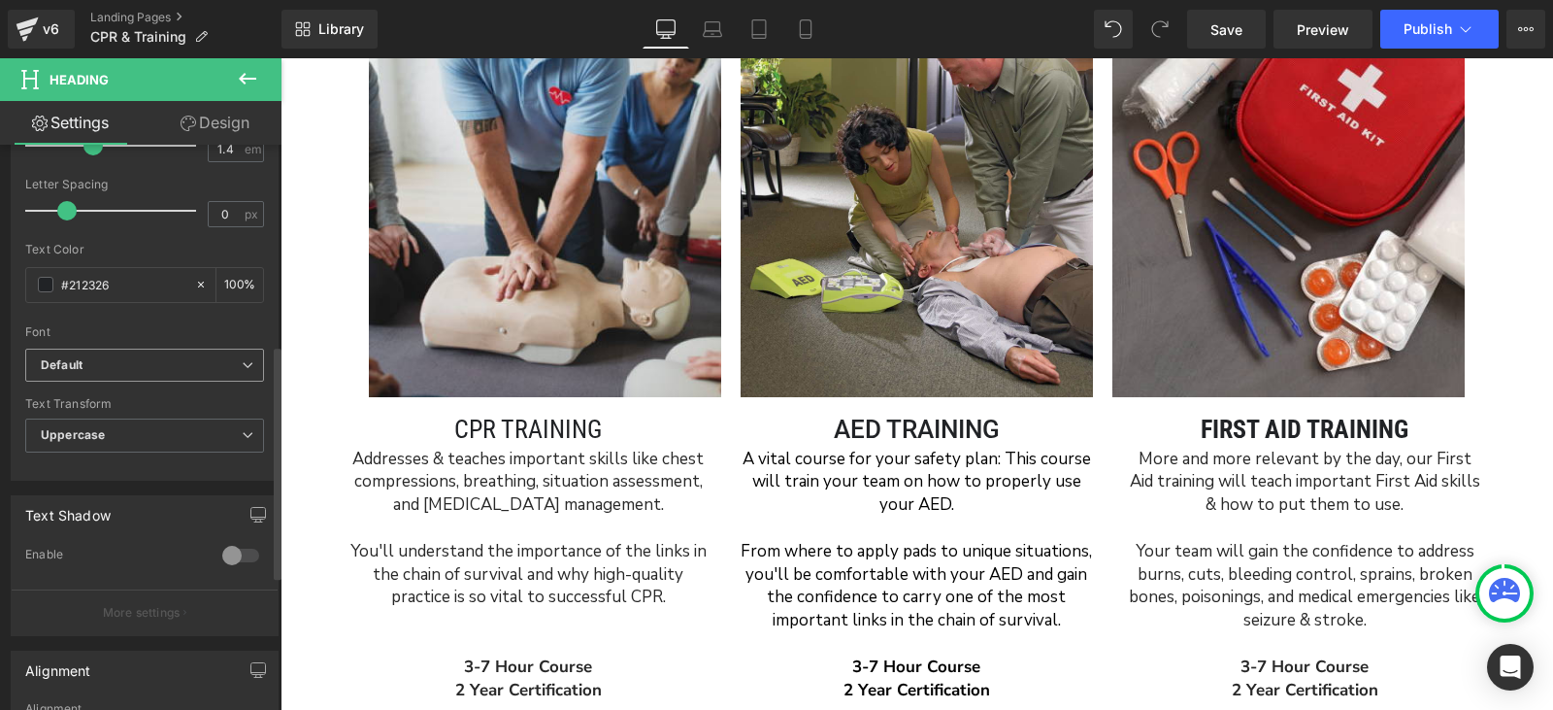
click at [119, 361] on b "Default" at bounding box center [141, 365] width 201 height 17
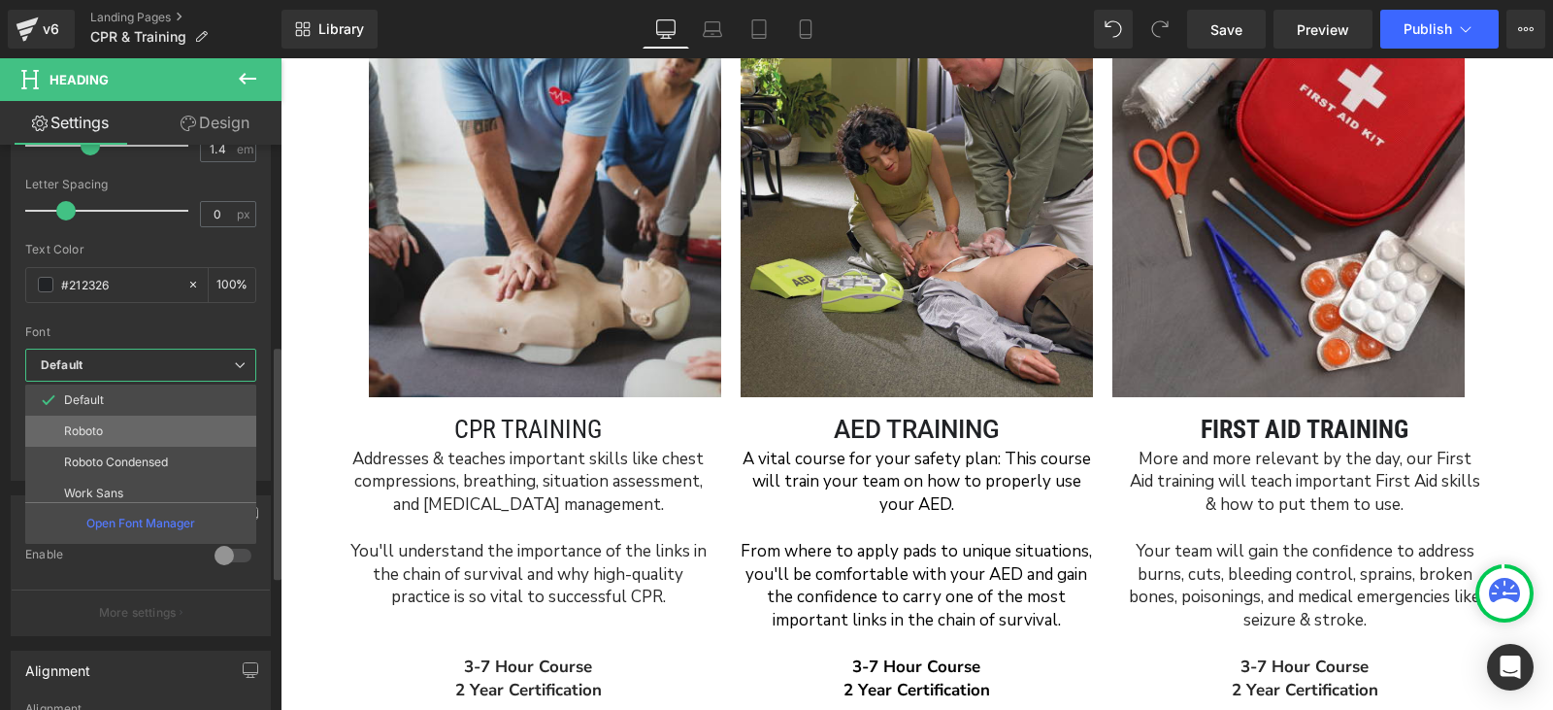
click at [123, 428] on li "Roboto" at bounding box center [145, 431] width 240 height 31
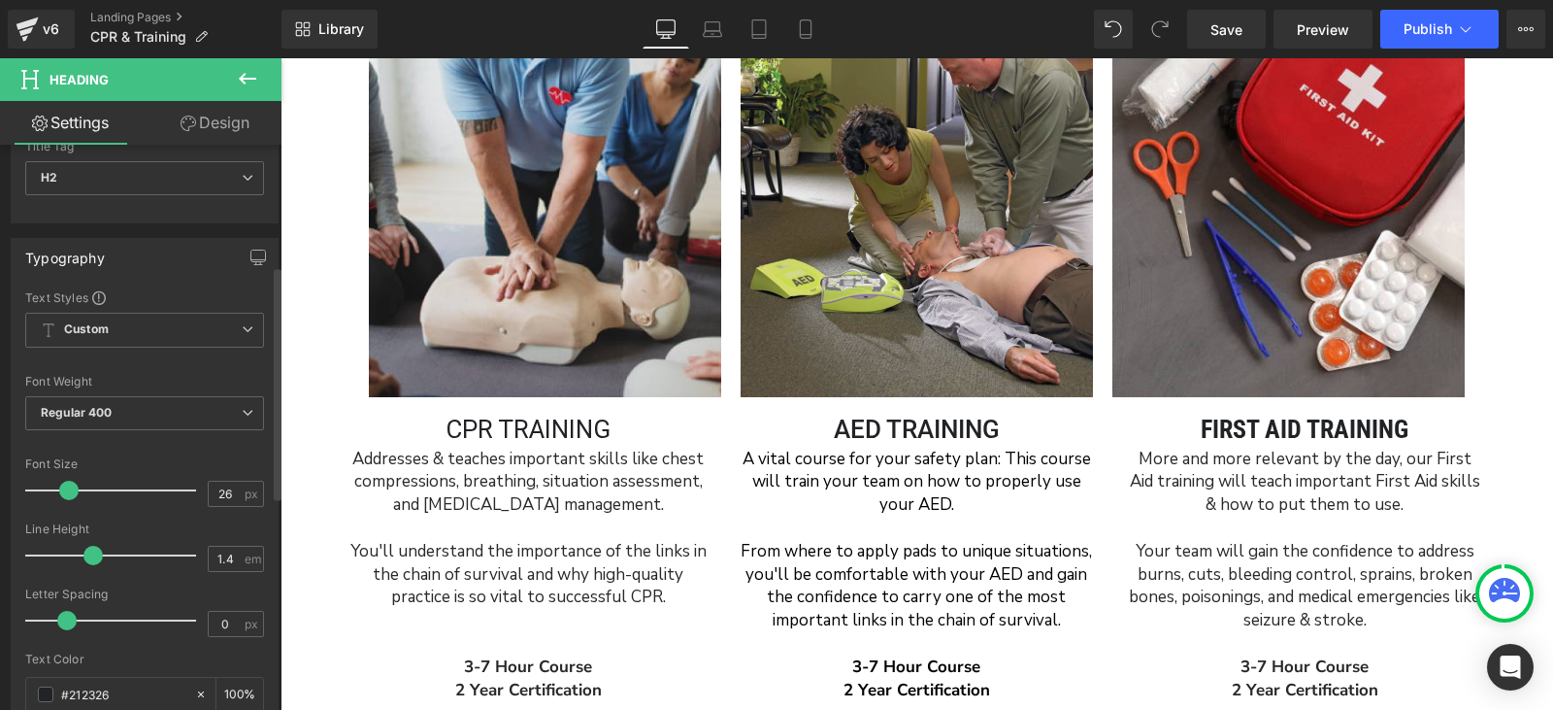
scroll to position [0, 0]
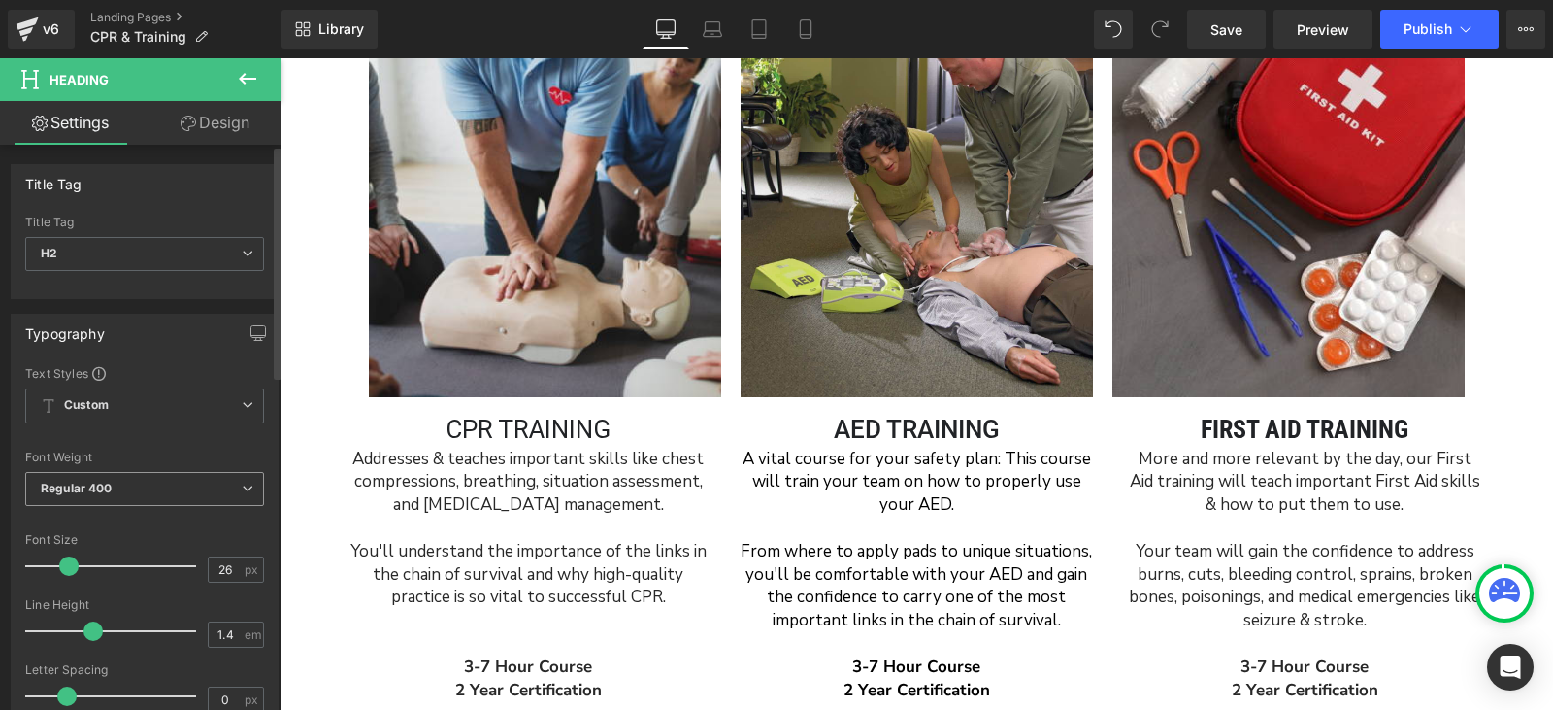
click at [109, 476] on span "Regular 400" at bounding box center [144, 489] width 239 height 34
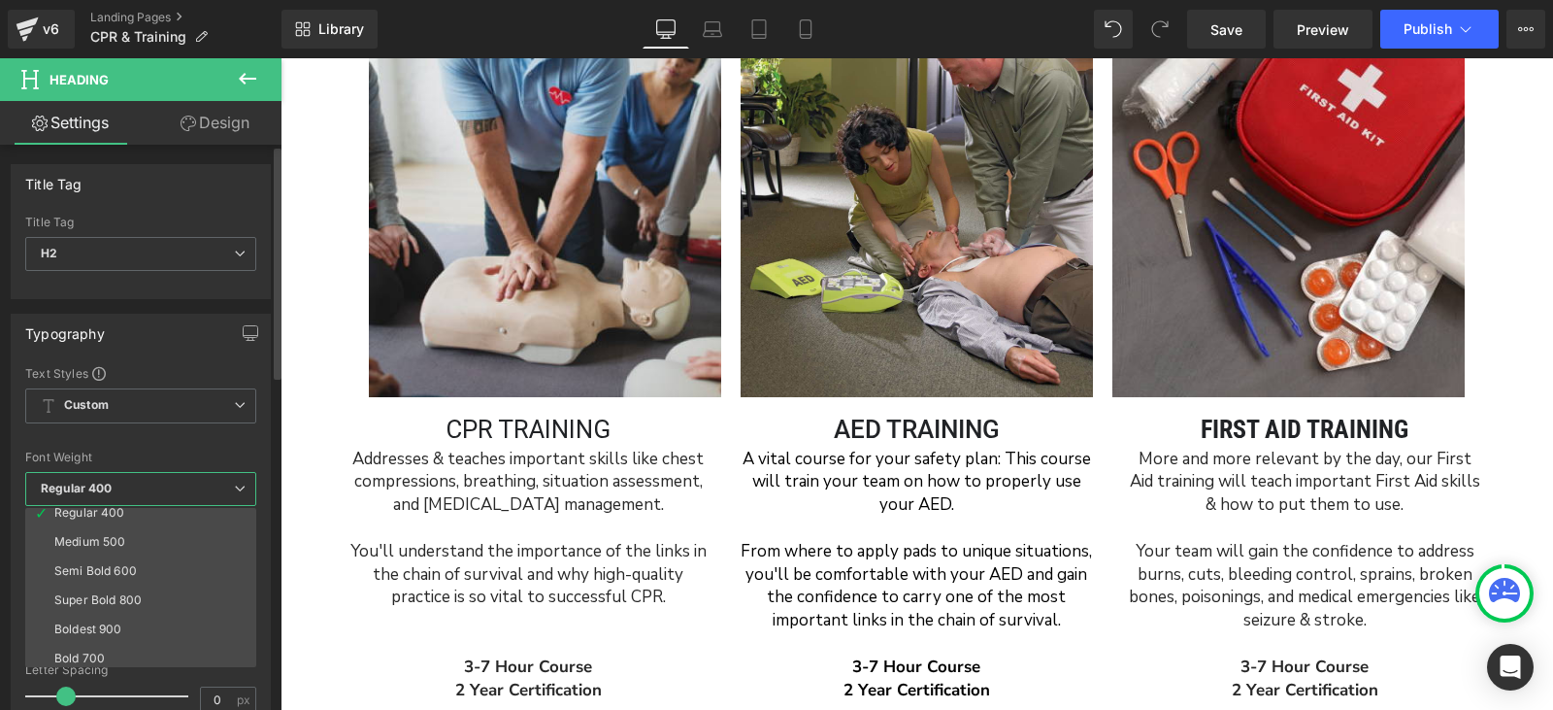
click at [120, 546] on div "Medium 500" at bounding box center [89, 542] width 71 height 14
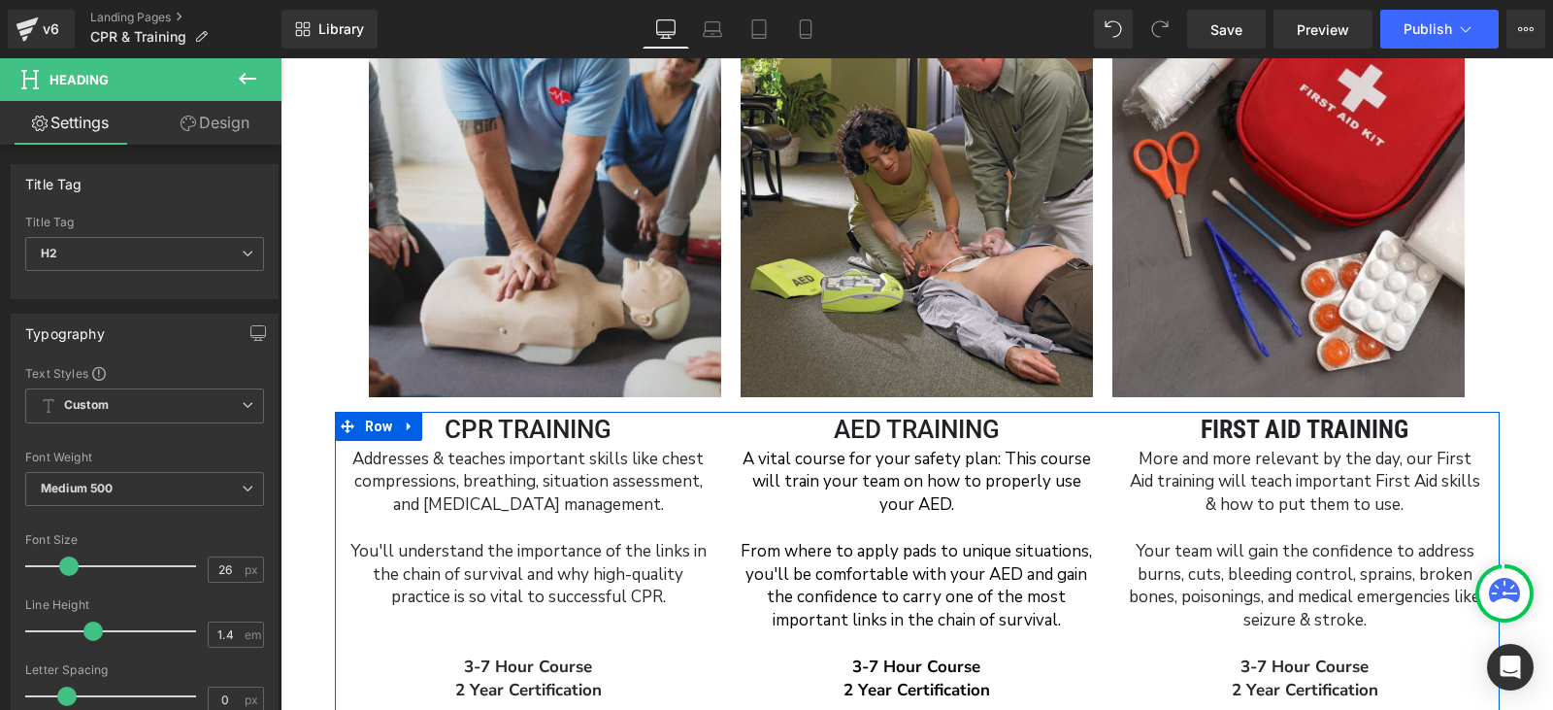
click at [1194, 426] on h1 "First aid training" at bounding box center [1305, 429] width 388 height 35
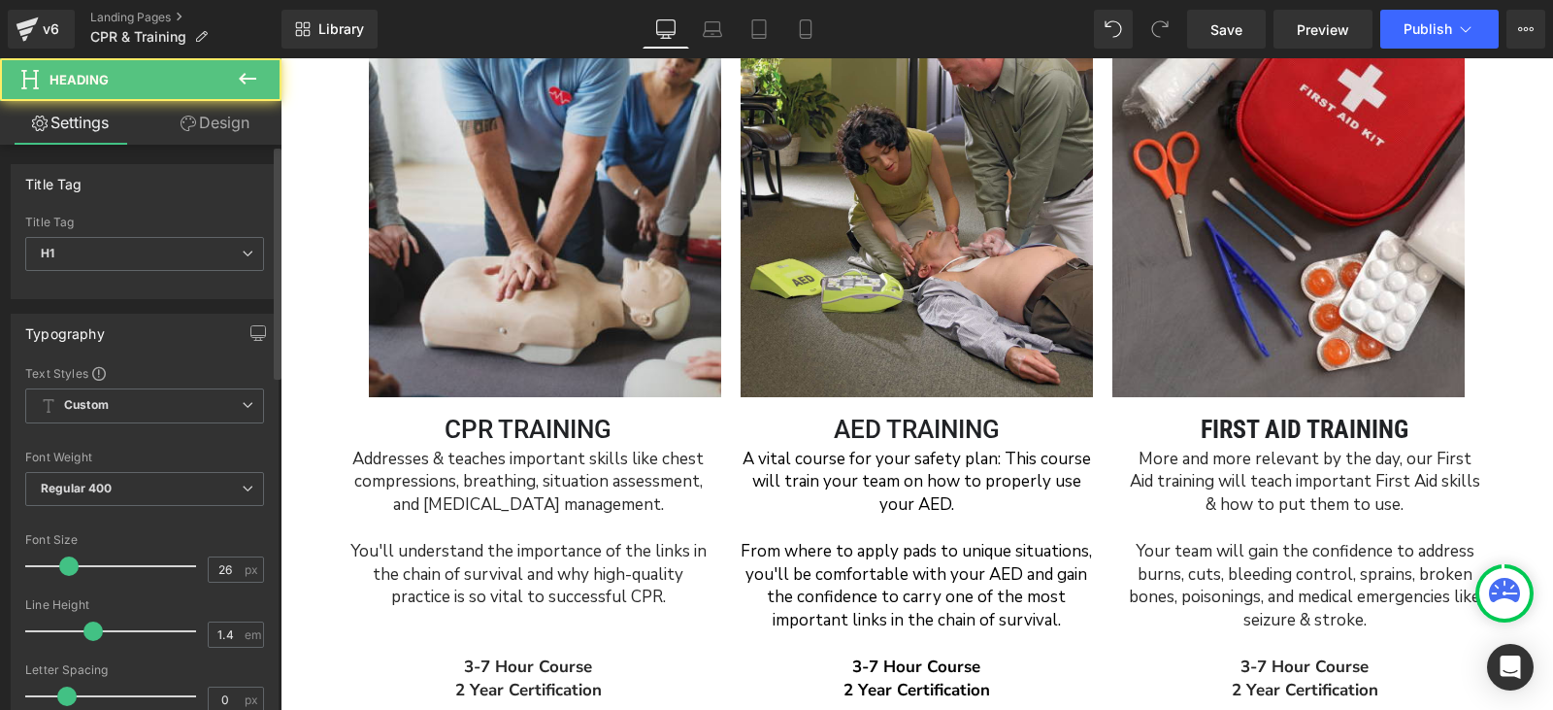
drag, startPoint x: 123, startPoint y: 221, endPoint x: 117, endPoint y: 236, distance: 15.7
click at [123, 226] on div "Title Tag" at bounding box center [144, 223] width 239 height 14
click at [110, 249] on span "H1" at bounding box center [144, 254] width 239 height 34
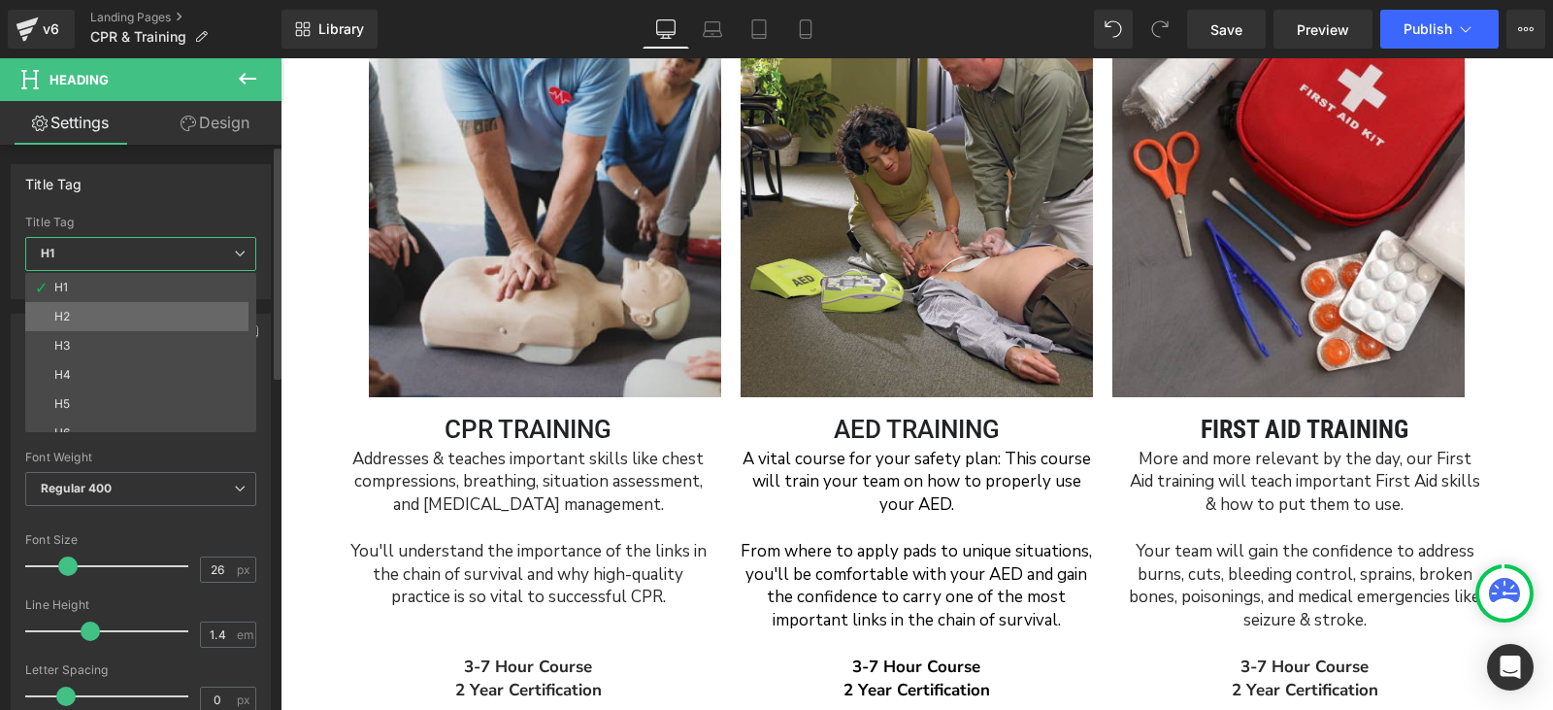
click at [109, 311] on li "H2" at bounding box center [145, 316] width 240 height 29
type input "23"
type input "100"
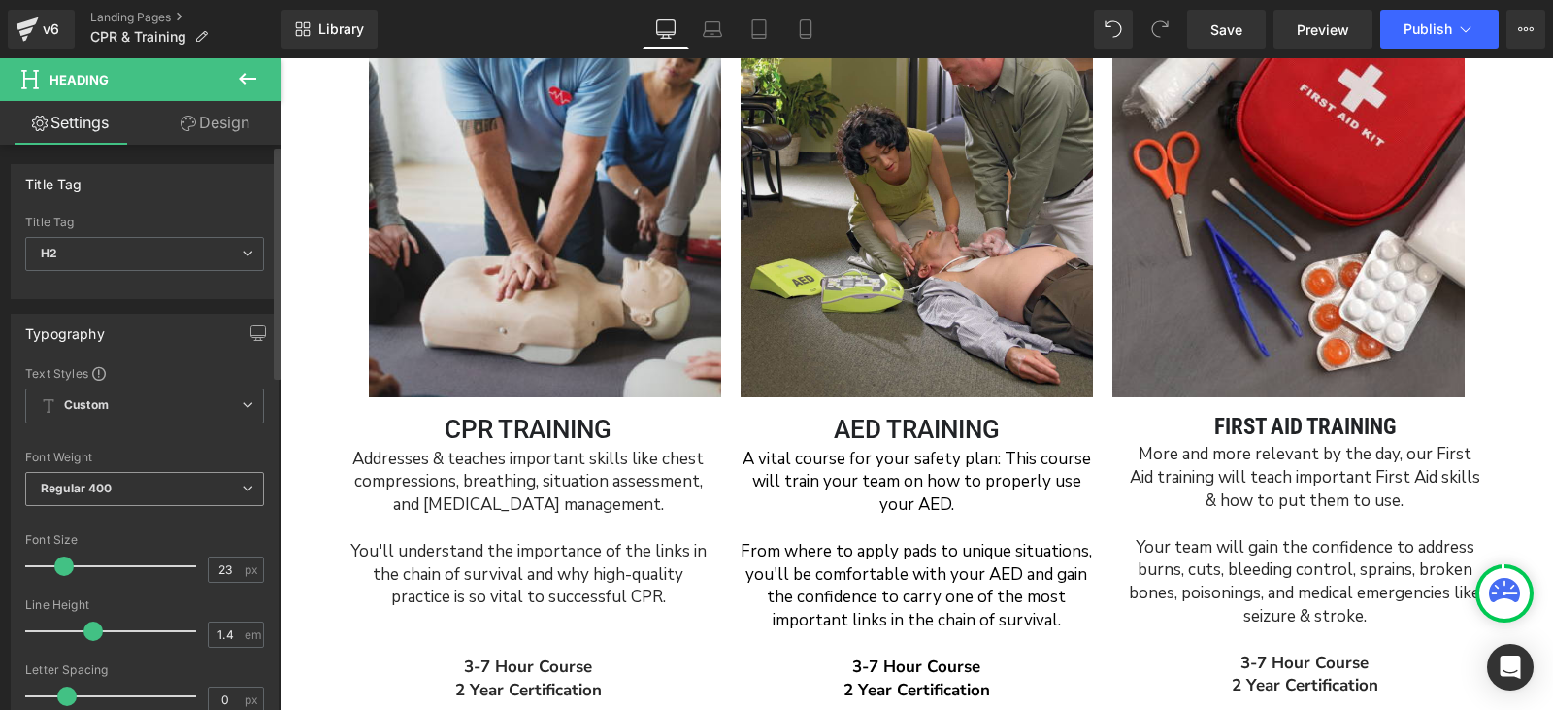
click at [170, 496] on span "Regular 400" at bounding box center [144, 489] width 239 height 34
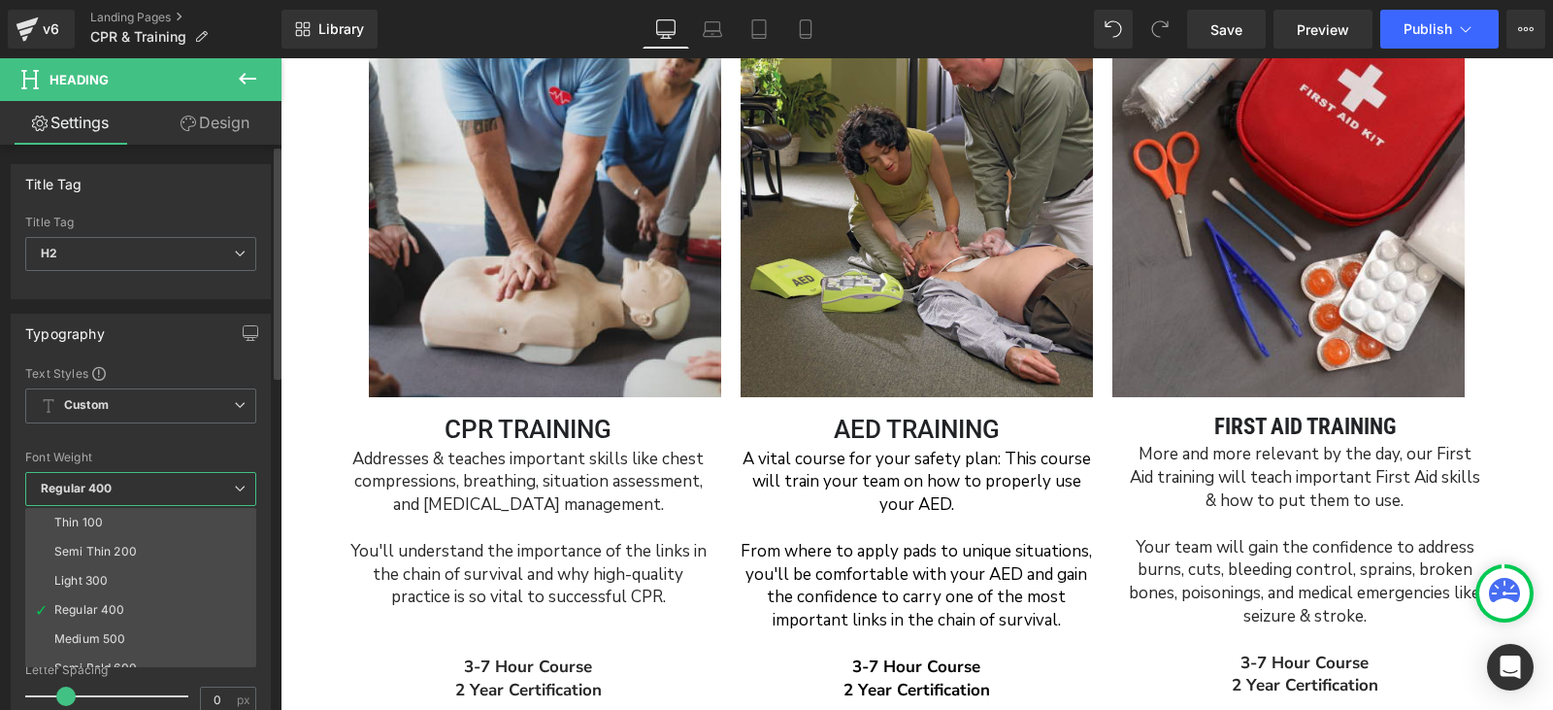
click at [200, 434] on div at bounding box center [140, 439] width 231 height 13
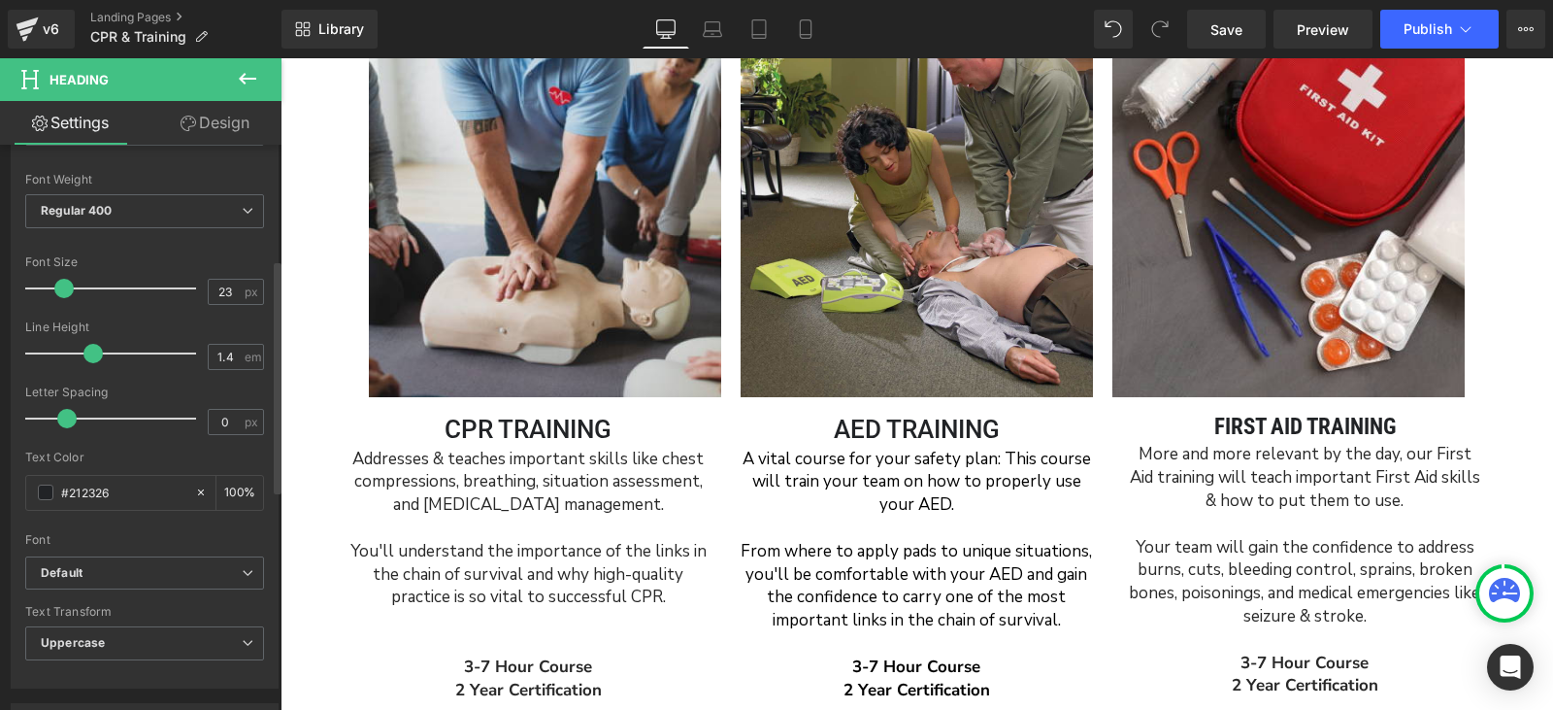
scroll to position [582, 0]
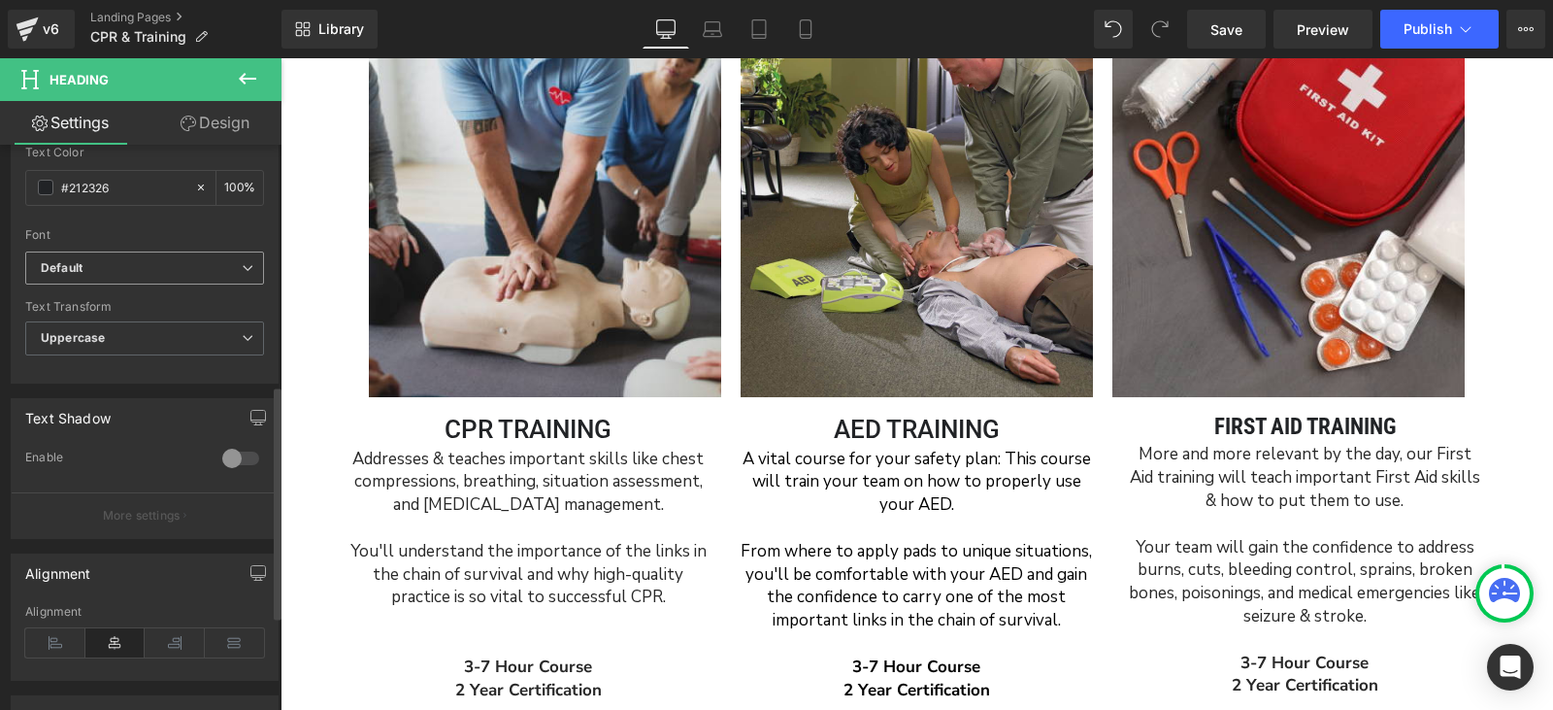
click at [113, 271] on b "Default" at bounding box center [141, 268] width 201 height 17
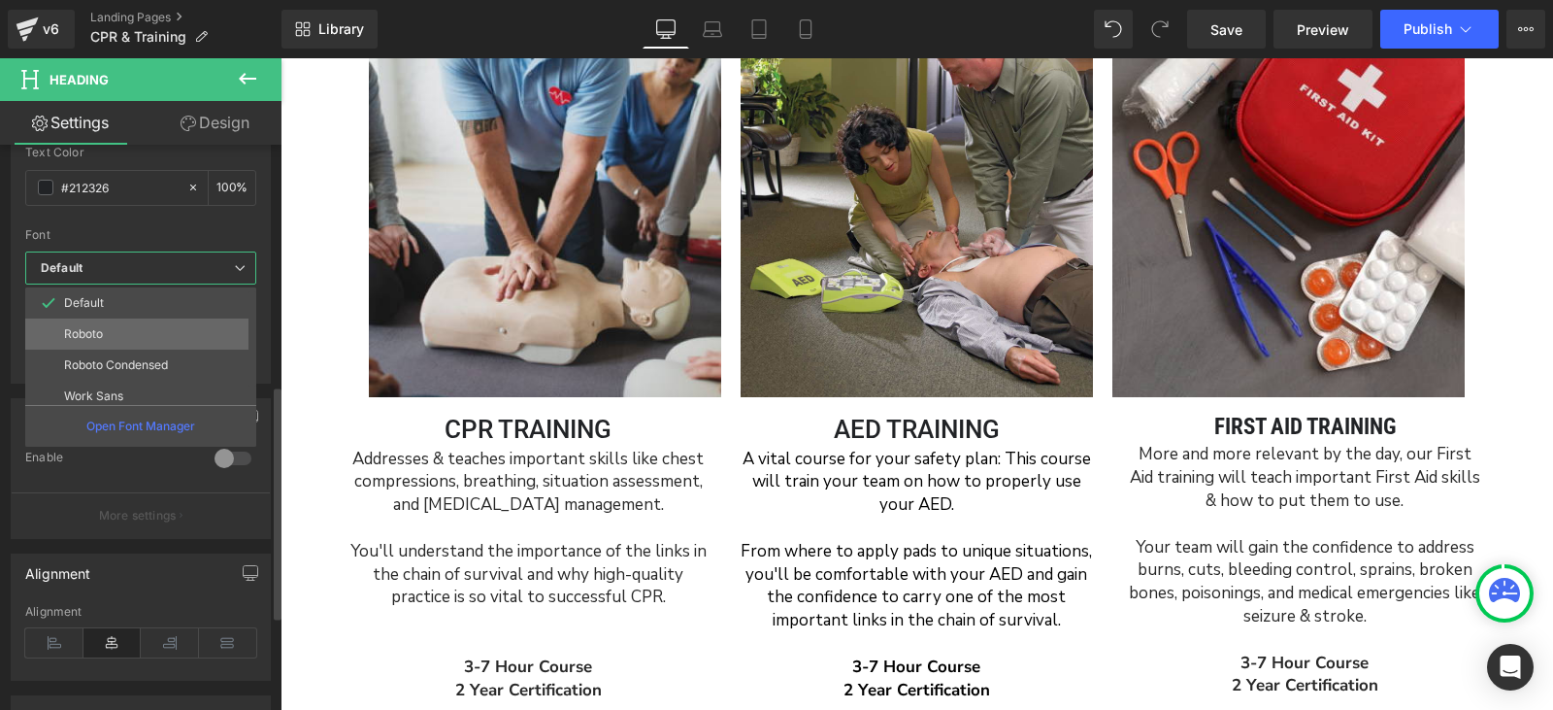
click at [121, 338] on li "Roboto" at bounding box center [145, 333] width 240 height 31
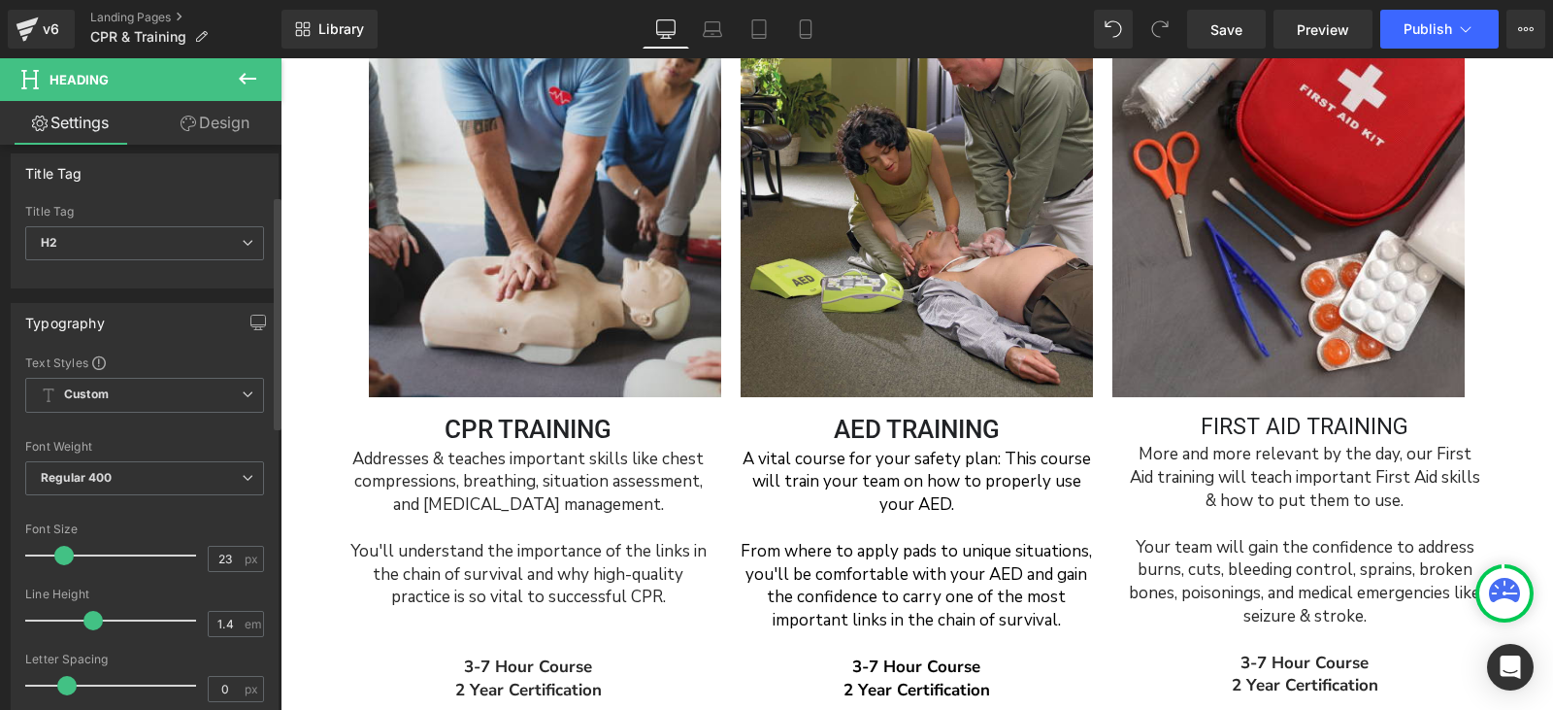
scroll to position [0, 0]
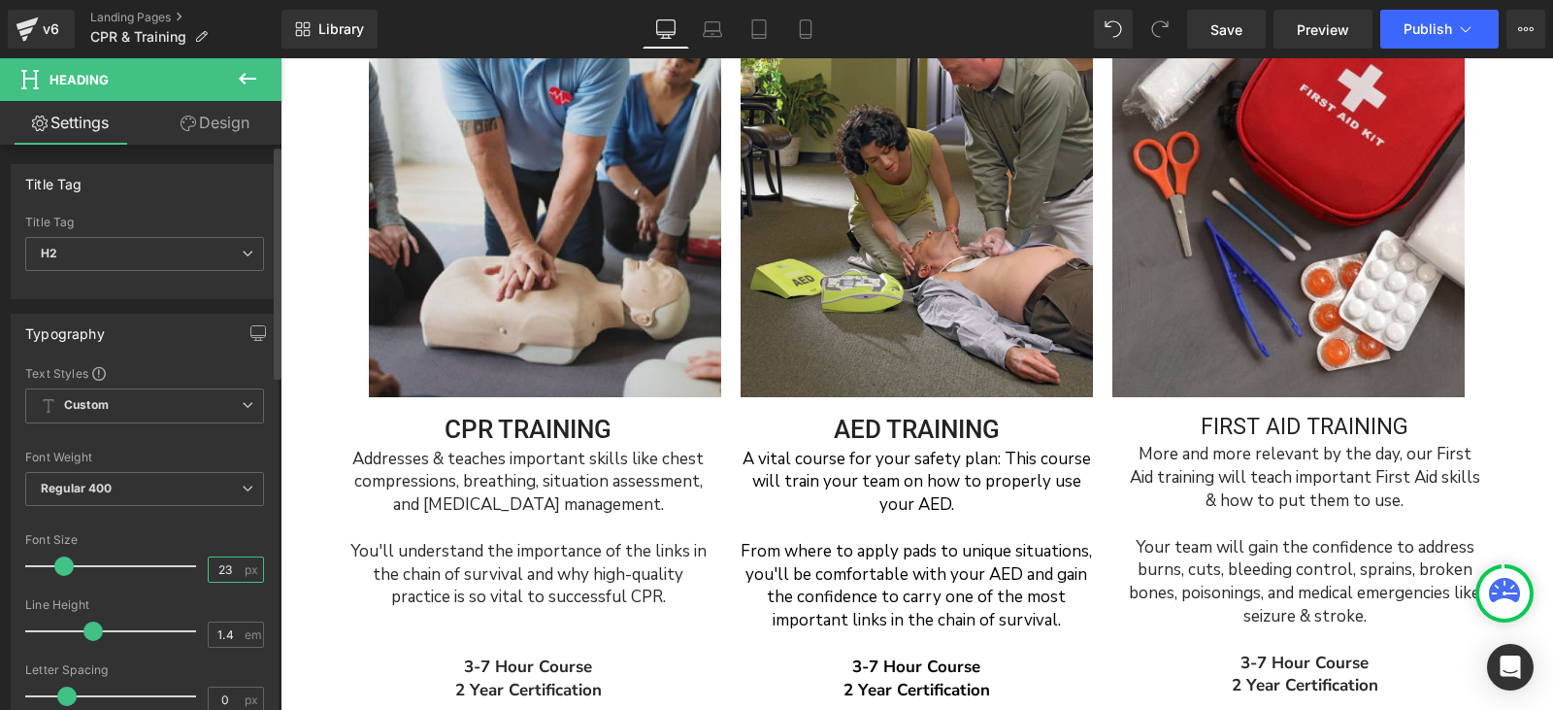
click at [224, 564] on input "23" at bounding box center [226, 569] width 34 height 24
type input "2"
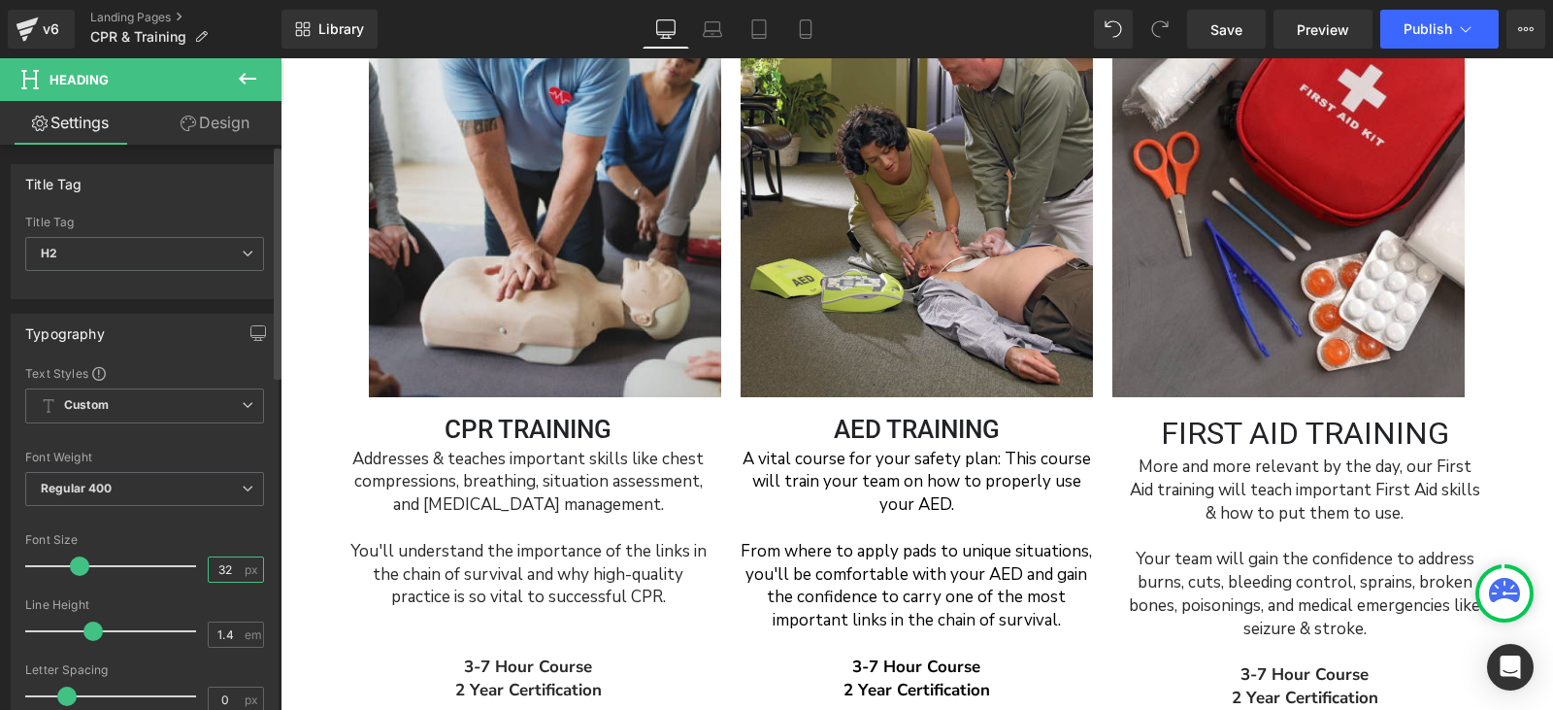
type input "3"
type input "26"
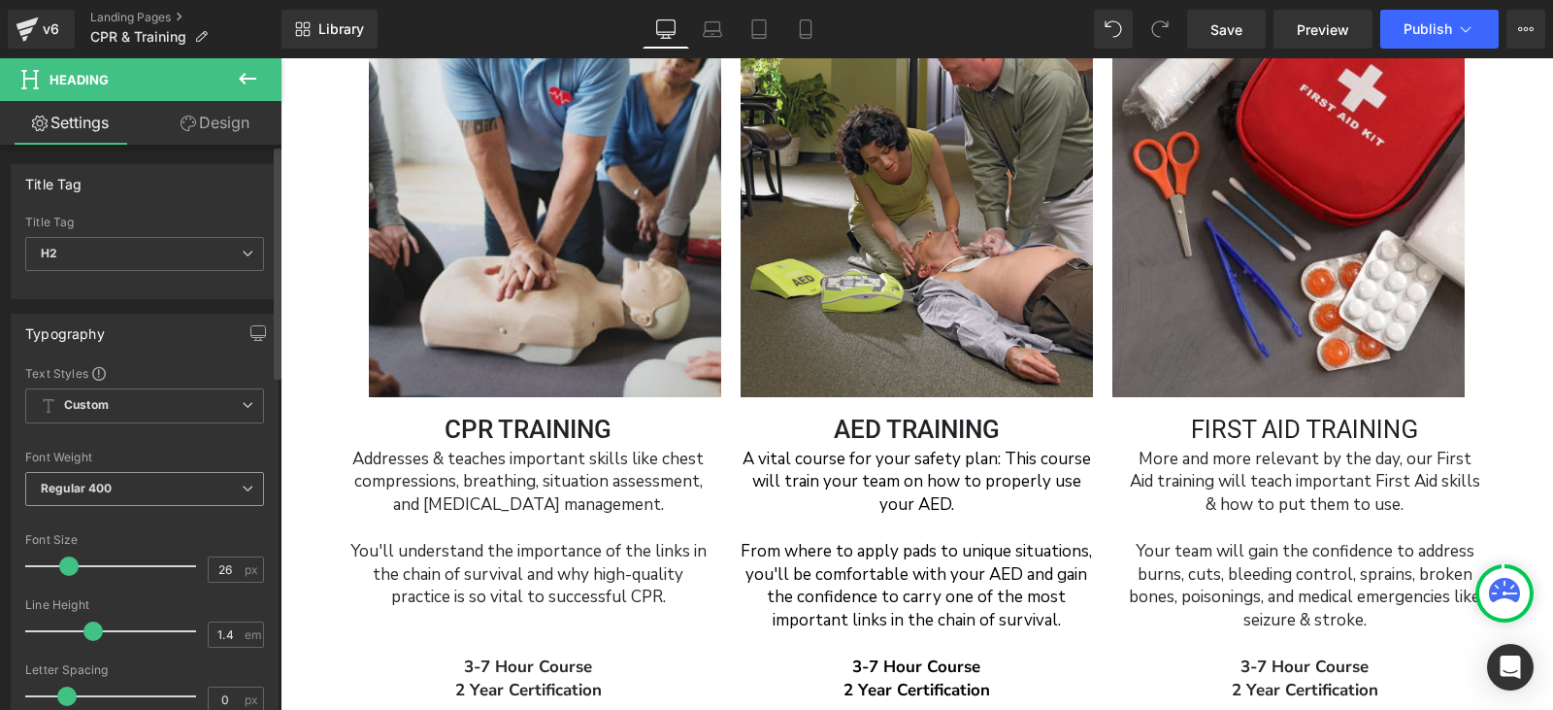
click at [154, 487] on span "Regular 400" at bounding box center [144, 489] width 239 height 34
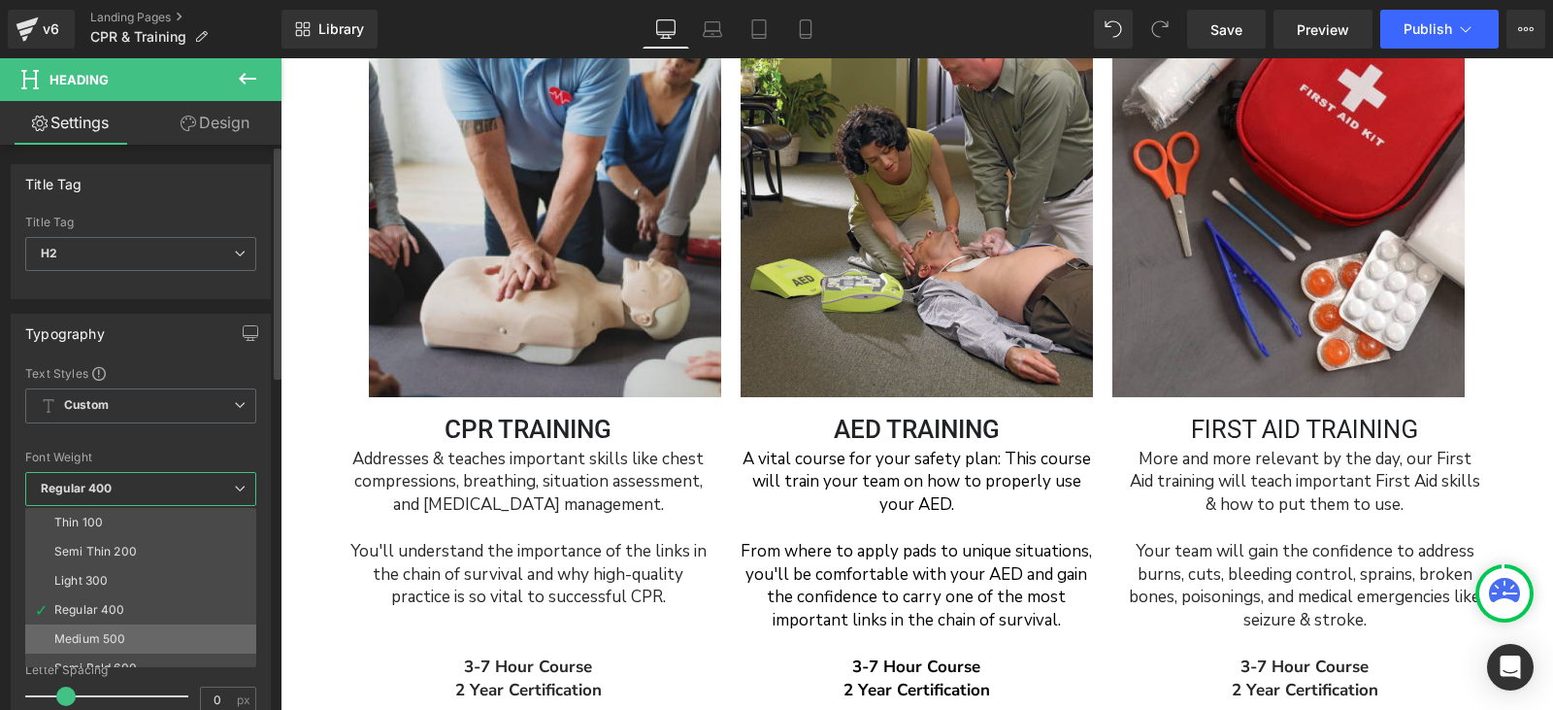
click at [133, 633] on li "Medium 500" at bounding box center [145, 638] width 240 height 29
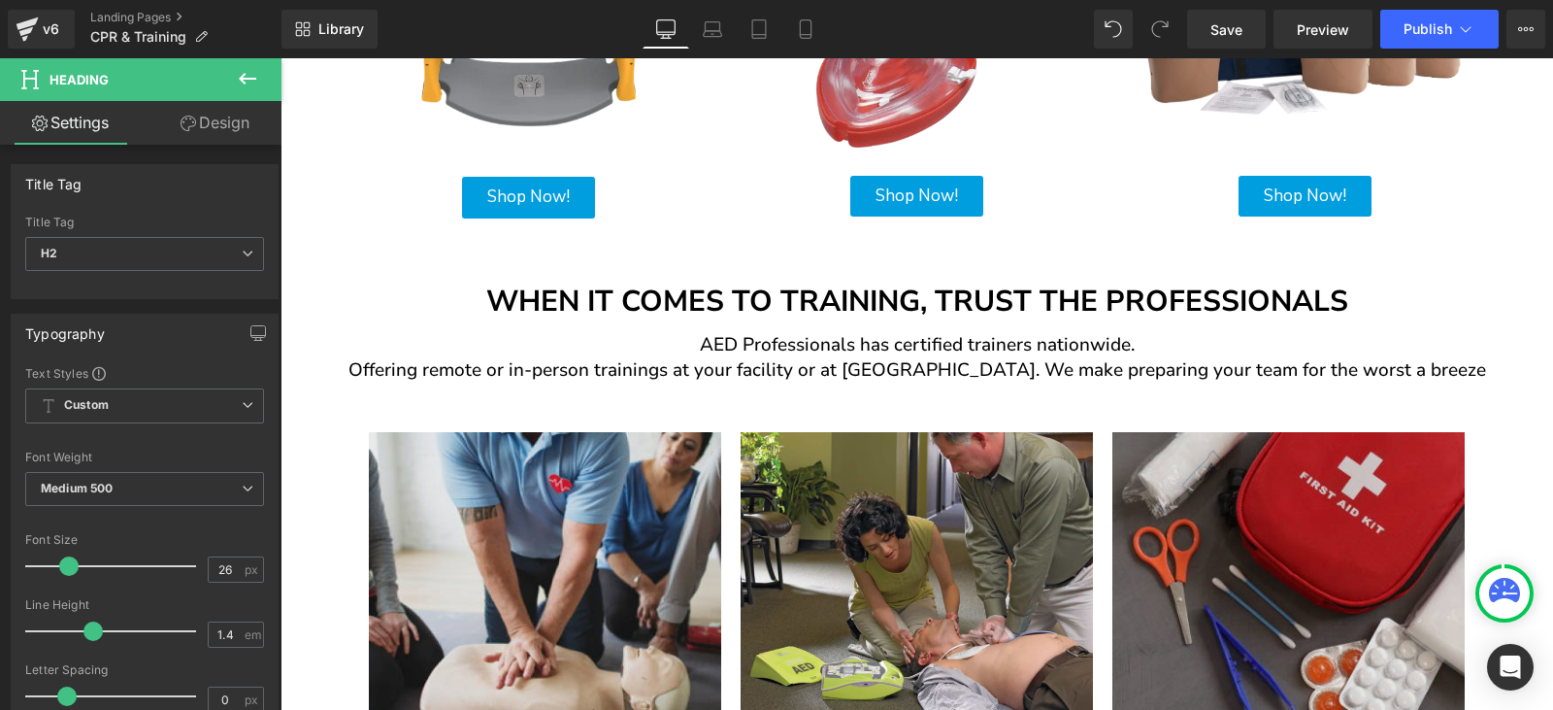
scroll to position [971, 0]
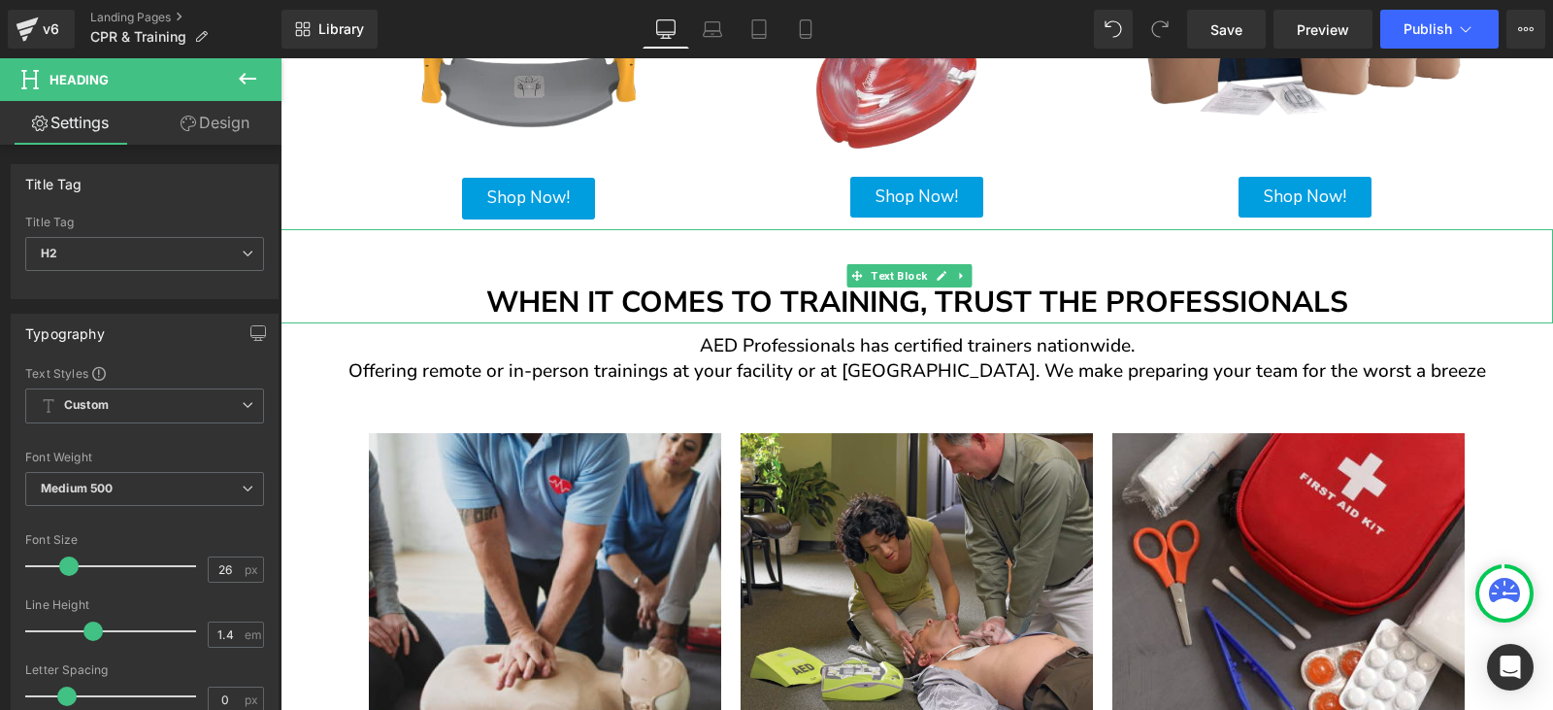
click at [765, 291] on div "When it comes to training, Trust the Professionals" at bounding box center [917, 276] width 1273 height 94
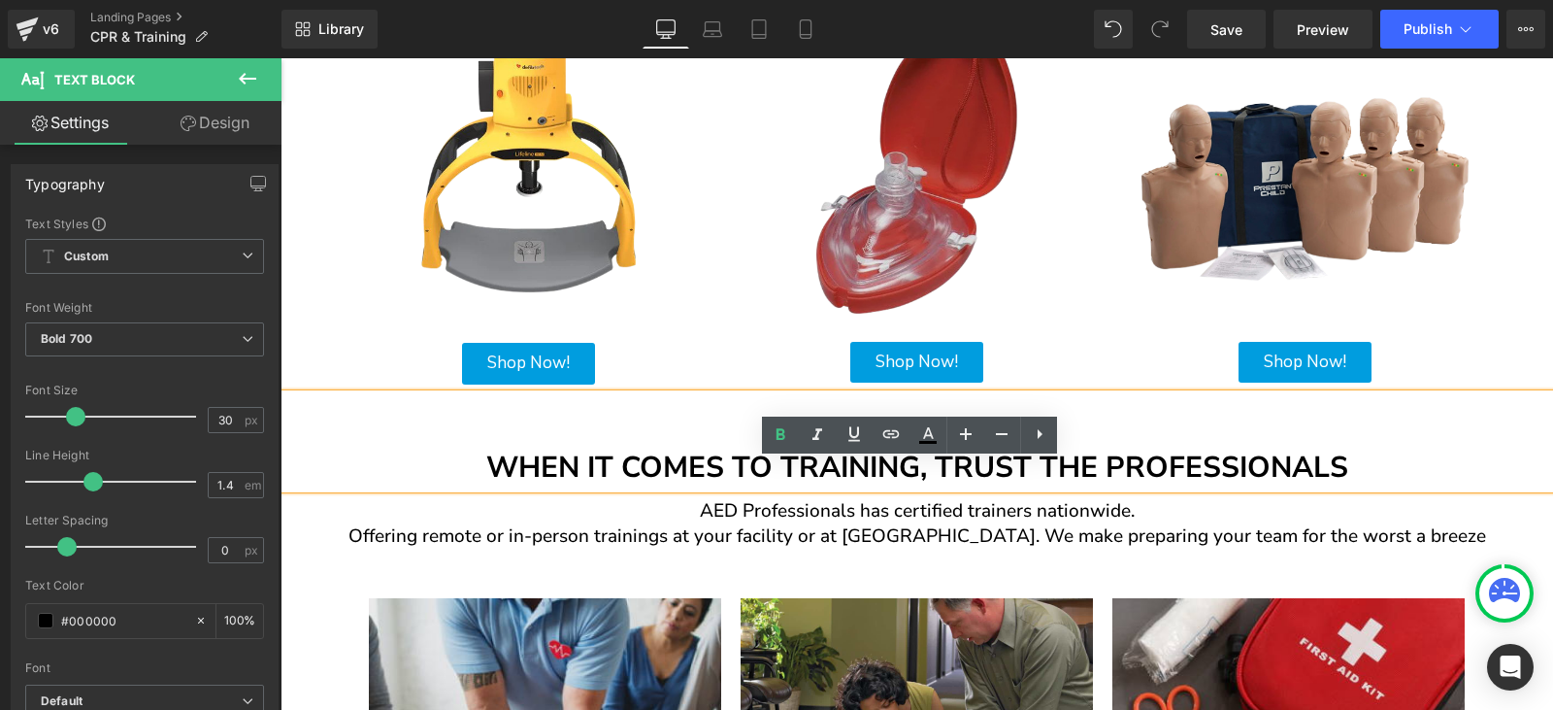
scroll to position [485, 0]
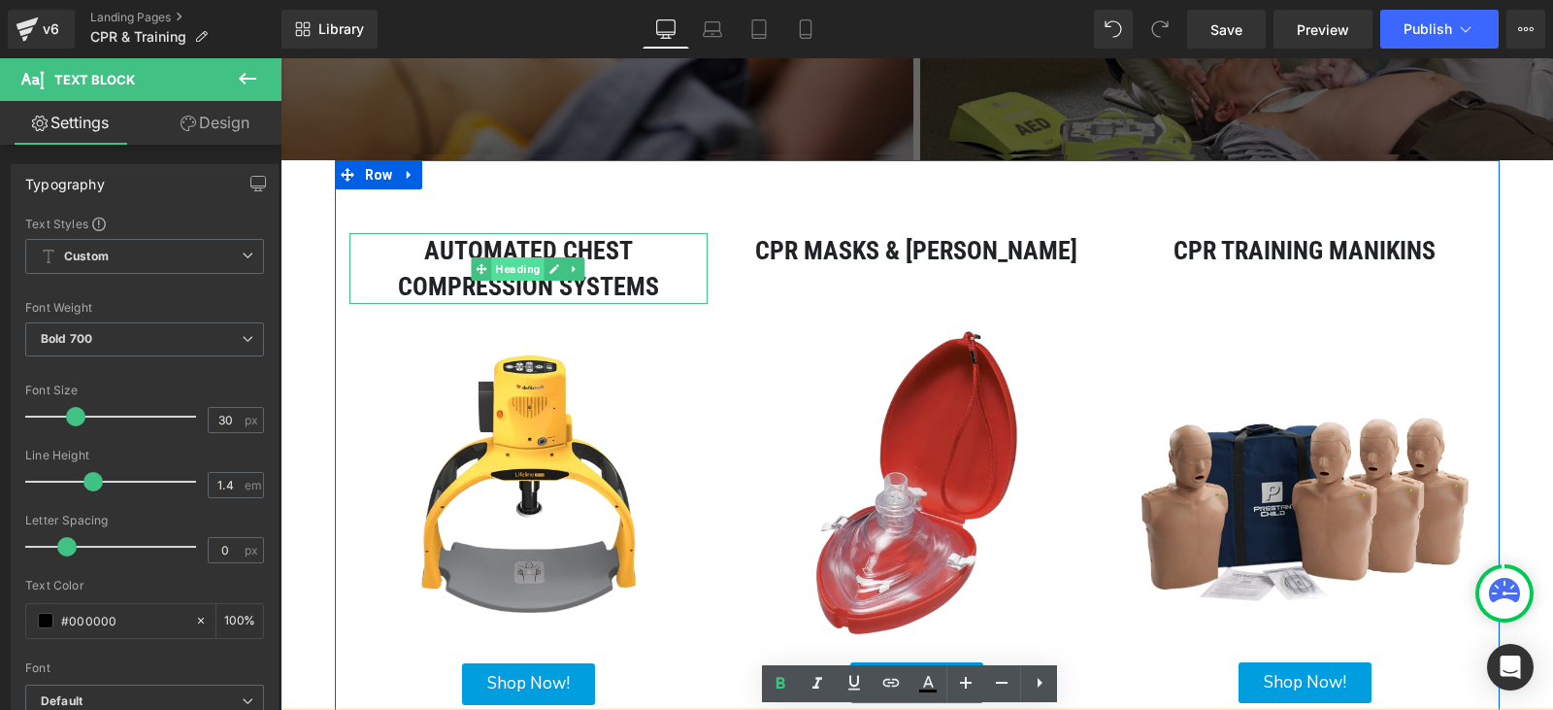
click at [492, 264] on span "Heading" at bounding box center [518, 268] width 52 height 23
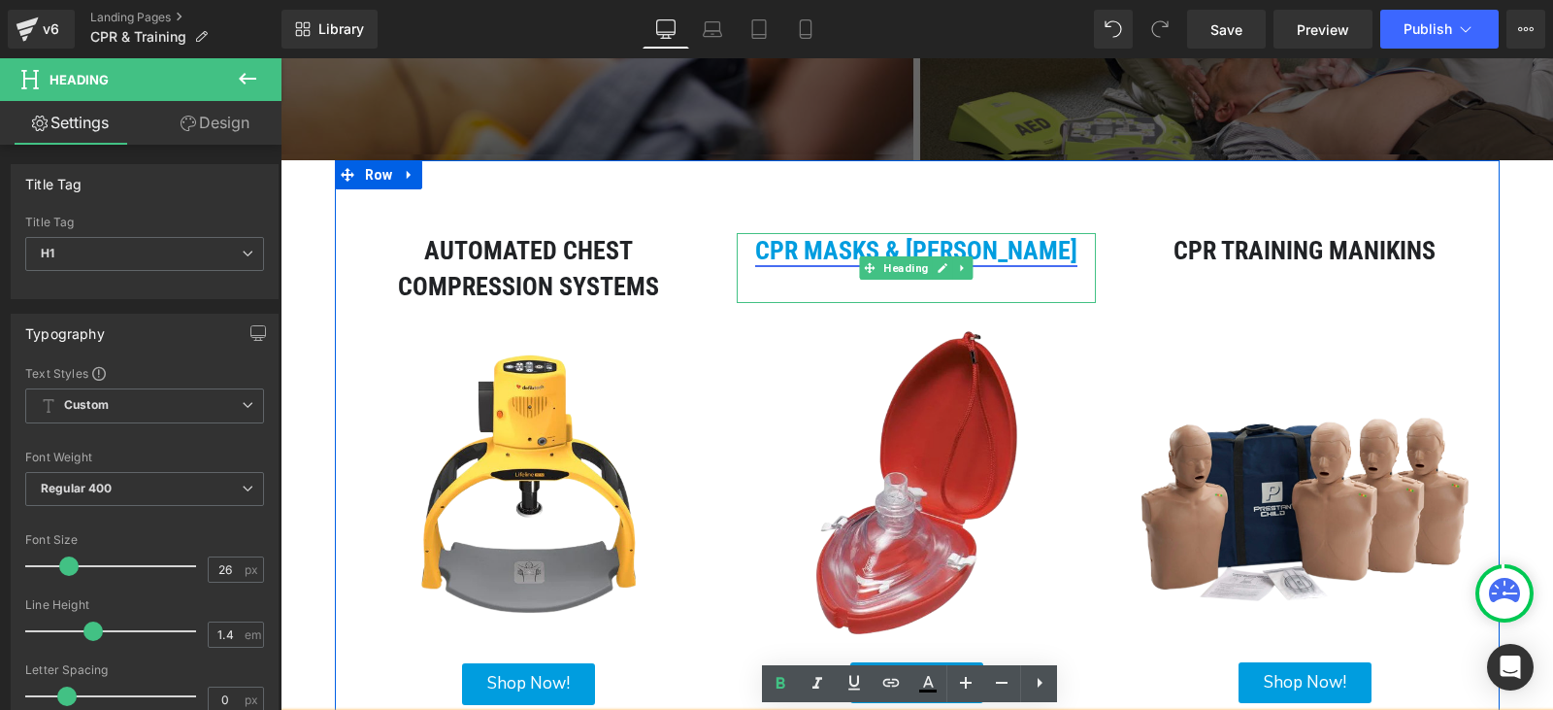
click at [829, 247] on link "cpr masks & [PERSON_NAME]" at bounding box center [916, 250] width 322 height 29
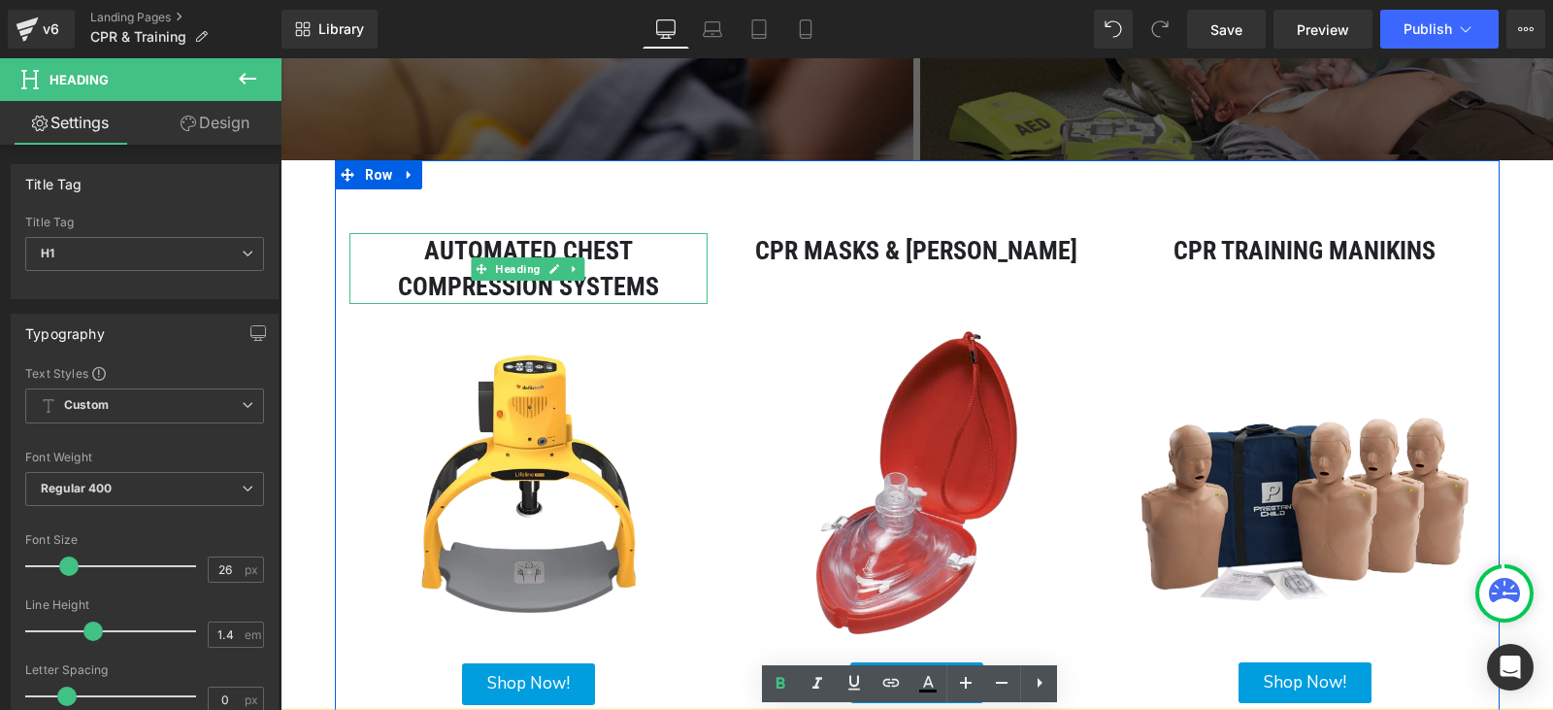
click at [682, 277] on h1 "Automated chest compression systems" at bounding box center [528, 268] width 359 height 71
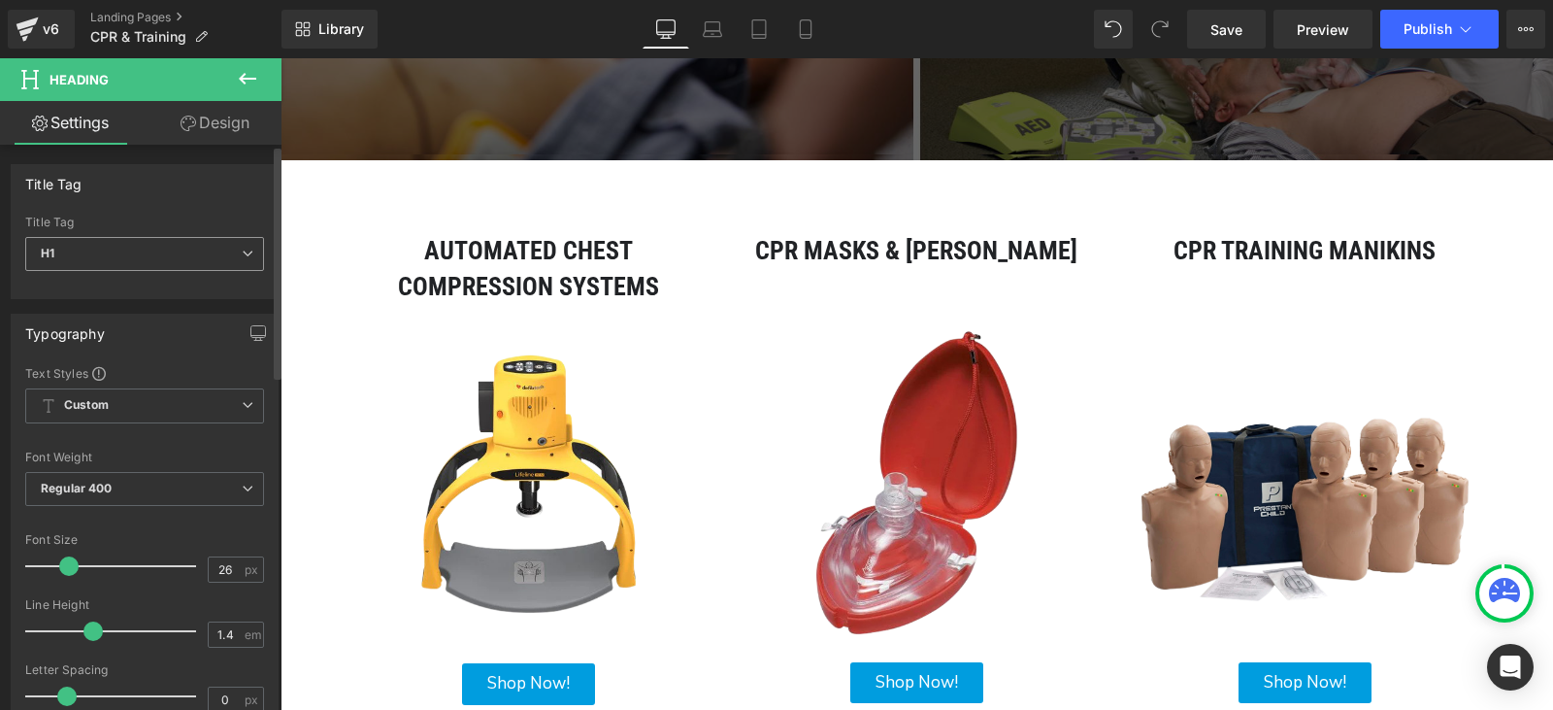
click at [120, 258] on span "H1" at bounding box center [144, 254] width 239 height 34
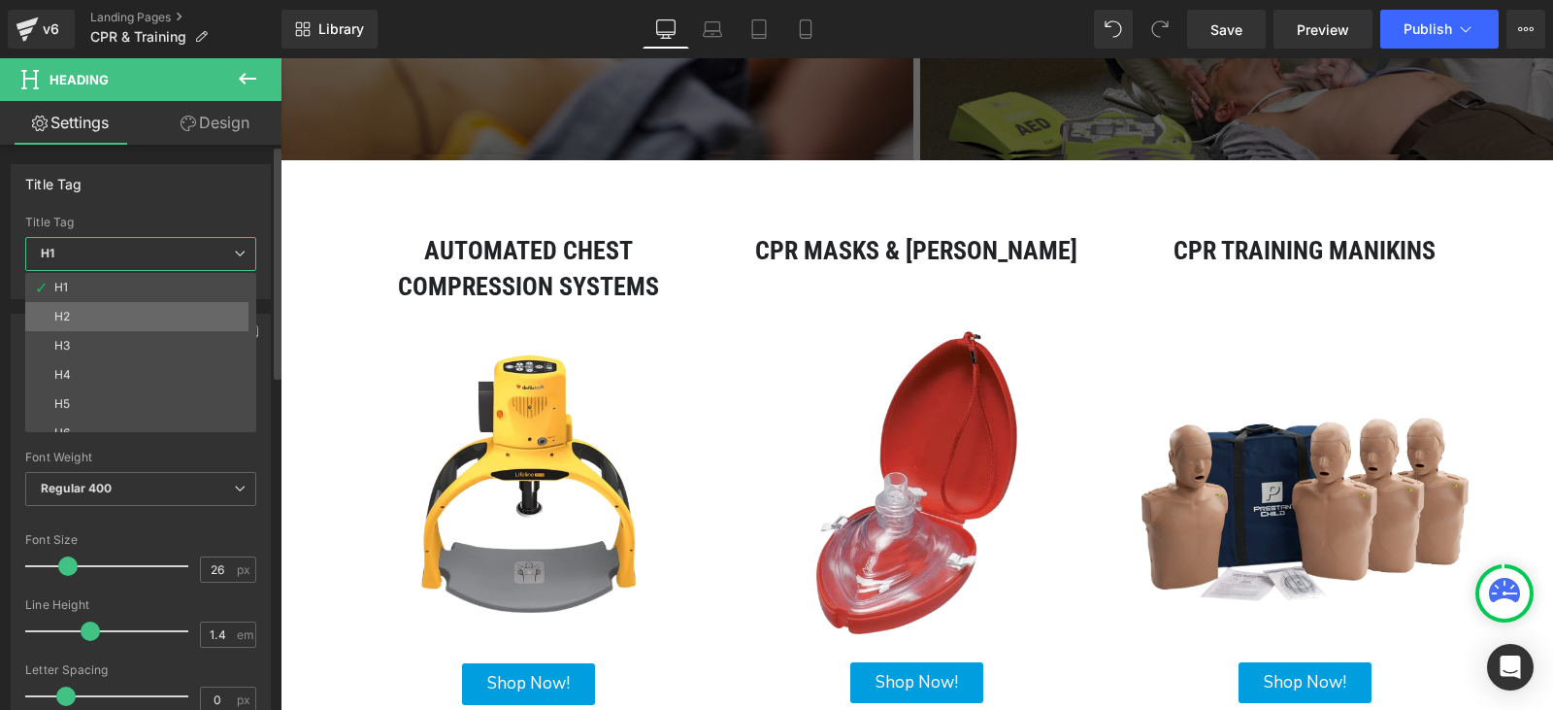
click at [123, 321] on li "H2" at bounding box center [145, 316] width 240 height 29
type input "23"
type input "100"
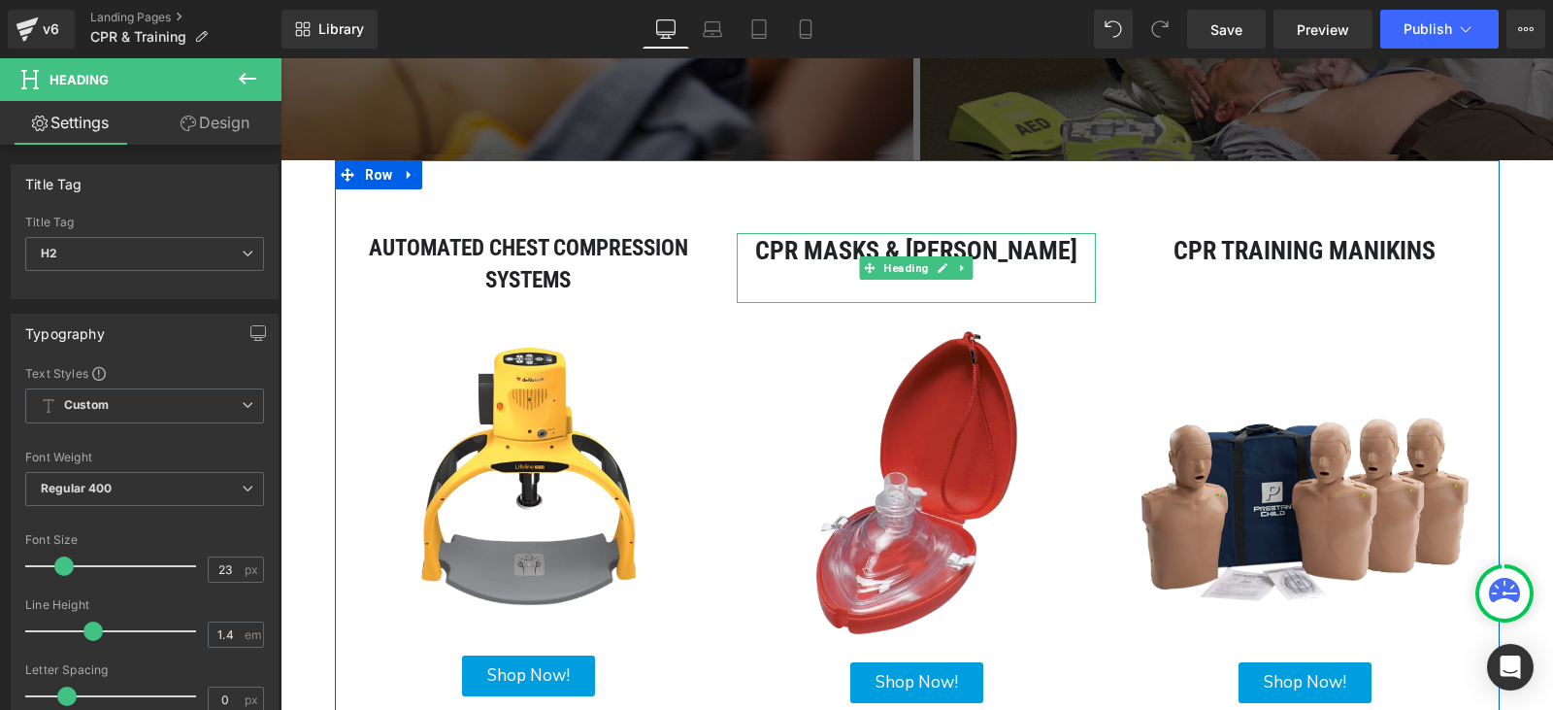
click at [772, 255] on h1 "cpr masks & [PERSON_NAME]" at bounding box center [916, 250] width 359 height 35
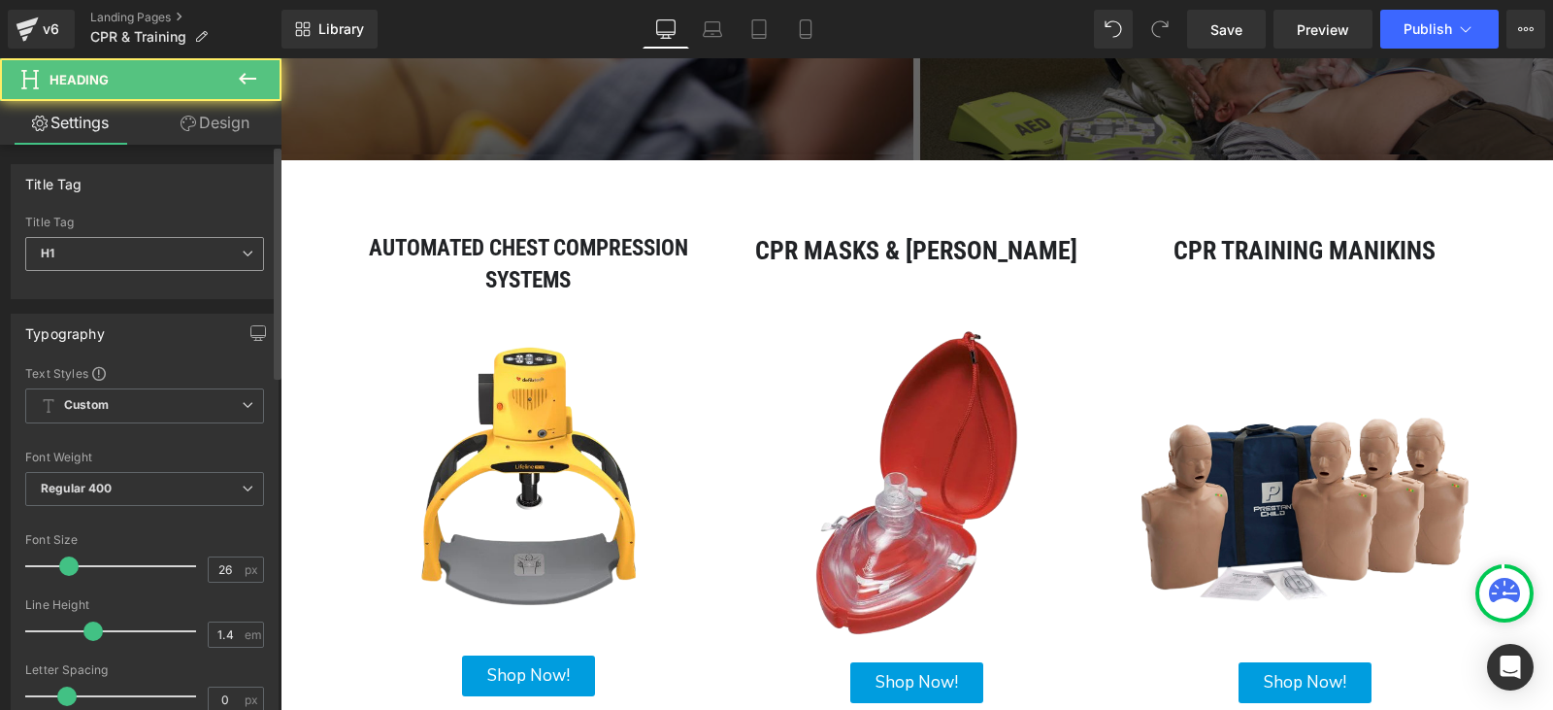
click at [107, 279] on div "H1 H1 H2 H3 H4 H5 H6" at bounding box center [144, 265] width 239 height 56
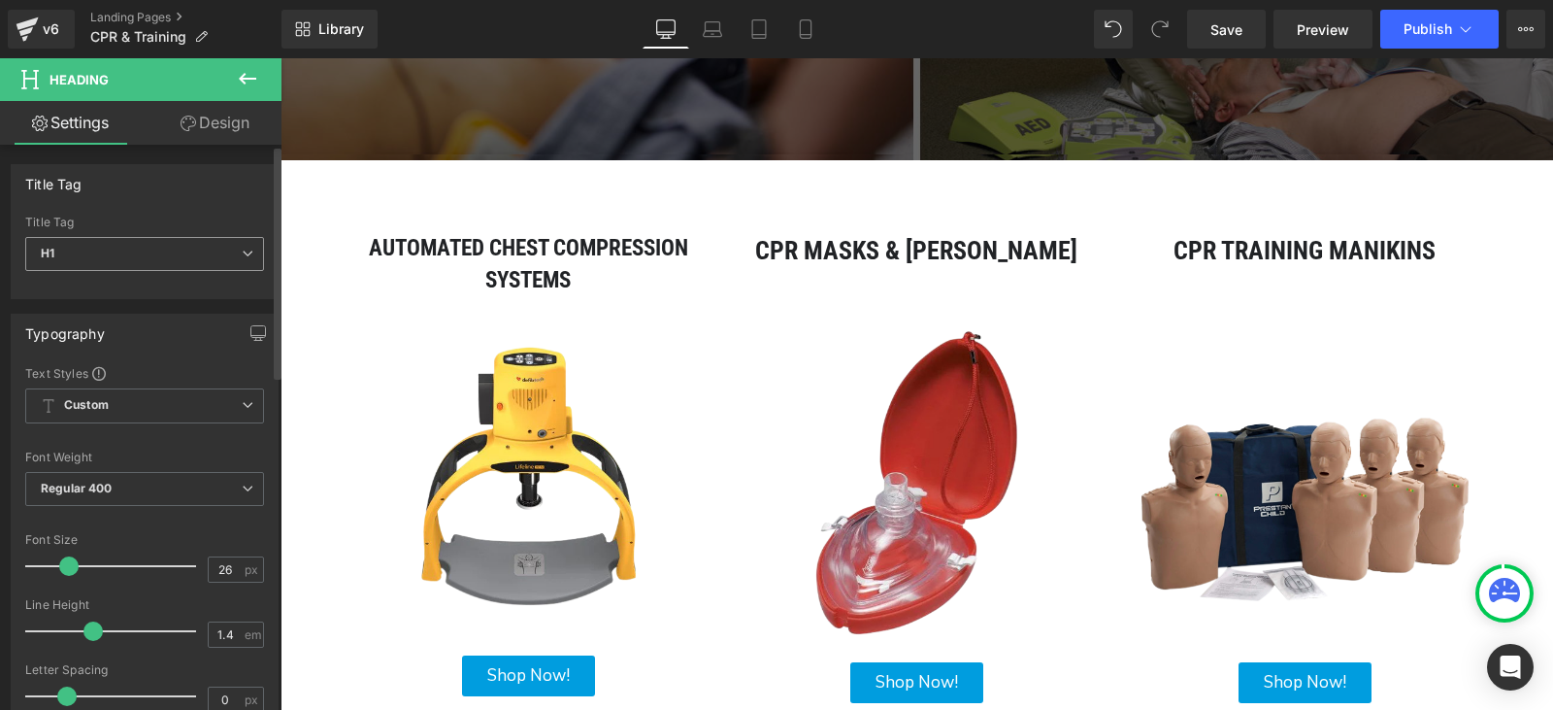
click at [109, 264] on span "H1" at bounding box center [144, 254] width 239 height 34
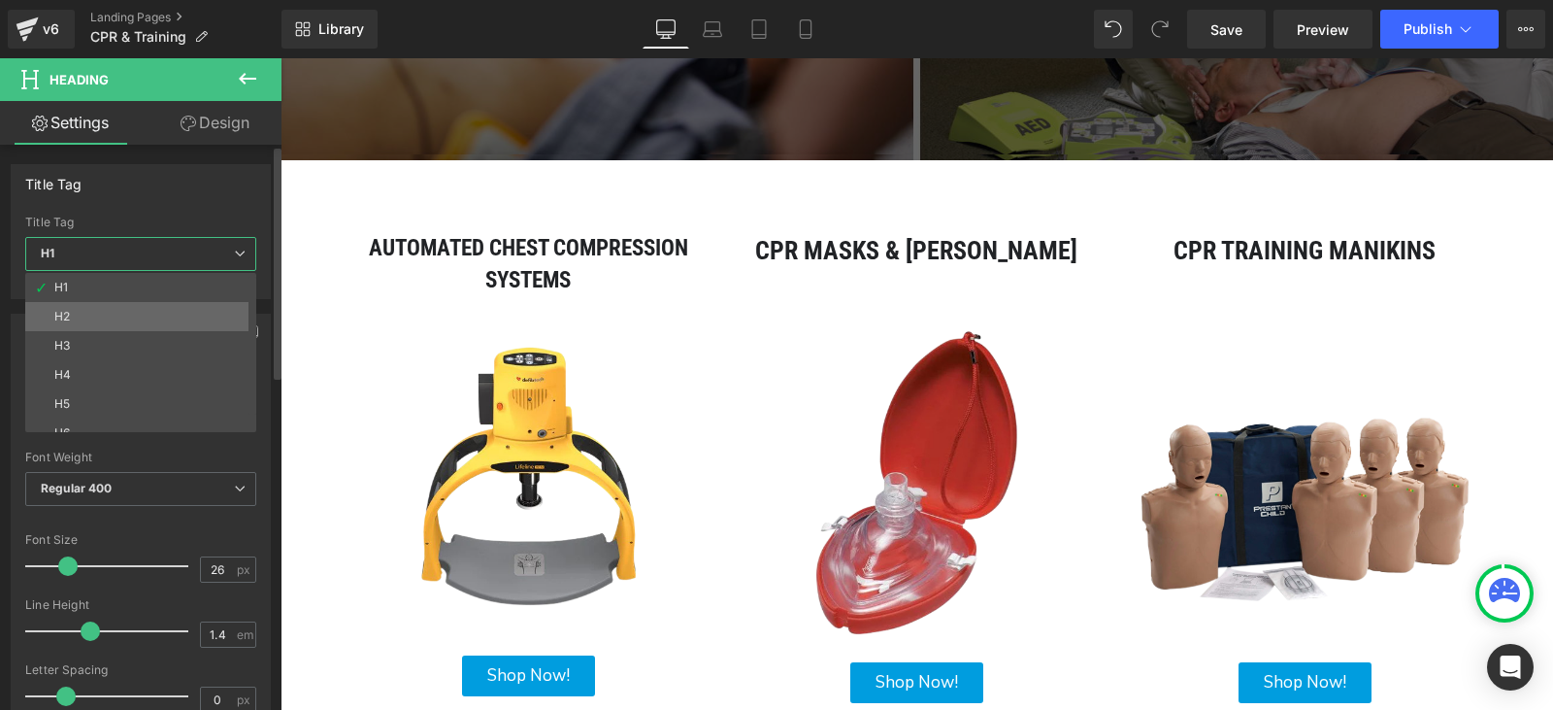
click at [89, 319] on li "H2" at bounding box center [145, 316] width 240 height 29
type input "23"
type input "100"
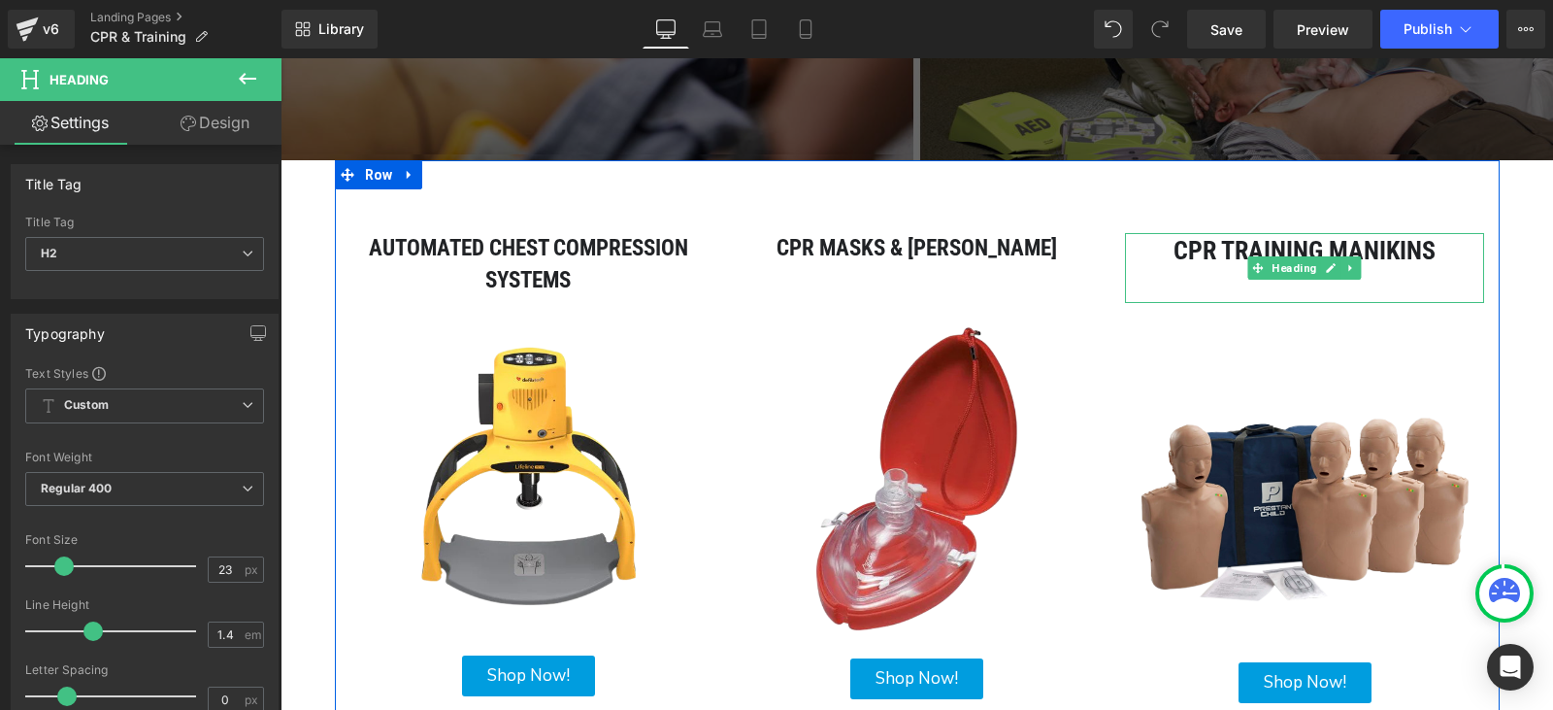
click at [1137, 245] on h1 "cpr training manikins" at bounding box center [1304, 250] width 359 height 35
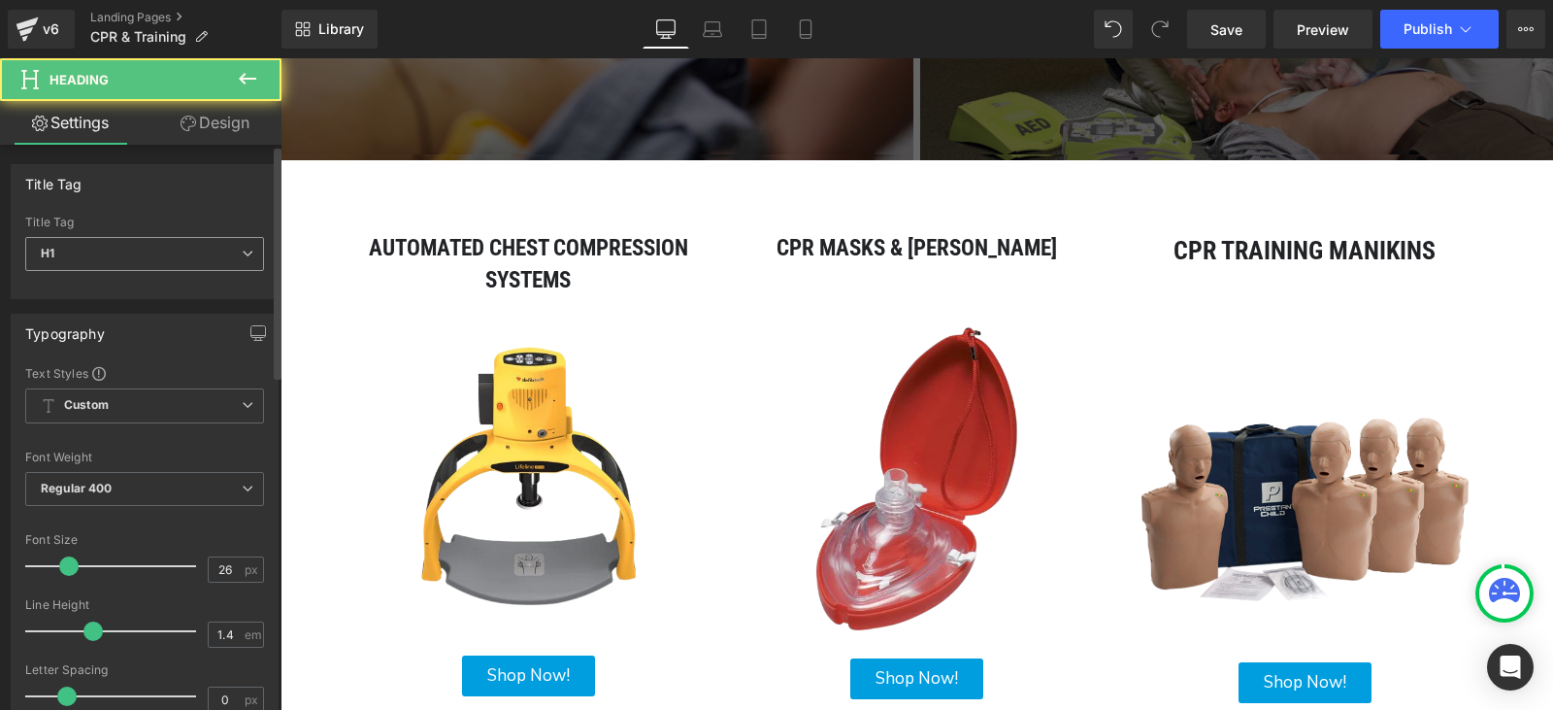
click at [157, 246] on span "H1" at bounding box center [144, 254] width 239 height 34
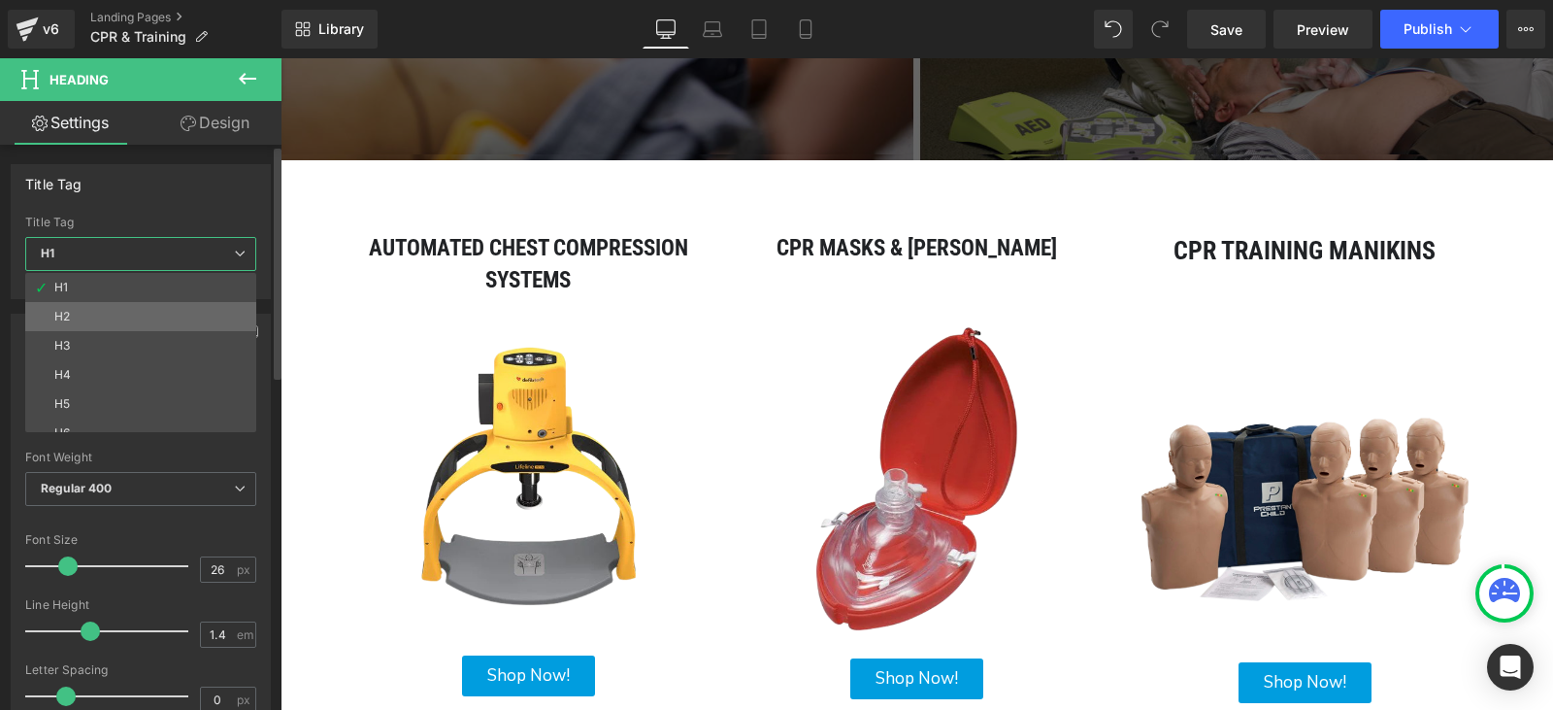
click at [124, 317] on li "H2" at bounding box center [145, 316] width 240 height 29
type input "23"
type input "100"
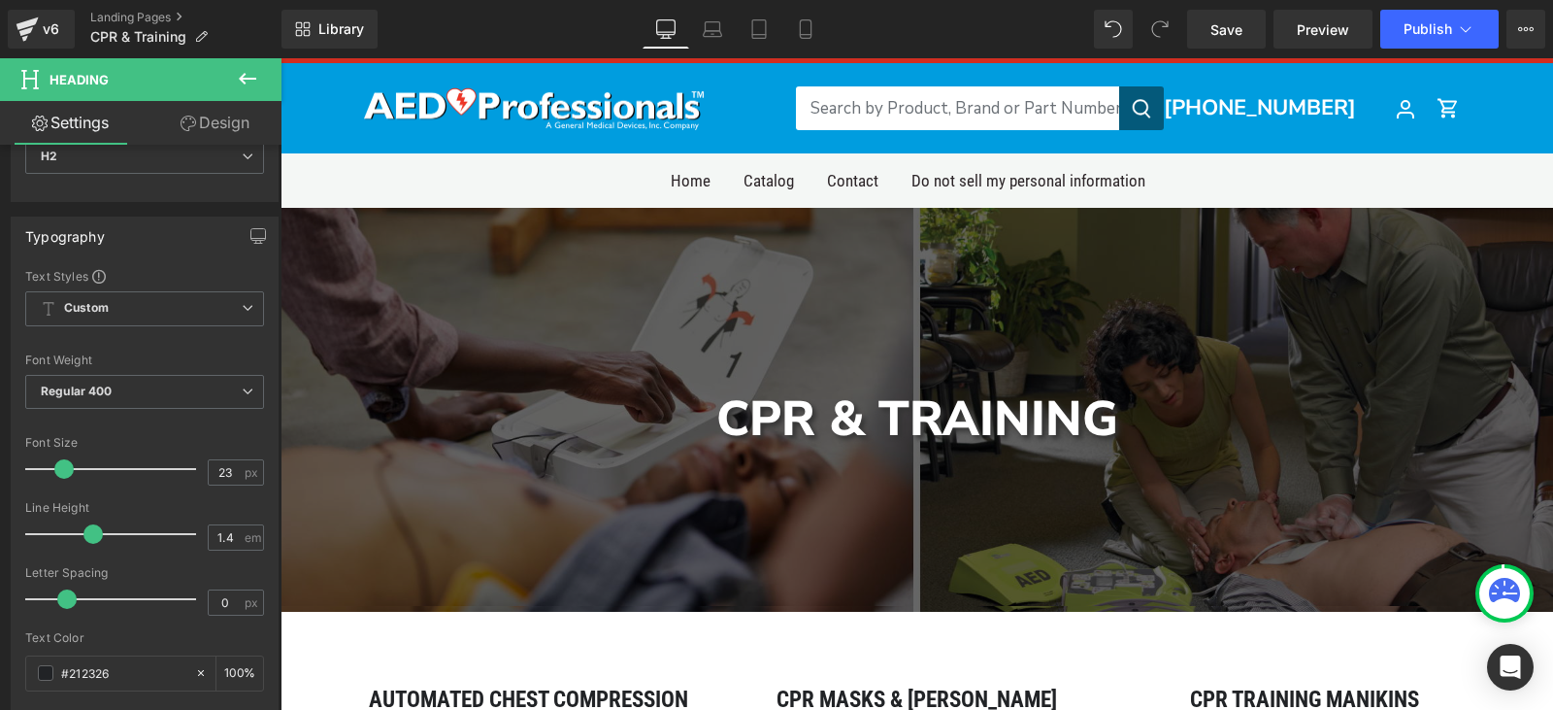
scroll to position [0, 0]
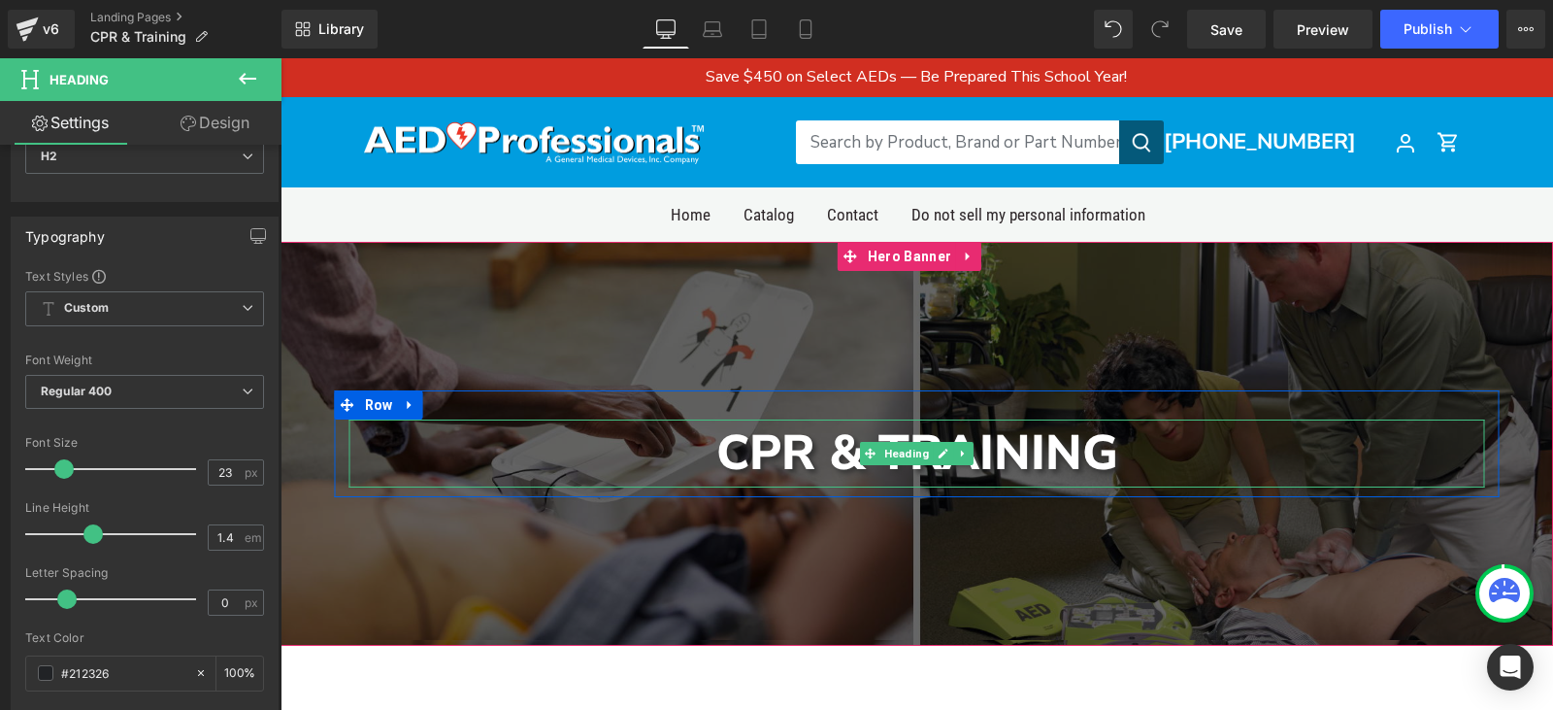
click at [1014, 449] on div "CPR & Training" at bounding box center [917, 453] width 1136 height 68
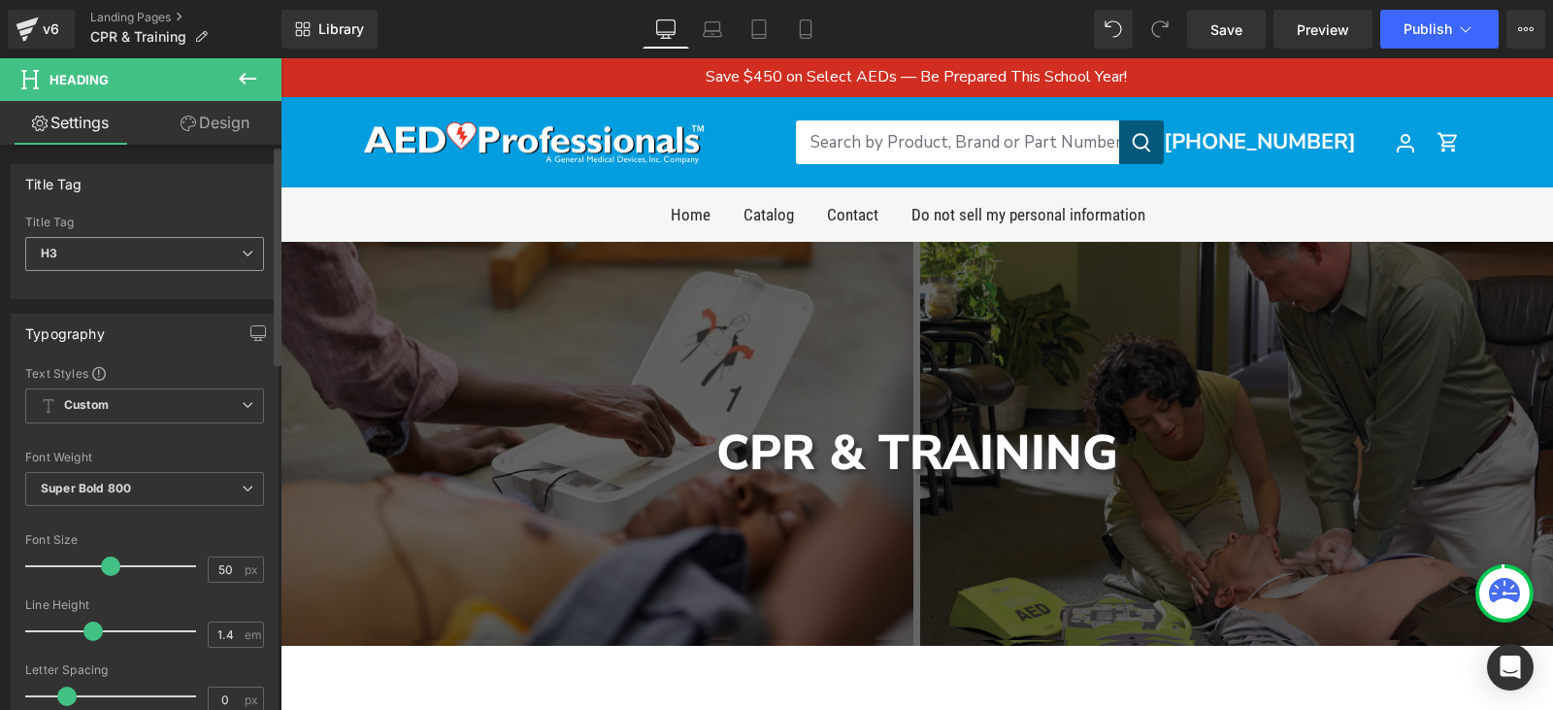
click at [86, 242] on span "H3" at bounding box center [144, 254] width 239 height 34
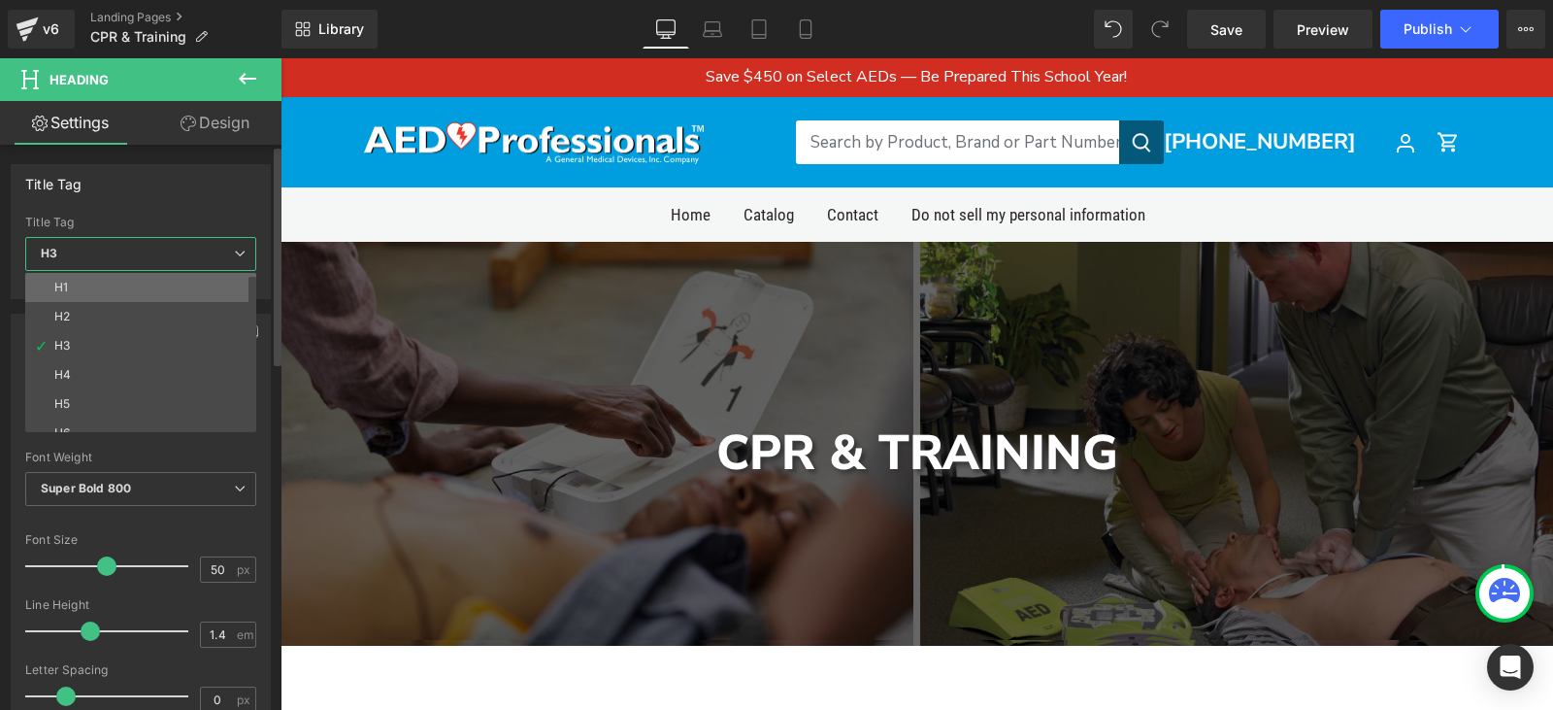
click at [111, 281] on li "H1" at bounding box center [145, 287] width 240 height 29
type input "100"
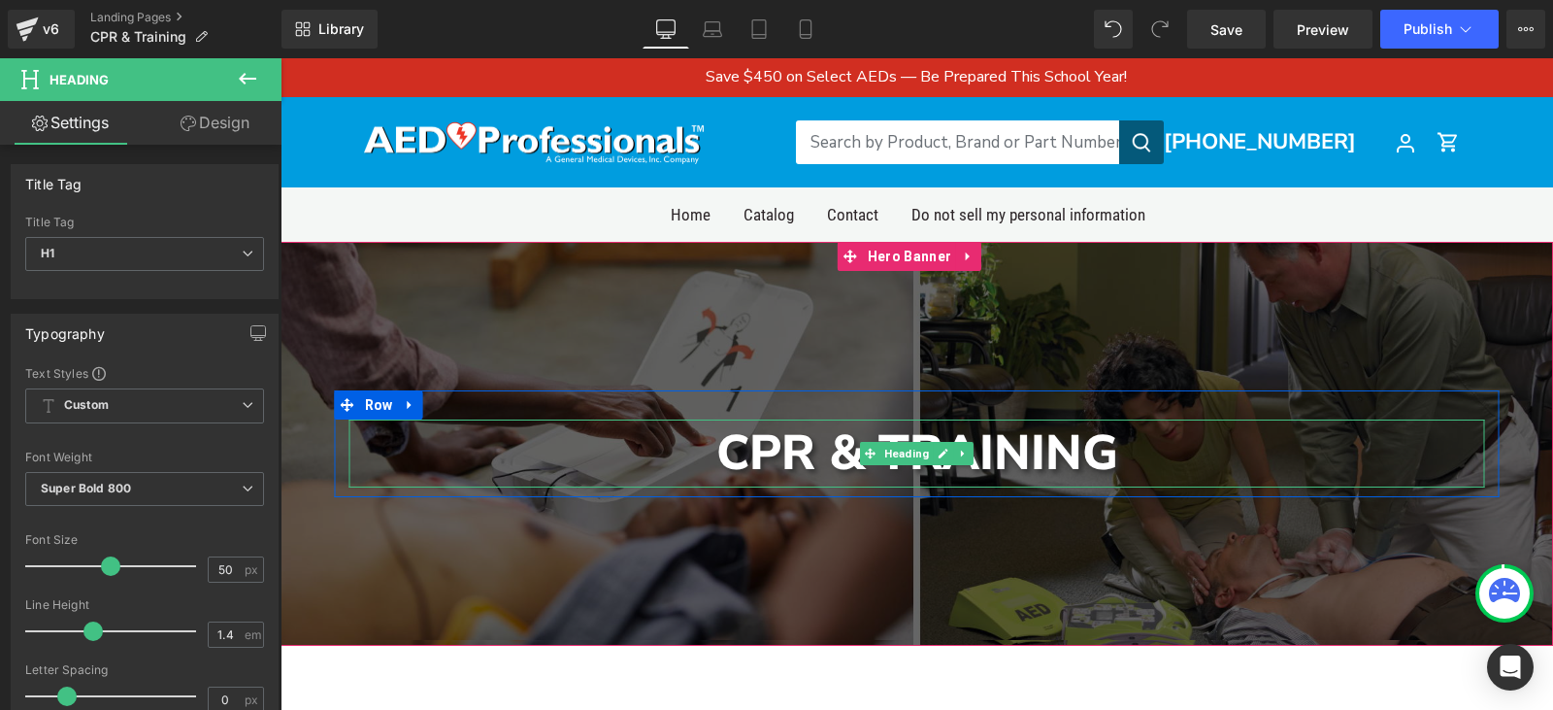
click at [811, 446] on div "CPR & Training" at bounding box center [917, 453] width 1136 height 68
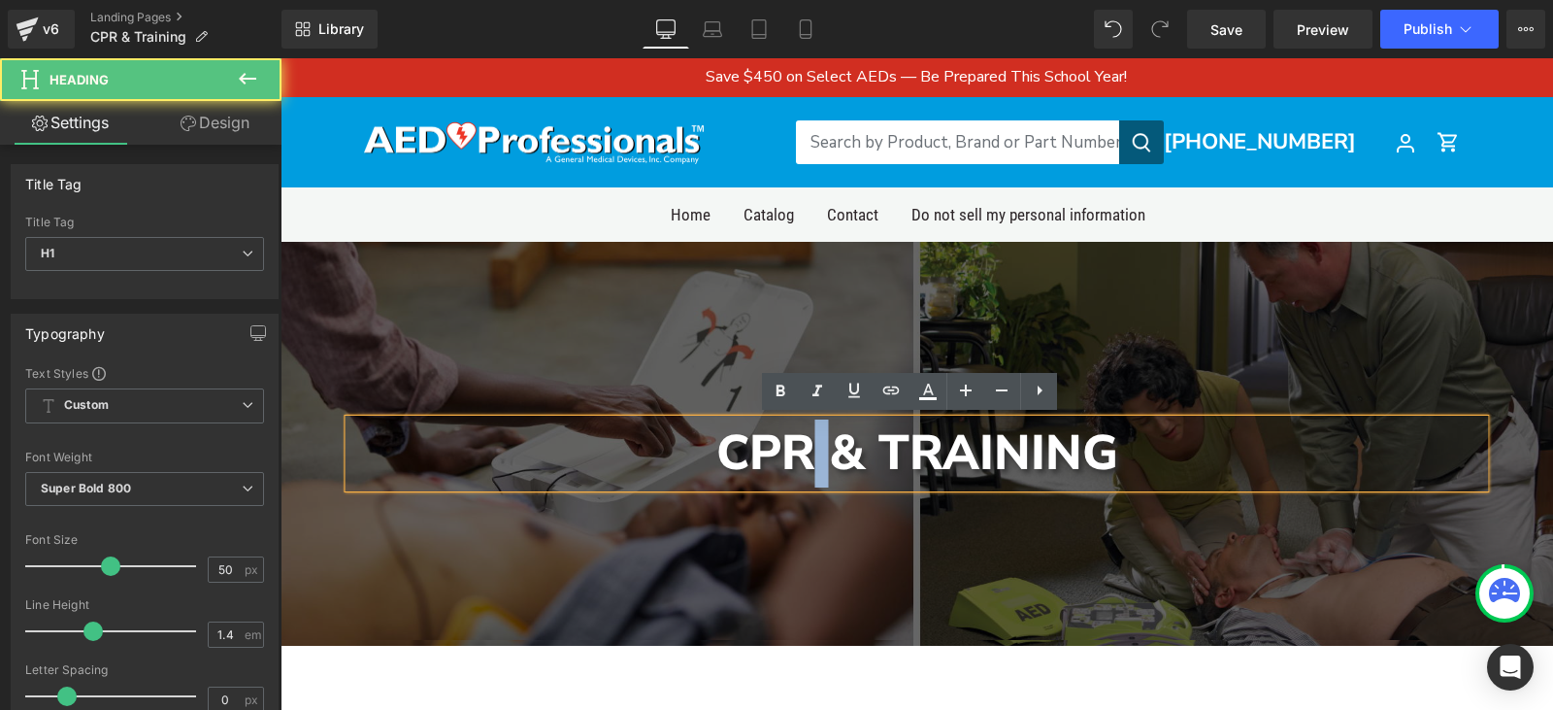
click at [811, 446] on div "CPR & Training" at bounding box center [917, 453] width 1136 height 68
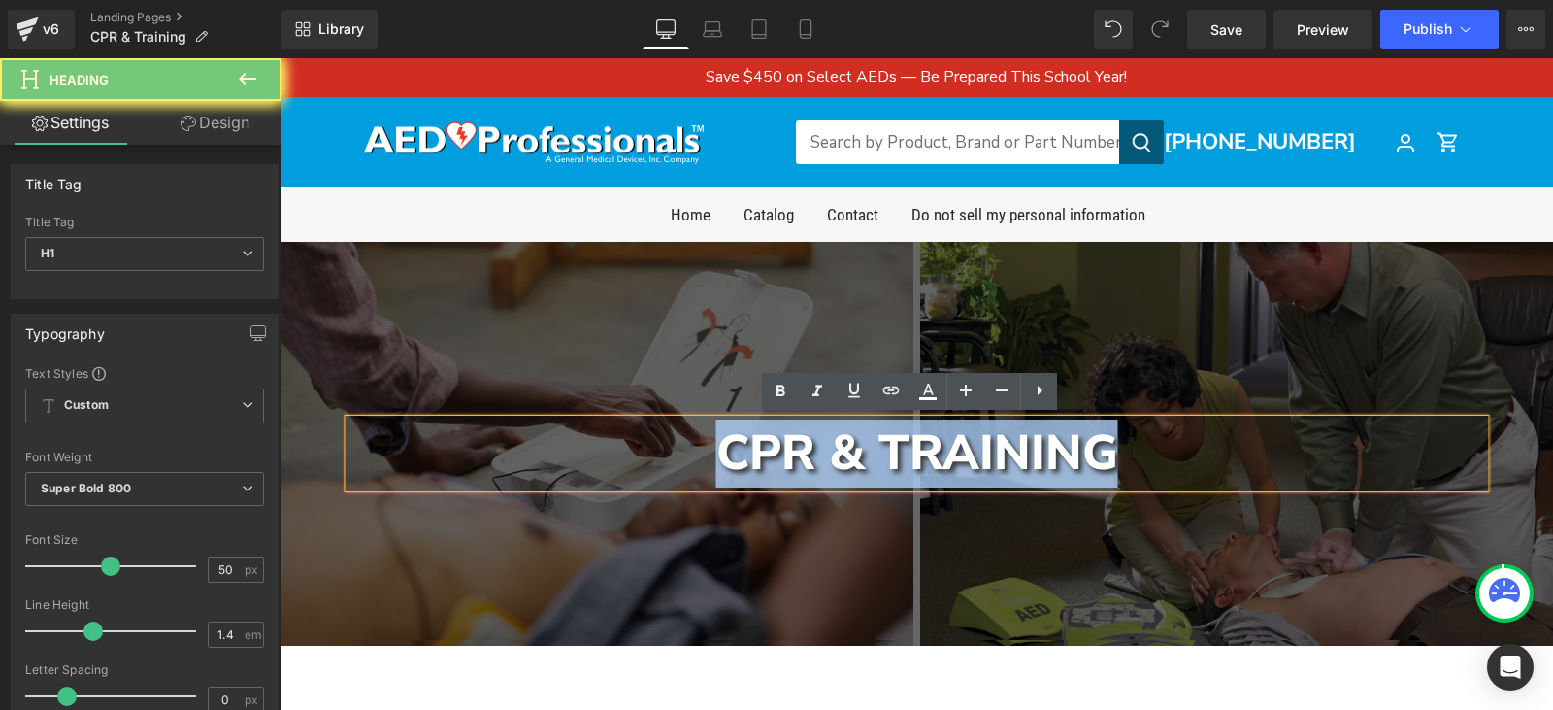
click at [811, 446] on div "CPR & Training" at bounding box center [917, 453] width 1136 height 68
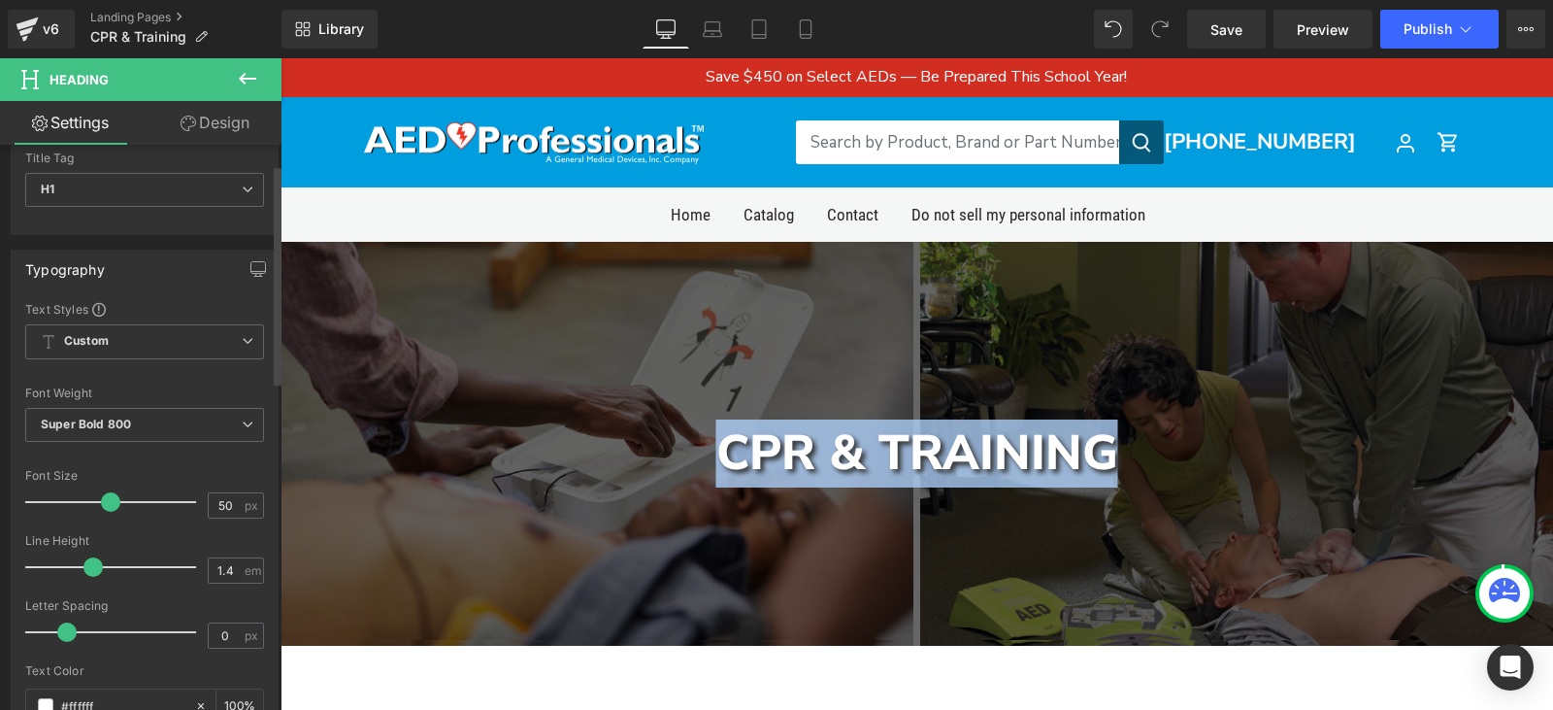
scroll to position [97, 0]
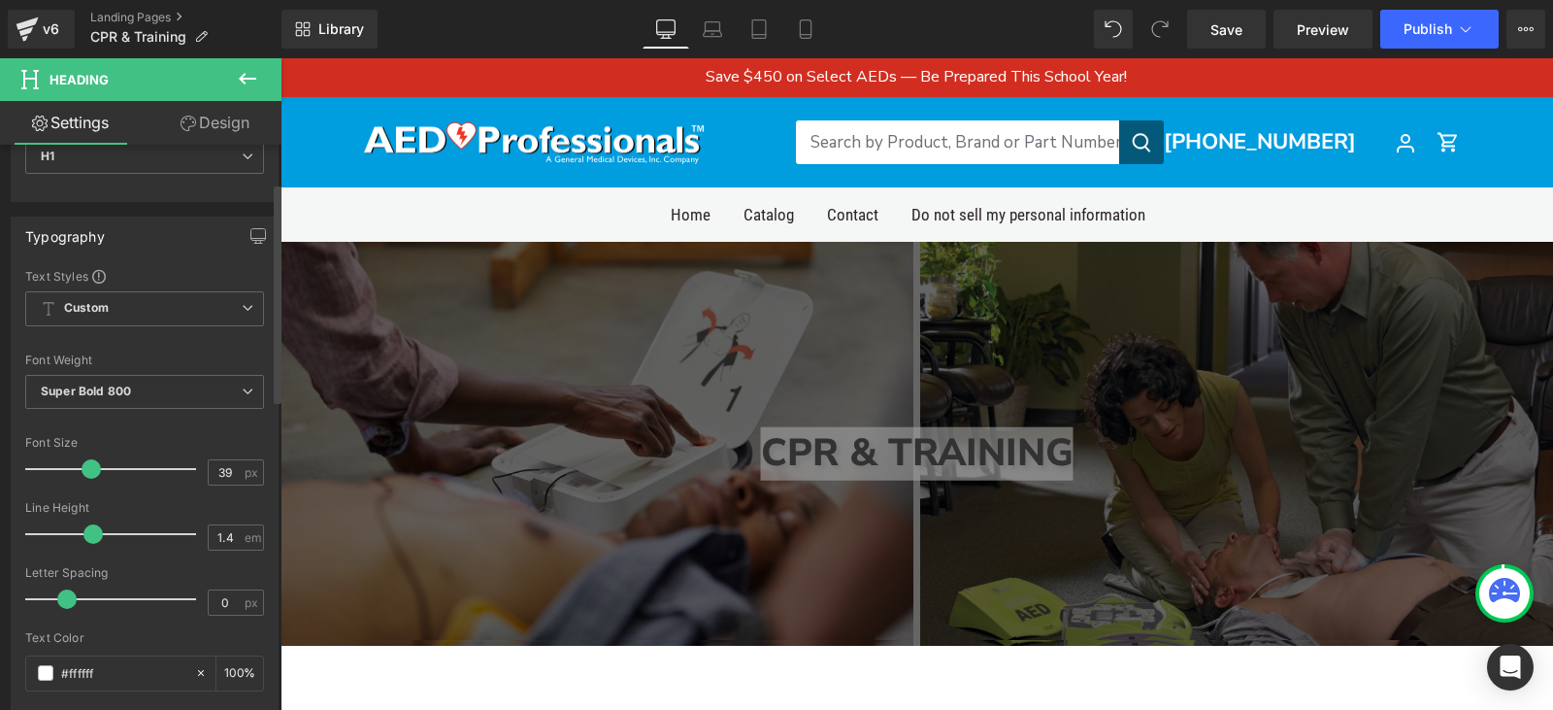
type input "38"
drag, startPoint x: 105, startPoint y: 468, endPoint x: 84, endPoint y: 471, distance: 20.6
click at [84, 471] on span at bounding box center [90, 468] width 19 height 19
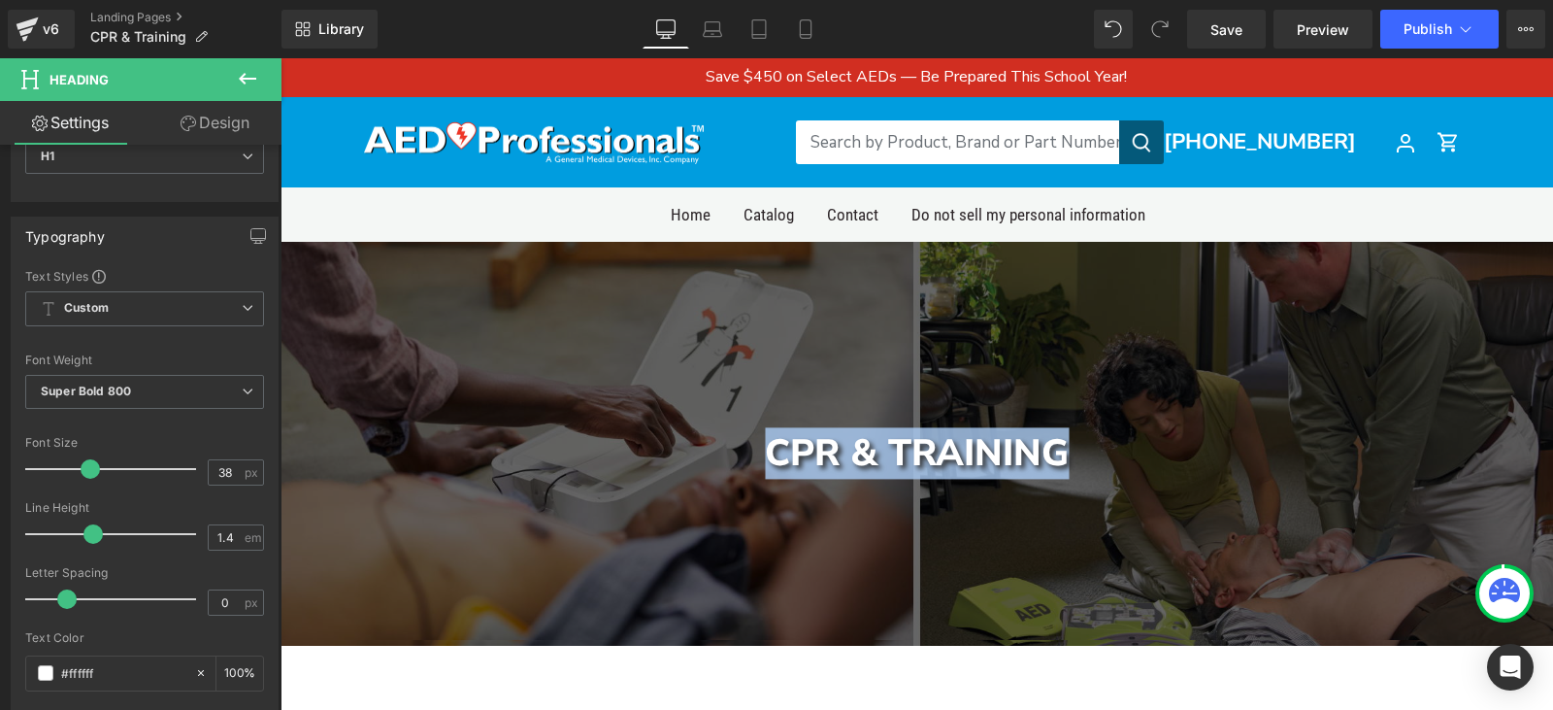
click at [889, 577] on div "CPR & Training Heading Row" at bounding box center [917, 444] width 1273 height 404
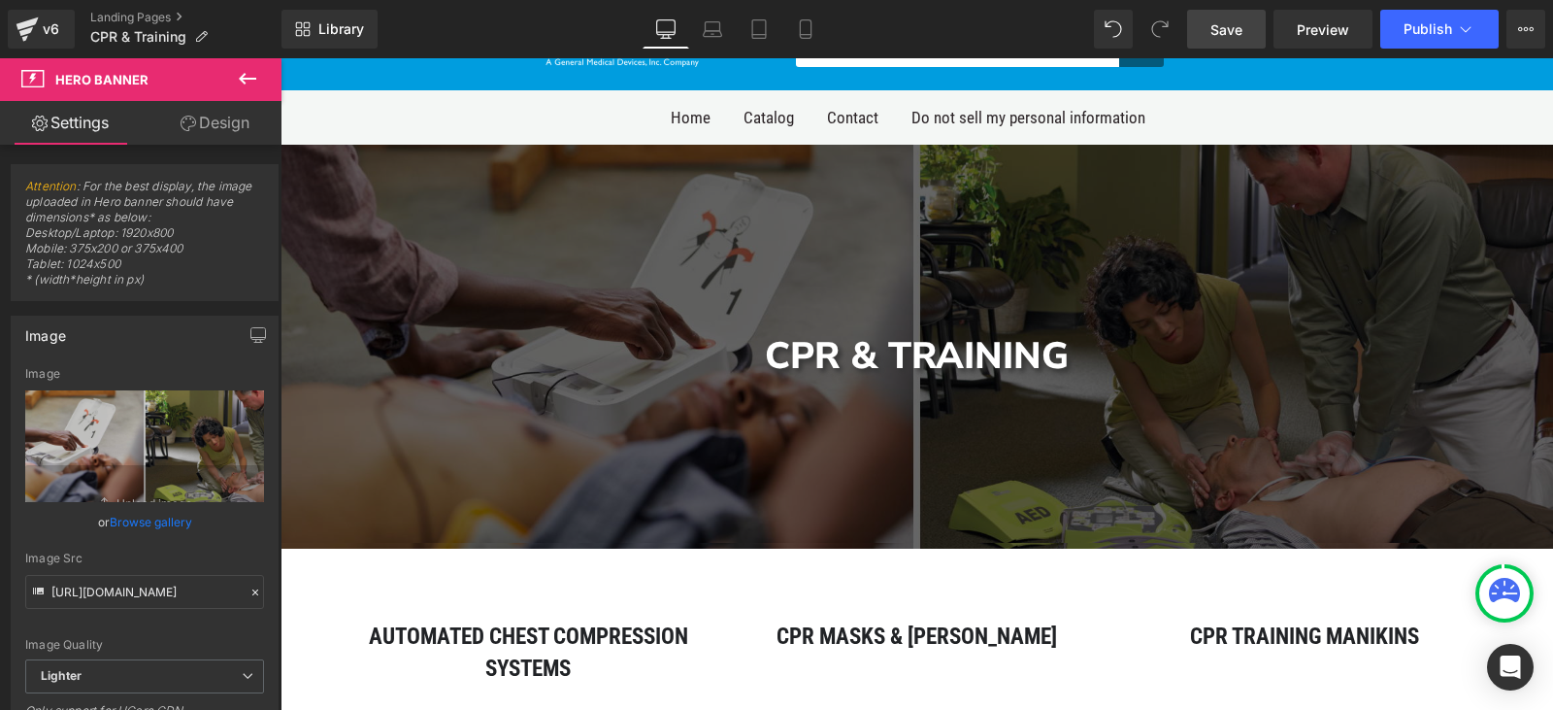
click at [1246, 33] on link "Save" at bounding box center [1226, 29] width 79 height 39
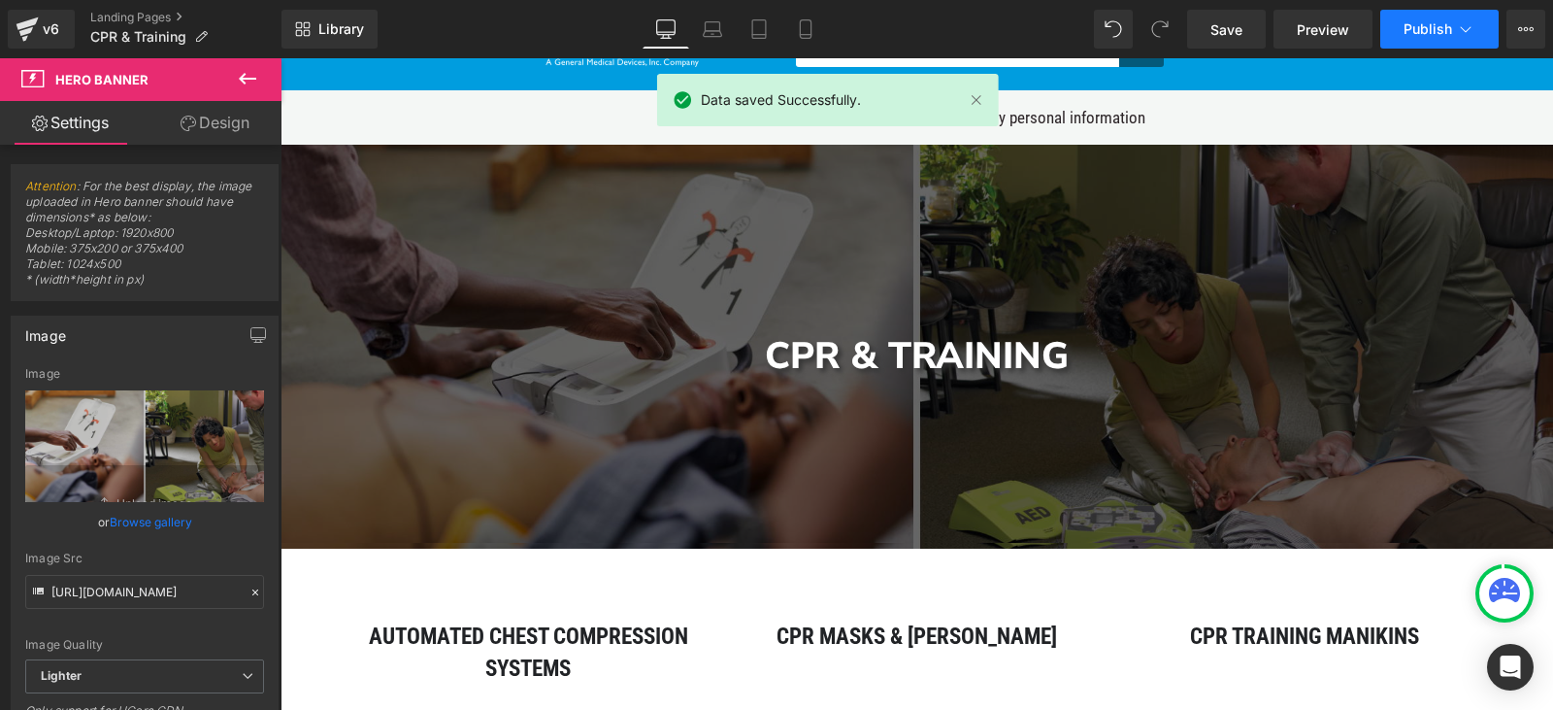
click at [1415, 40] on button "Publish" at bounding box center [1440, 29] width 118 height 39
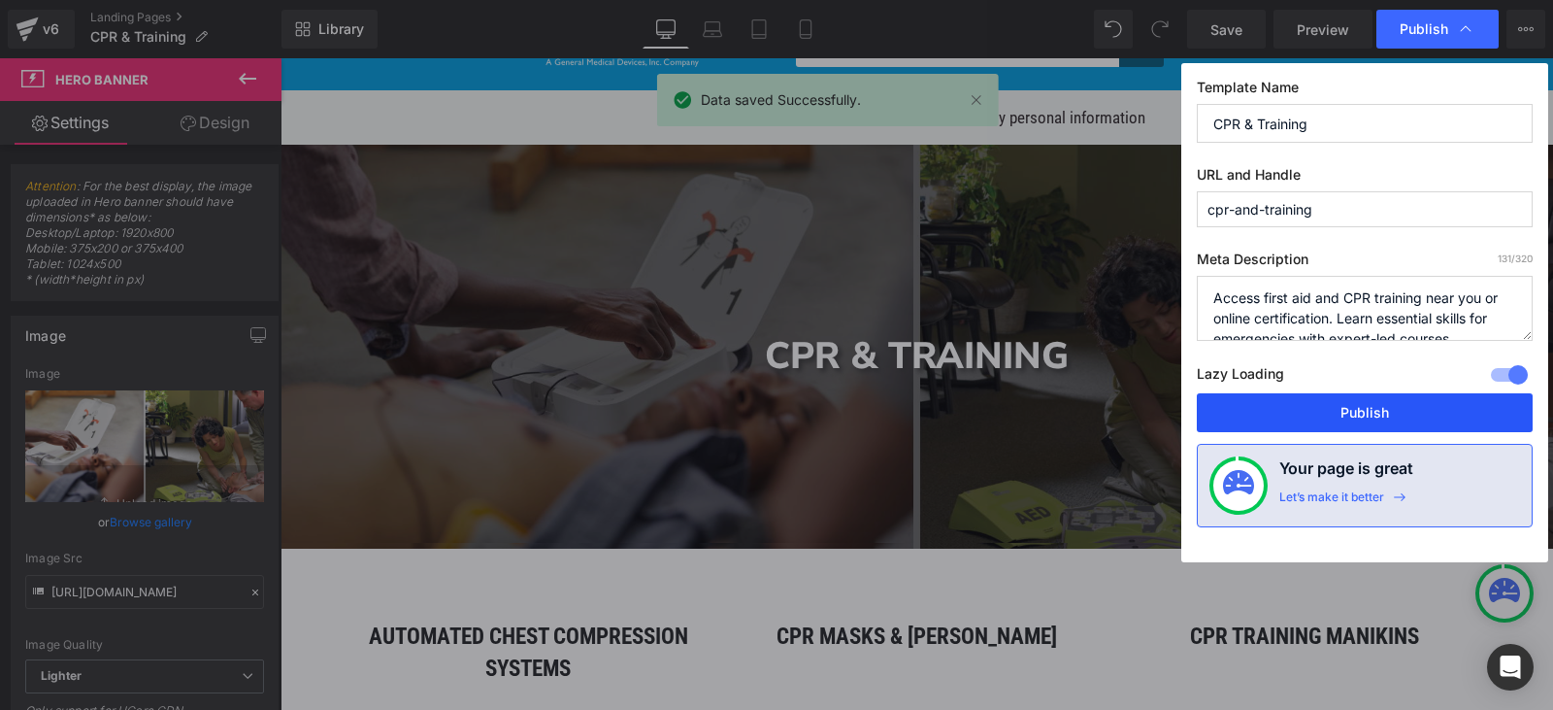
click at [1359, 397] on button "Publish" at bounding box center [1365, 412] width 336 height 39
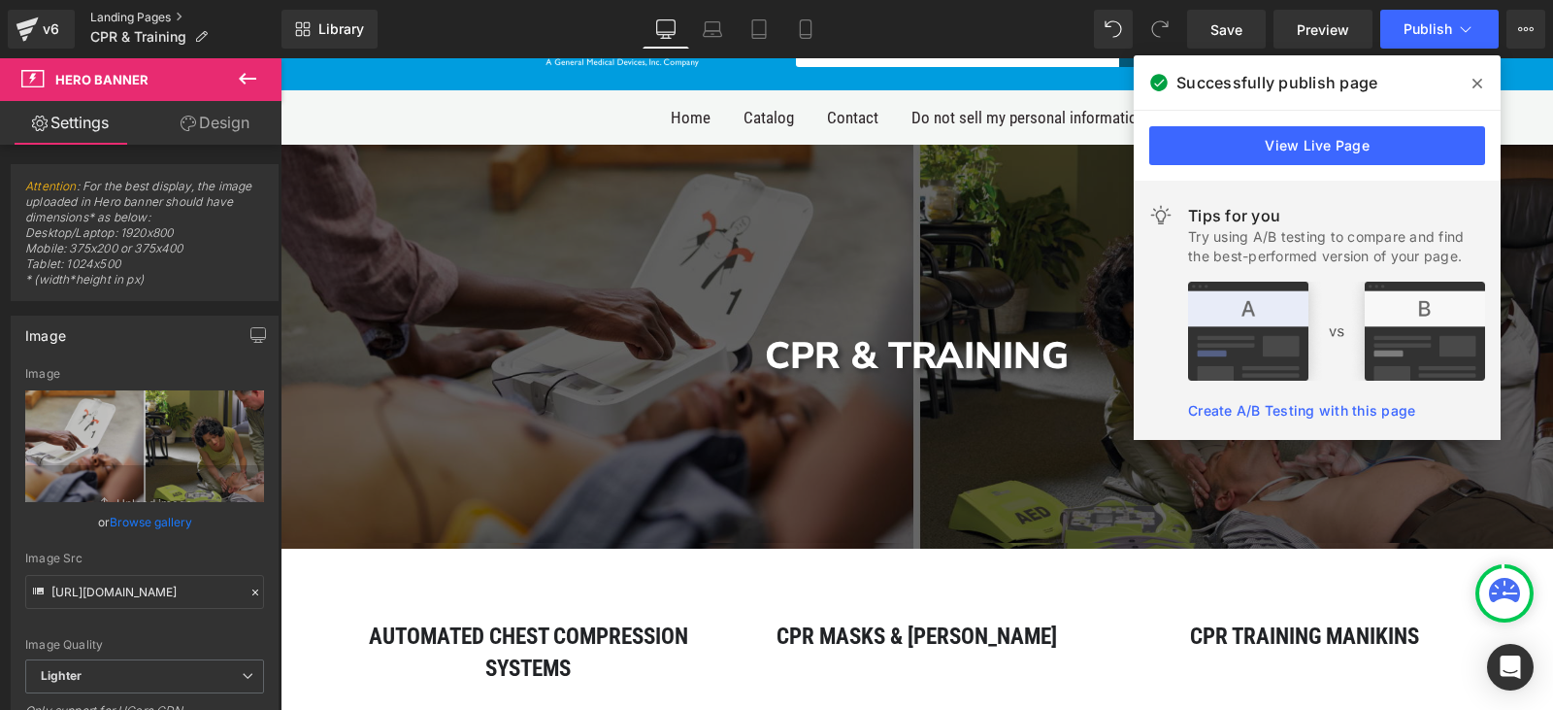
click at [117, 17] on link "Landing Pages" at bounding box center [185, 18] width 191 height 16
